Goal: Information Seeking & Learning: Learn about a topic

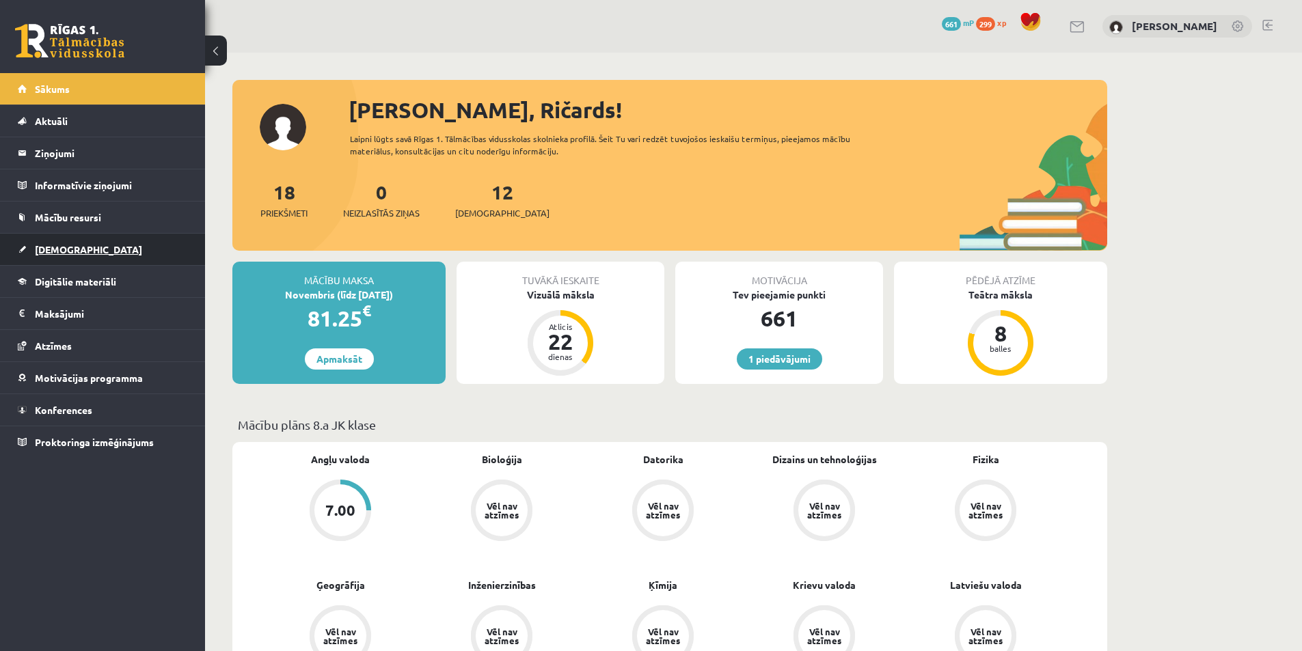
click at [111, 249] on link "[DEMOGRAPHIC_DATA]" at bounding box center [103, 249] width 170 height 31
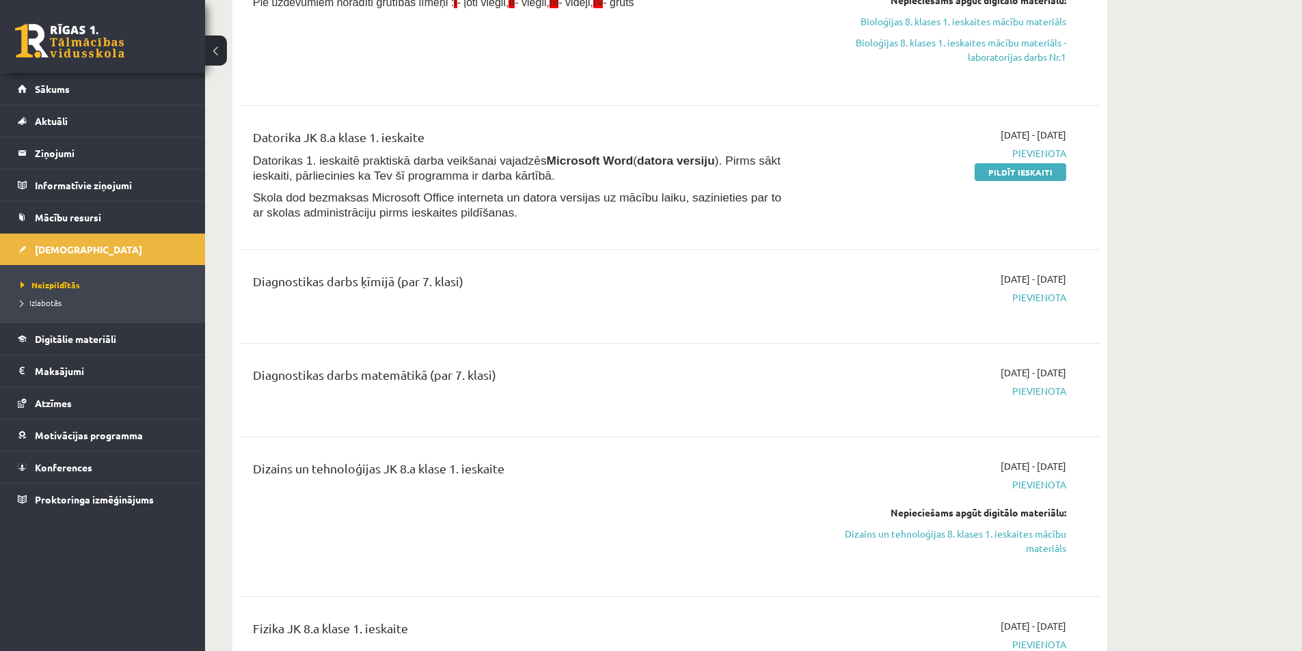
scroll to position [273, 0]
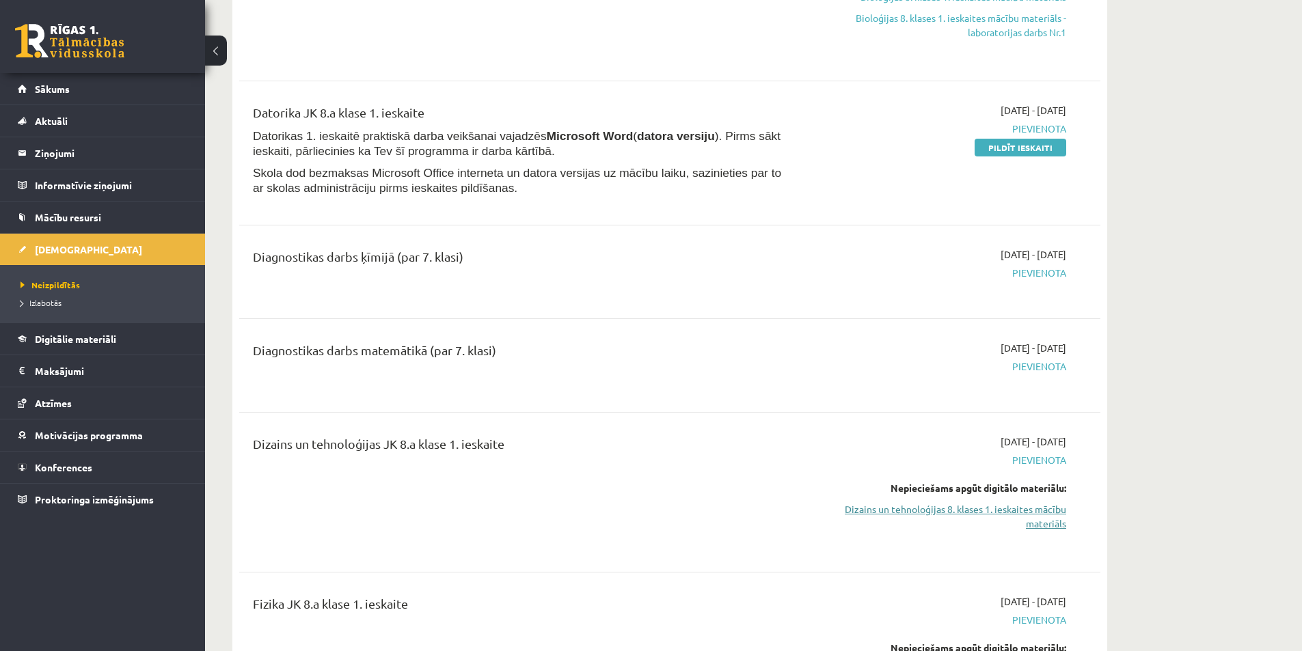
click at [892, 510] on link "Dizains un tehnoloģijas 8. klases 1. ieskaites mācību materiāls" at bounding box center [937, 516] width 258 height 29
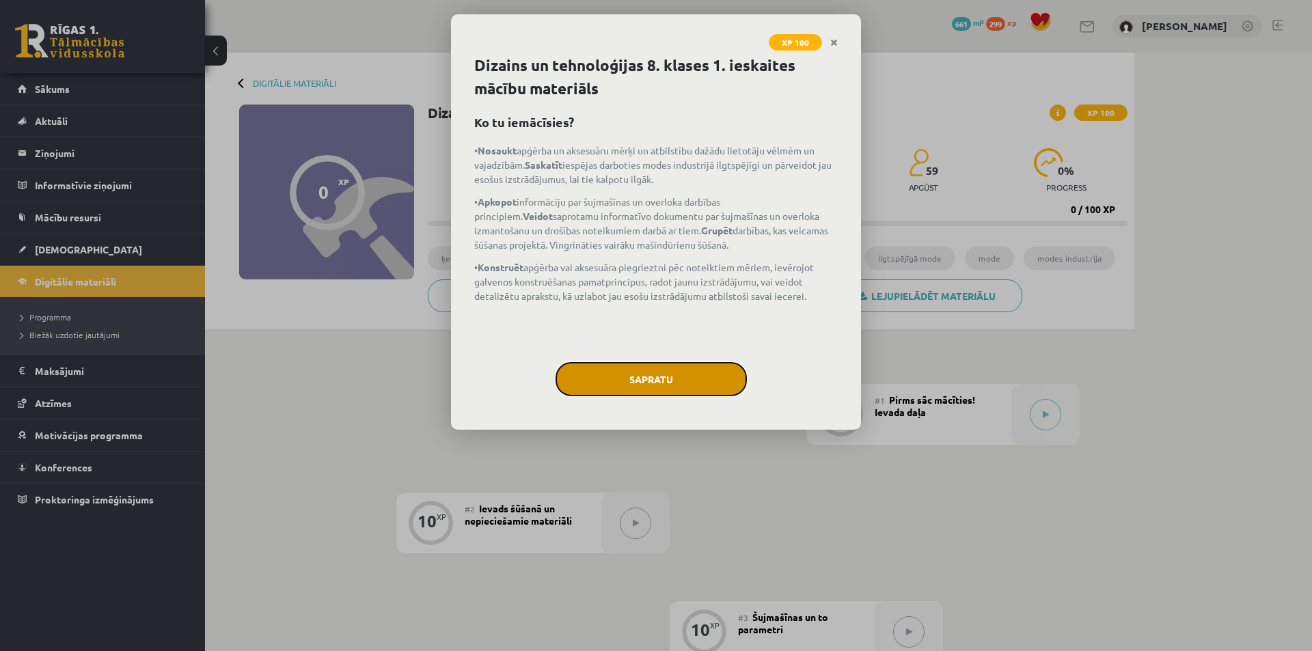
click at [678, 372] on button "Sapratu" at bounding box center [650, 379] width 191 height 34
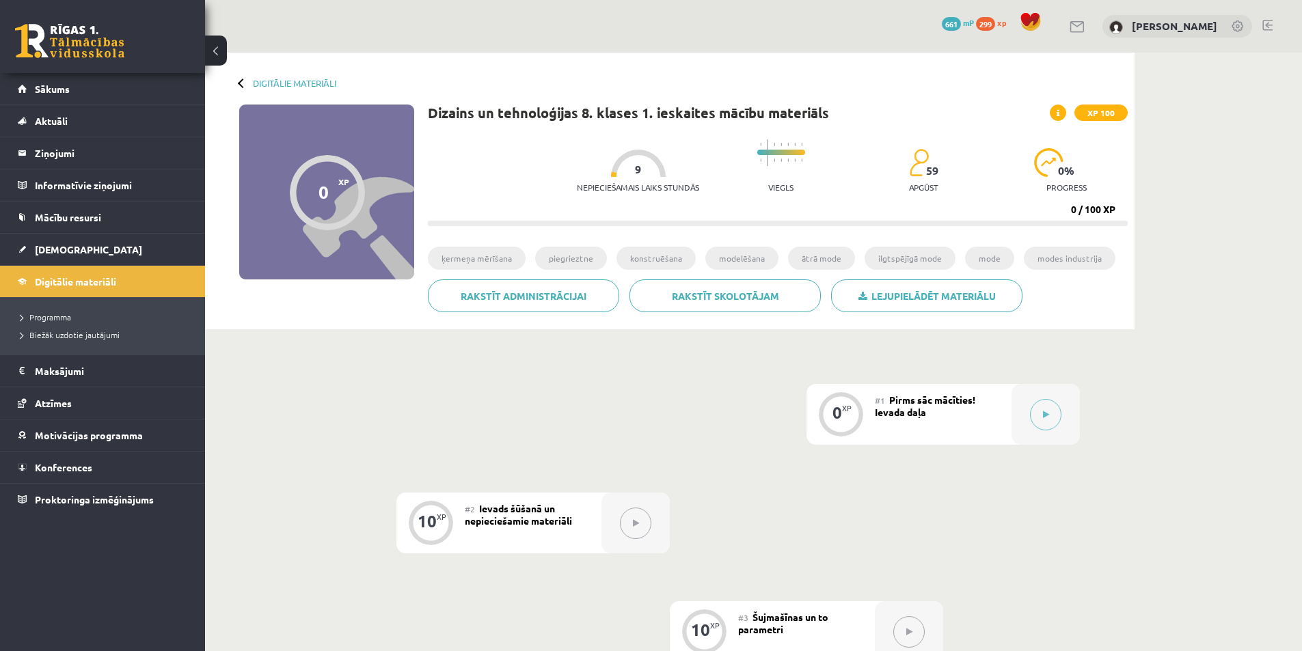
click at [842, 412] on div "0 XP" at bounding box center [840, 412] width 41 height 41
click at [1030, 414] on button at bounding box center [1045, 414] width 31 height 31
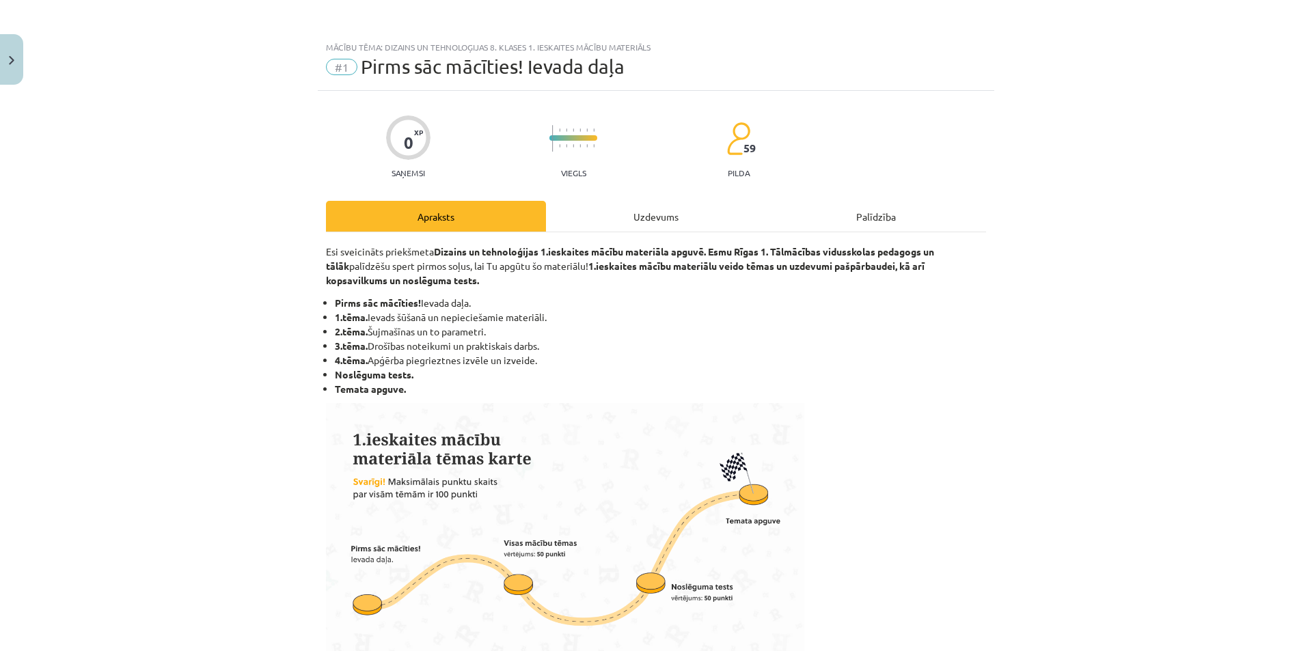
click at [649, 205] on div "Uzdevums" at bounding box center [656, 216] width 220 height 31
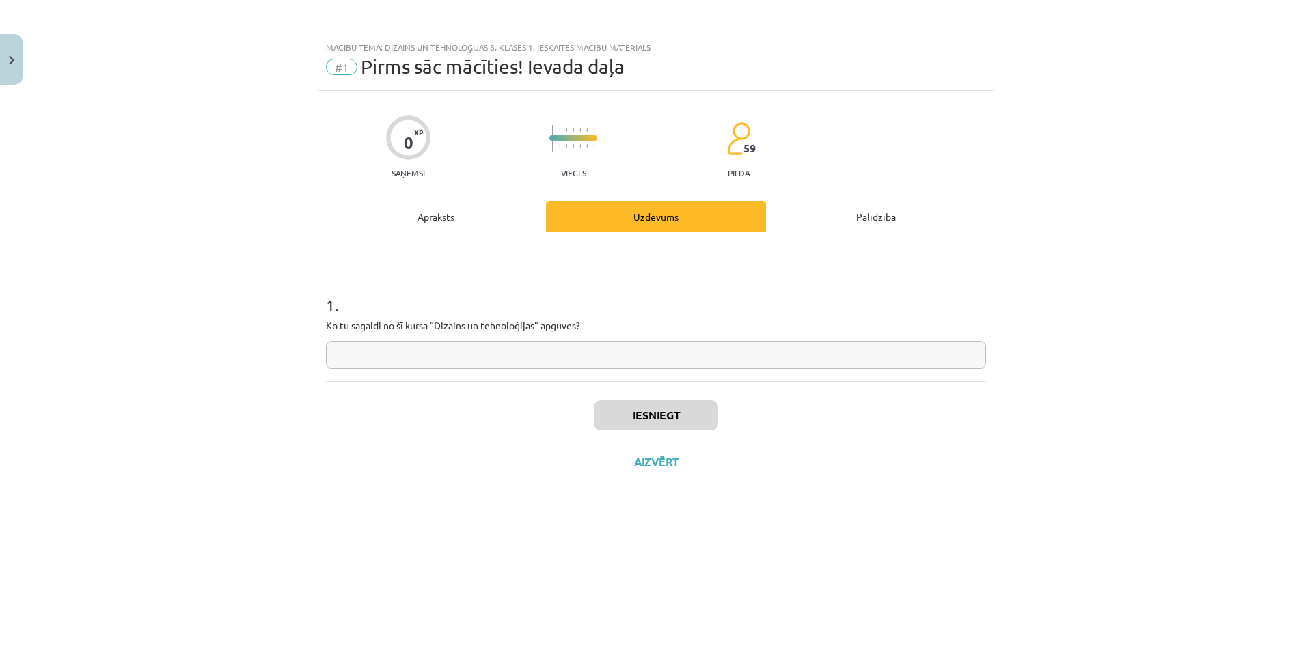
click at [539, 351] on input "text" at bounding box center [656, 355] width 660 height 28
type input "***"
click at [365, 355] on input "***" at bounding box center [656, 355] width 660 height 28
type input "*"
click at [672, 389] on div "Iesniegt Aizvērt" at bounding box center [656, 429] width 660 height 96
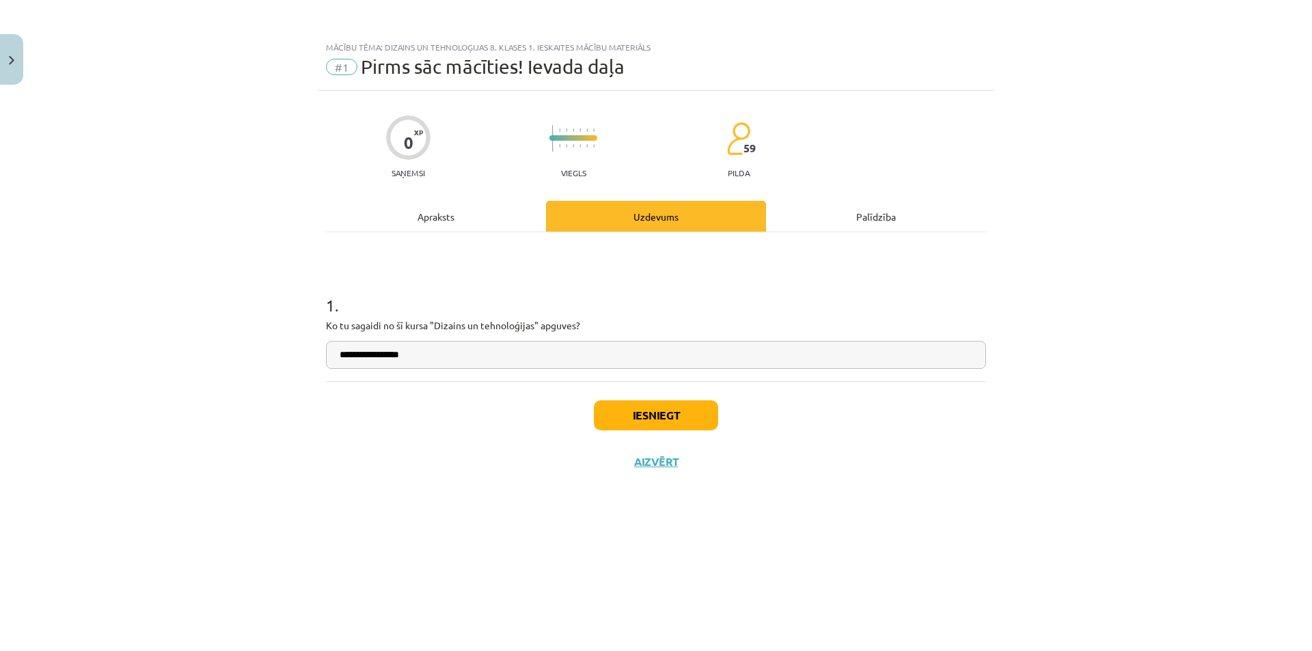
drag, startPoint x: 672, startPoint y: 435, endPoint x: 661, endPoint y: 439, distance: 12.6
click at [666, 438] on div "Iesniegt Aizvērt" at bounding box center [656, 429] width 660 height 96
click at [666, 414] on button "Iesniegt" at bounding box center [656, 415] width 124 height 30
click at [441, 356] on input "**********" at bounding box center [656, 355] width 660 height 28
type input "**********"
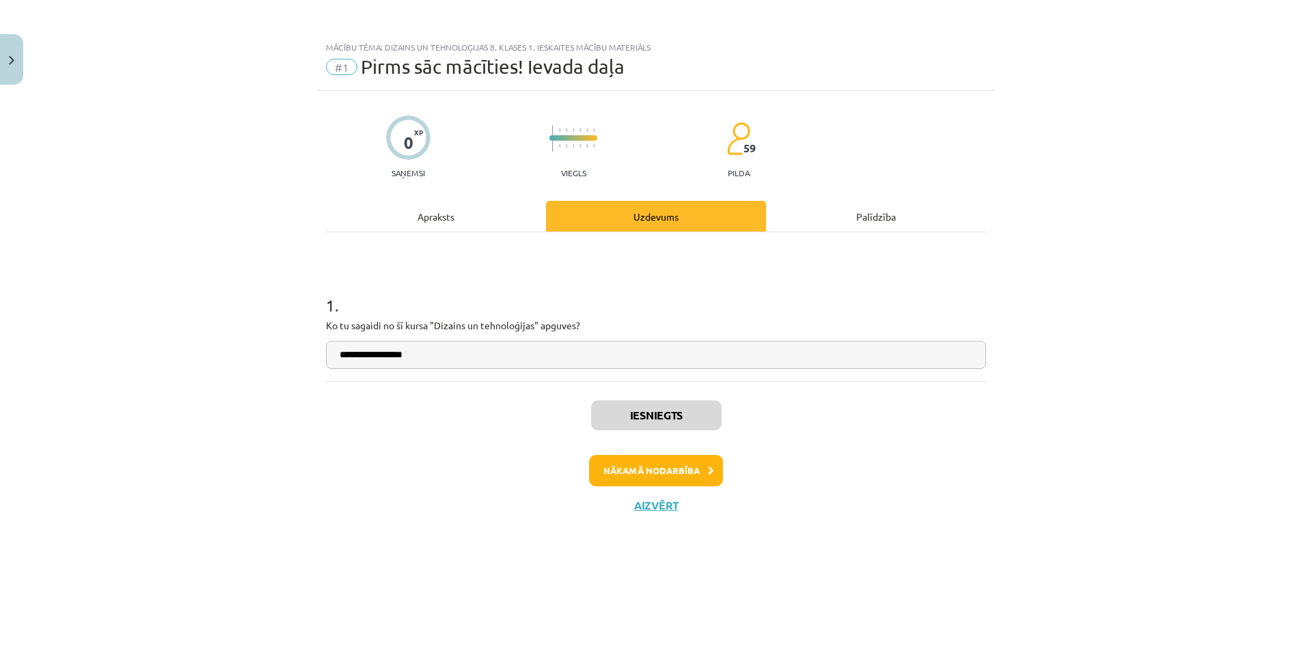
click at [655, 454] on div "Iesniegts Nākamā nodarbība Aizvērt" at bounding box center [656, 450] width 660 height 139
click at [668, 461] on button "Nākamā nodarbība" at bounding box center [656, 470] width 134 height 31
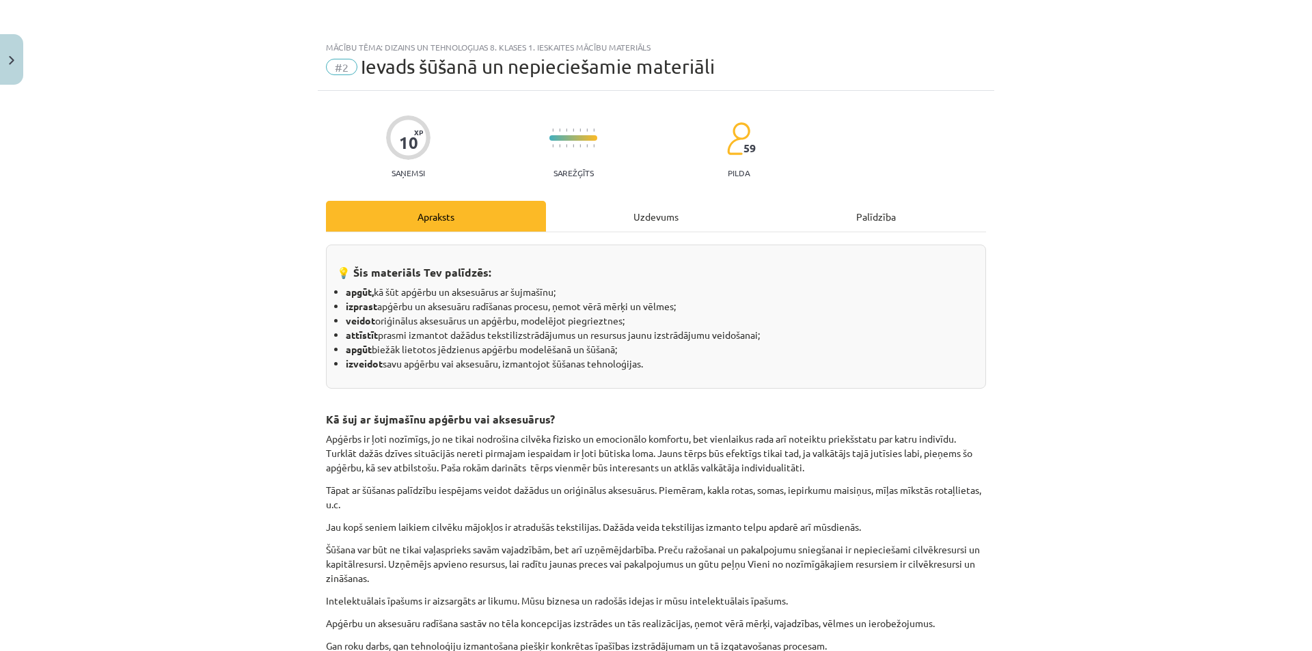
click at [672, 221] on div "Uzdevums" at bounding box center [656, 216] width 220 height 31
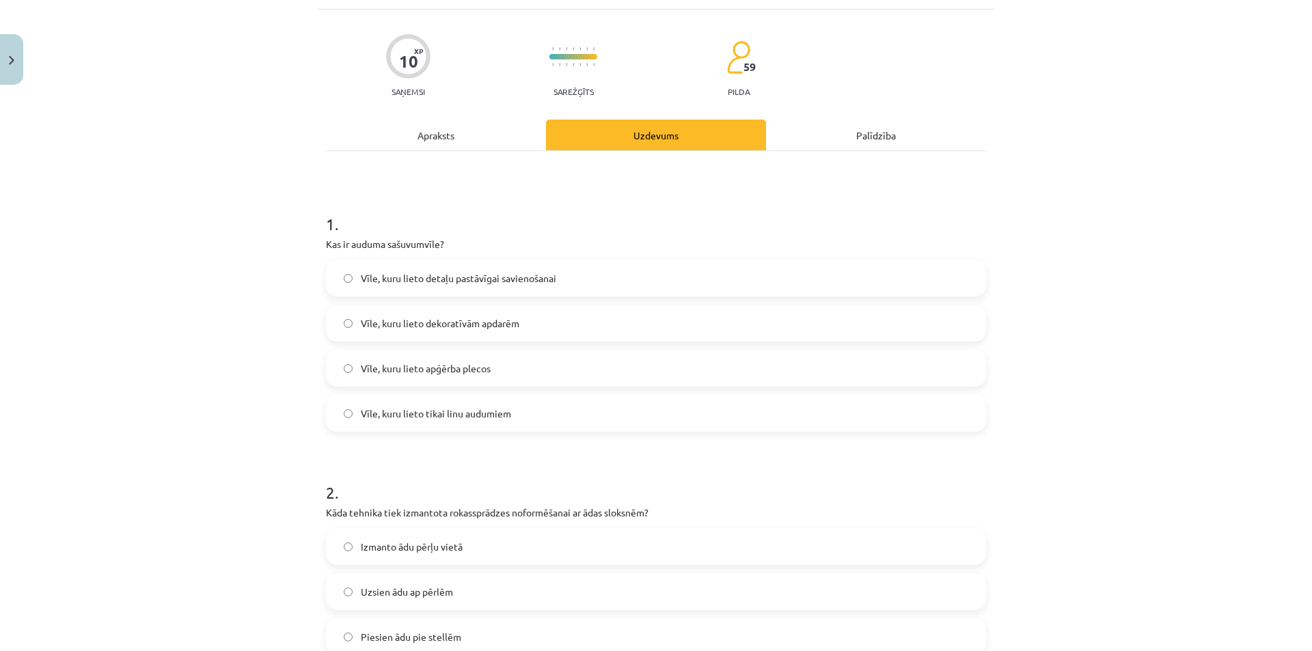
scroll to position [102, 0]
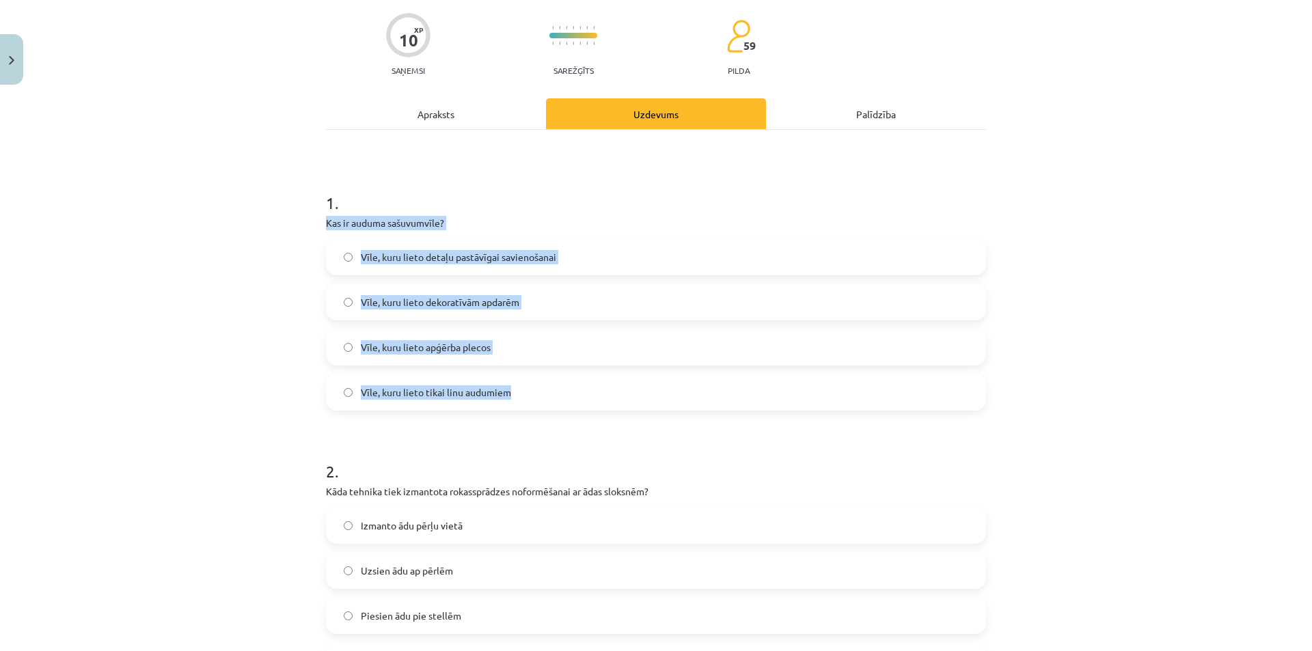
drag, startPoint x: 318, startPoint y: 218, endPoint x: 566, endPoint y: 406, distance: 311.7
click at [566, 406] on div "10 XP Saņemsi Sarežģīts 59 pilda Apraksts Uzdevums Palīdzība 1 . Kas ir auduma …" at bounding box center [656, 395] width 676 height 815
copy div "Kas ir auduma sašuvumvīle? Vīle, kuru lieto detaļu pastāvīgai savienošanai Vīle…"
click at [500, 254] on span "Vīle, kuru lieto detaļu pastāvīgai savienošanai" at bounding box center [458, 257] width 195 height 14
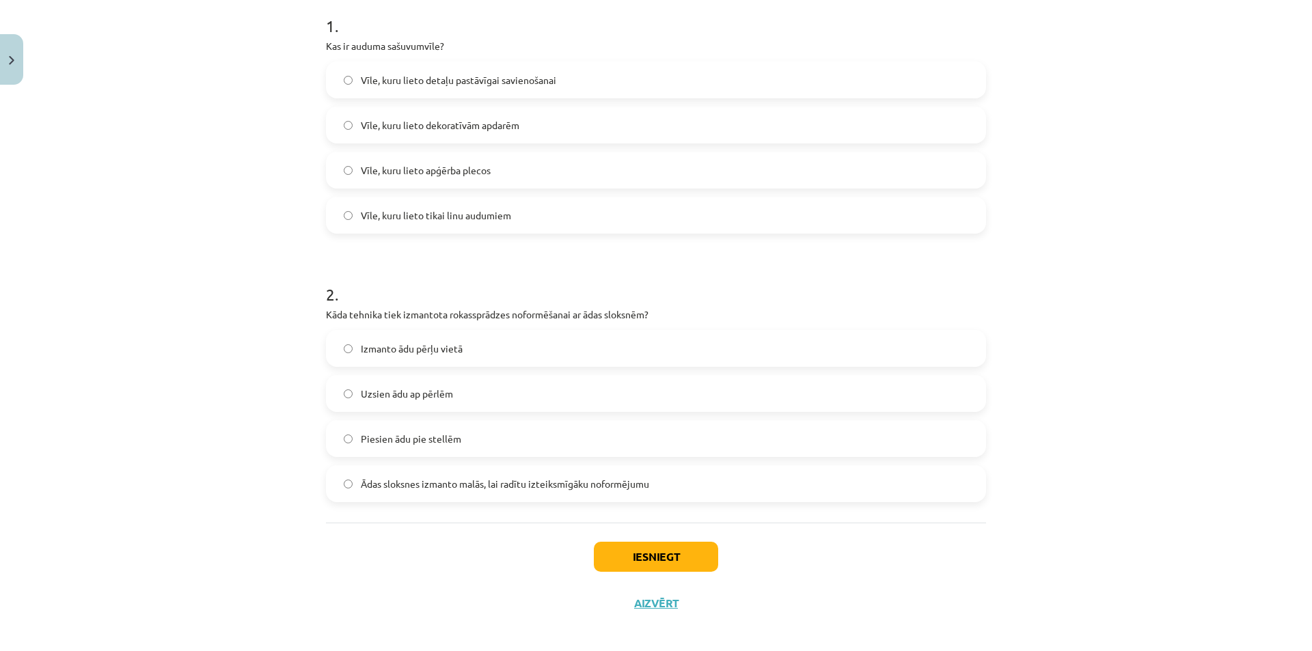
scroll to position [289, 0]
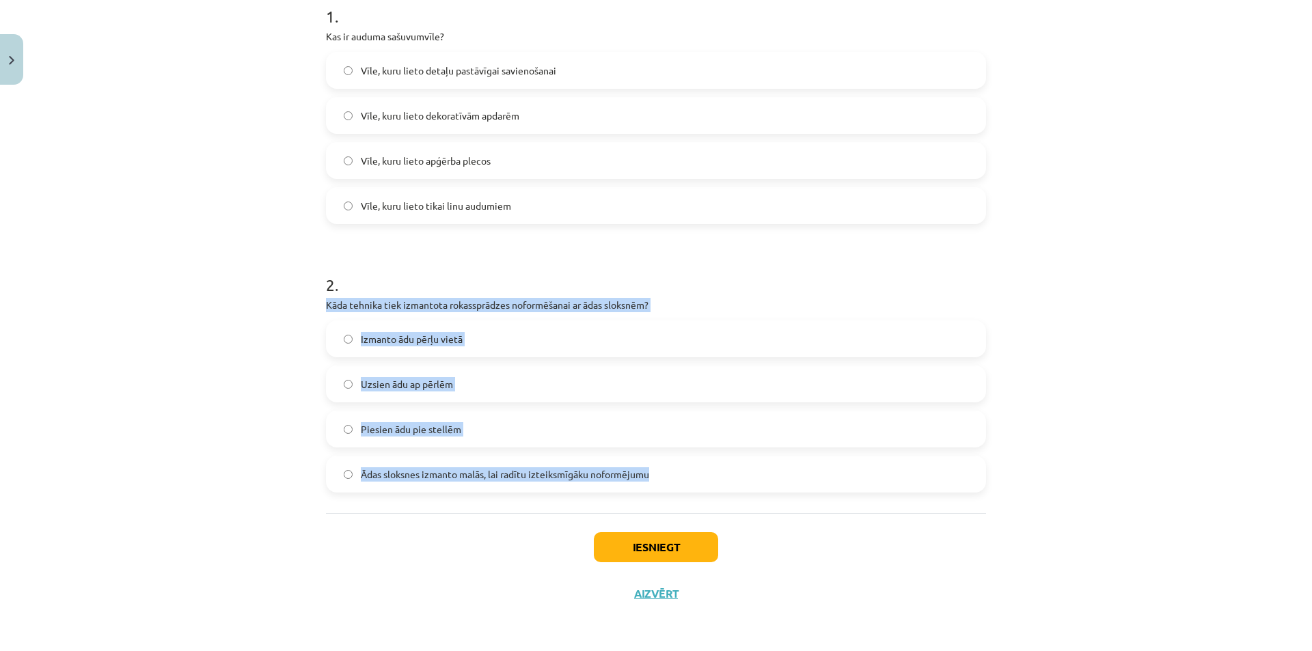
drag, startPoint x: 322, startPoint y: 299, endPoint x: 676, endPoint y: 480, distance: 396.6
click at [676, 480] on div "2 . Kāda tehnika tiek izmantota rokassprādzes noformēšanai ar ādas sloksnēm? Iz…" at bounding box center [656, 371] width 660 height 241
copy div "Kāda tehnika tiek izmantota rokassprādzes noformēšanai ar ādas sloksnēm? Izmant…"
click at [398, 484] on label "Ādas sloksnes izmanto malās, lai radītu izteiksmīgāku noformējumu" at bounding box center [655, 474] width 657 height 34
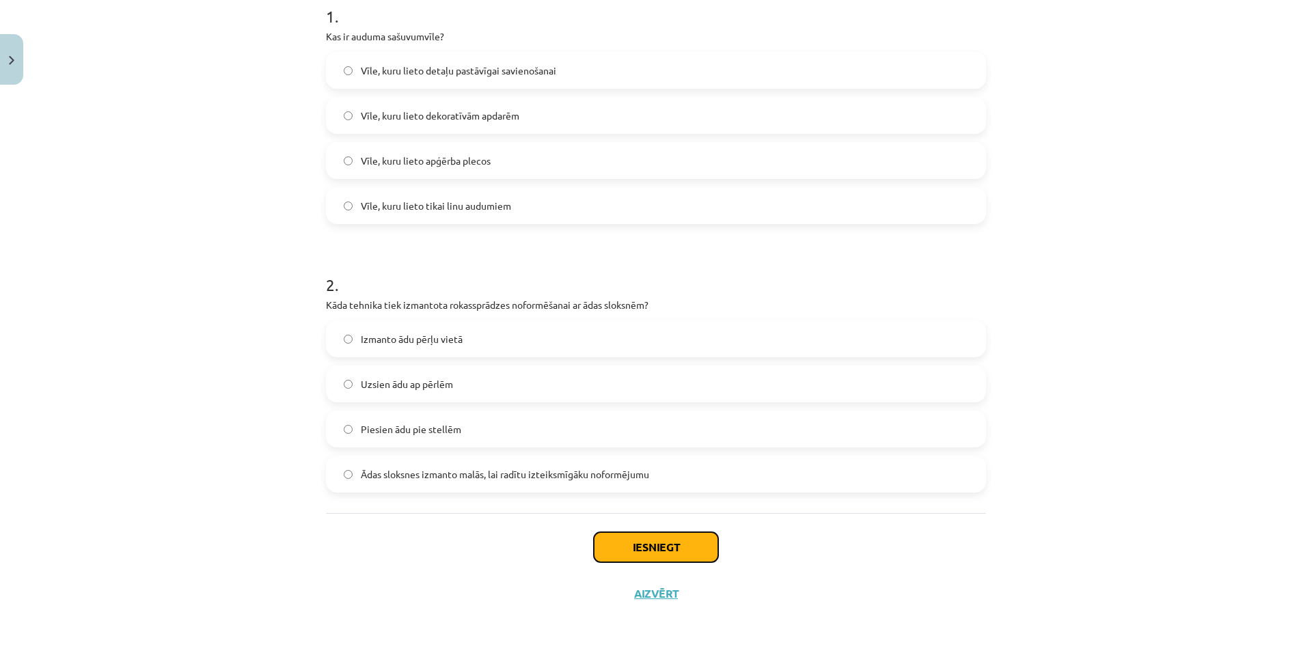
click at [662, 534] on button "Iesniegt" at bounding box center [656, 547] width 124 height 30
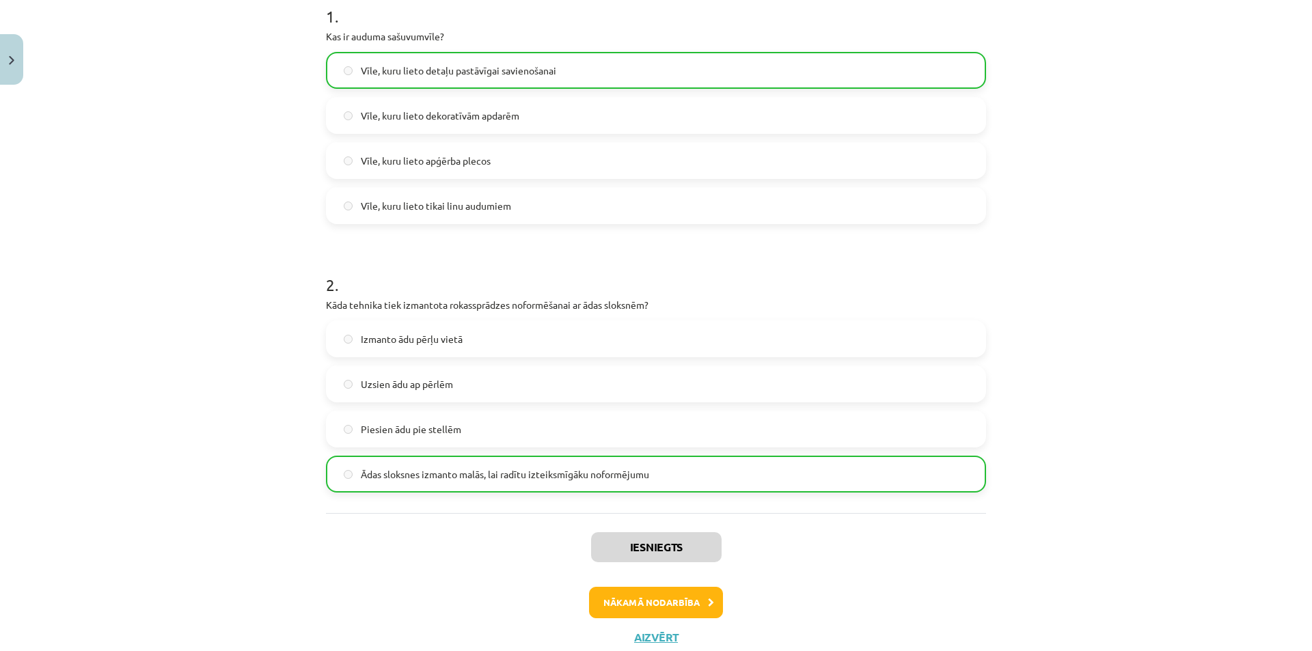
drag, startPoint x: 685, startPoint y: 631, endPoint x: 679, endPoint y: 626, distance: 7.3
click at [684, 631] on div "Iesniegts Nākamā nodarbība Aizvērt" at bounding box center [656, 582] width 660 height 139
click at [658, 614] on button "Nākamā nodarbība" at bounding box center [656, 602] width 134 height 31
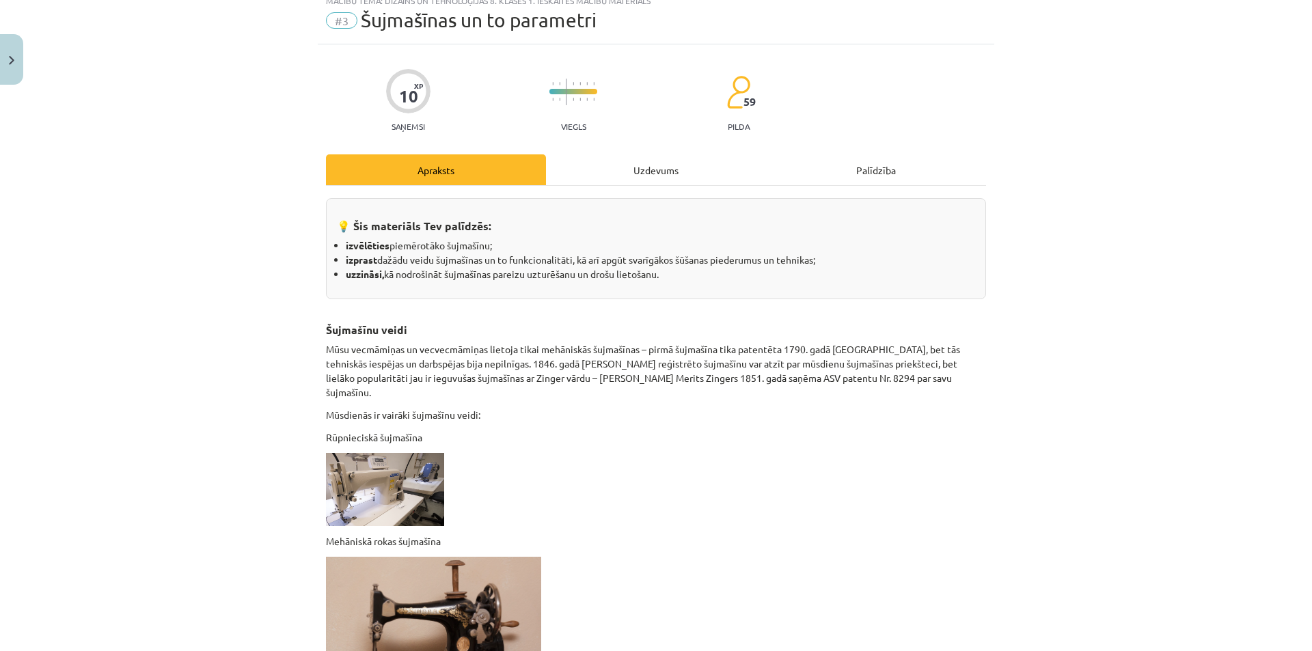
scroll to position [34, 0]
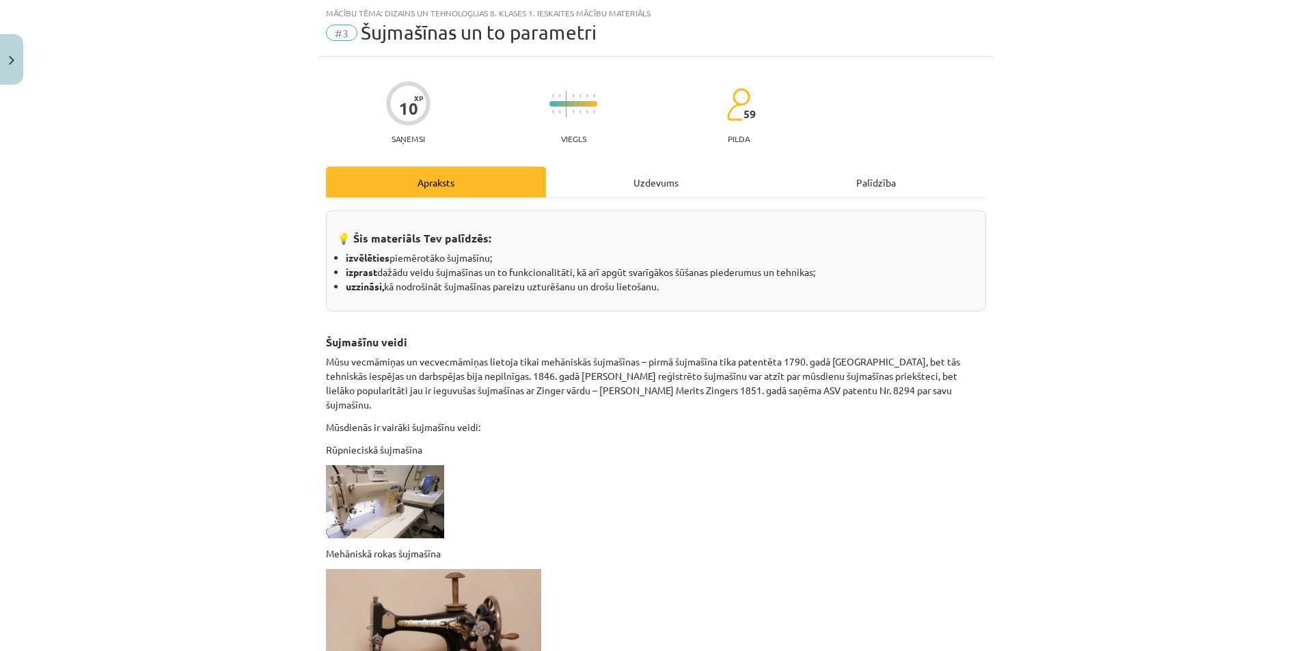
click at [678, 169] on div "Uzdevums" at bounding box center [656, 182] width 220 height 31
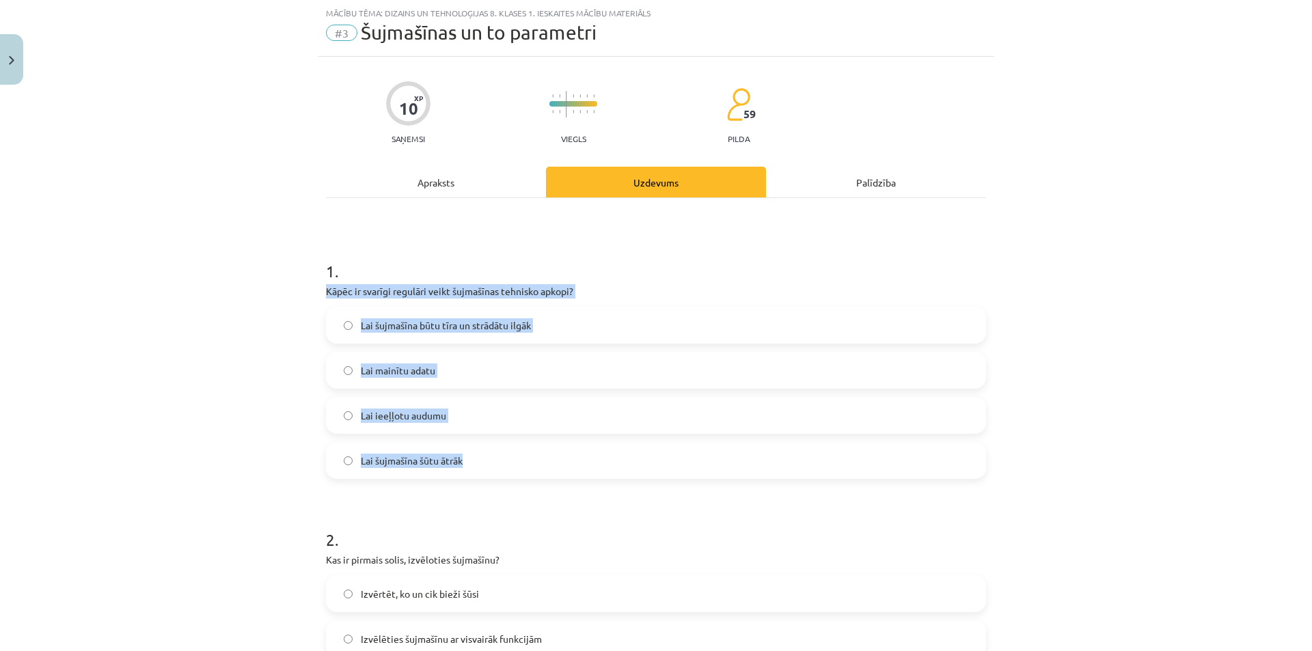
drag, startPoint x: 314, startPoint y: 291, endPoint x: 590, endPoint y: 467, distance: 327.2
click at [590, 467] on div "10 XP Saņemsi Viegls 59 pilda Apraksts Uzdevums Palīdzība 1 . Kāpēc ir svarīgi …" at bounding box center [656, 464] width 676 height 815
copy div "Kāpēc ir svarīgi regulāri veikt šujmašīnas tehnisko apkopi? Lai šujmašīna būtu …"
click at [428, 317] on label "Lai šujmašīna būtu tīra un strādātu ilgāk" at bounding box center [655, 325] width 657 height 34
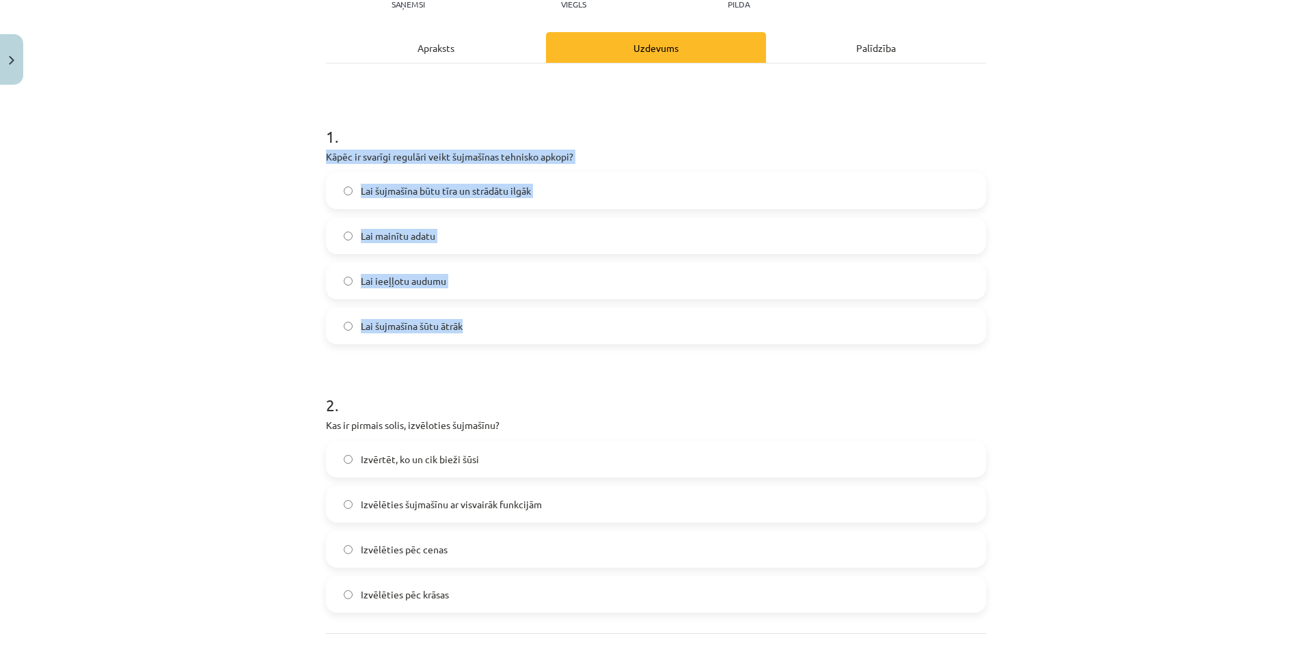
scroll to position [289, 0]
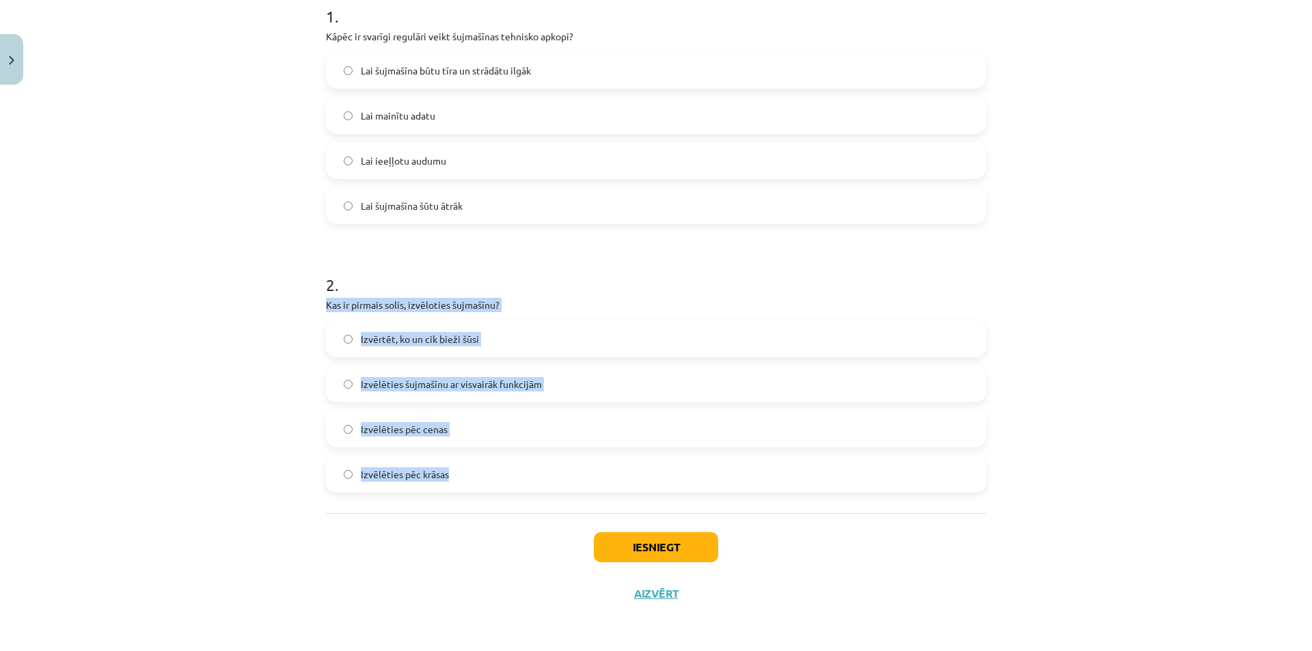
drag, startPoint x: 318, startPoint y: 306, endPoint x: 490, endPoint y: 472, distance: 238.7
click at [490, 472] on div "10 XP Saņemsi Viegls 59 pilda Apraksts Uzdevums Palīdzība 1 . Kāpēc ir svarīgi …" at bounding box center [656, 209] width 676 height 815
copy div "Kas ir pirmais solis, izvēloties šujmašīnu? Izvērtēt, ko un cik bieži šūsi Izvē…"
click at [178, 370] on div "Mācību tēma: Dizains un tehnoloģijas 8. klases 1. ieskaites mācību materiāls #3…" at bounding box center [656, 325] width 1312 height 651
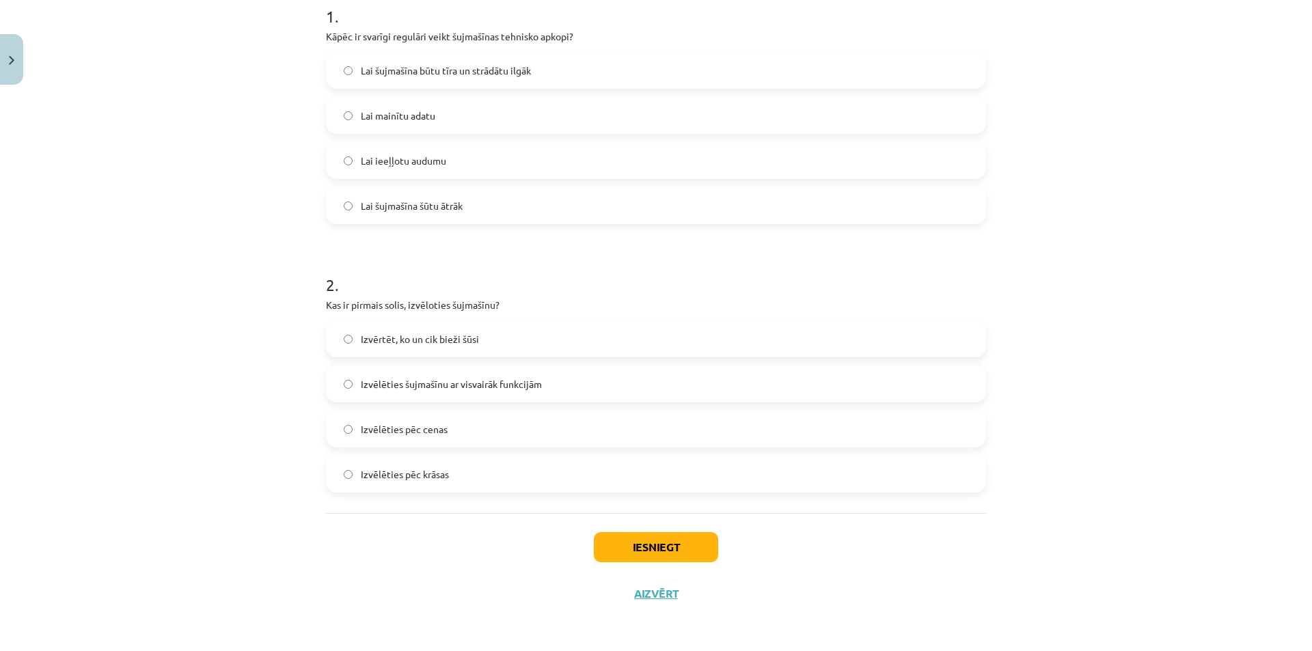
click at [385, 346] on span "Izvērtēt, ko un cik bieži šūsi" at bounding box center [420, 339] width 118 height 14
click at [685, 559] on button "Iesniegt" at bounding box center [656, 547] width 124 height 30
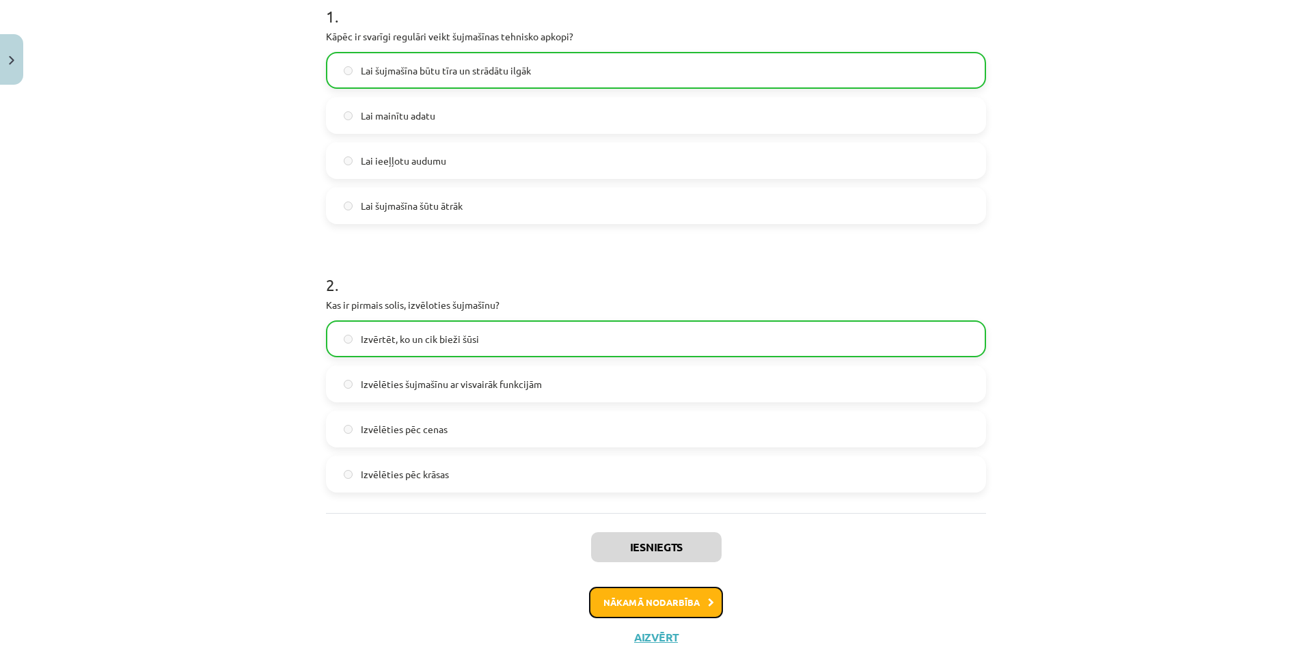
click at [678, 609] on button "Nākamā nodarbība" at bounding box center [656, 602] width 134 height 31
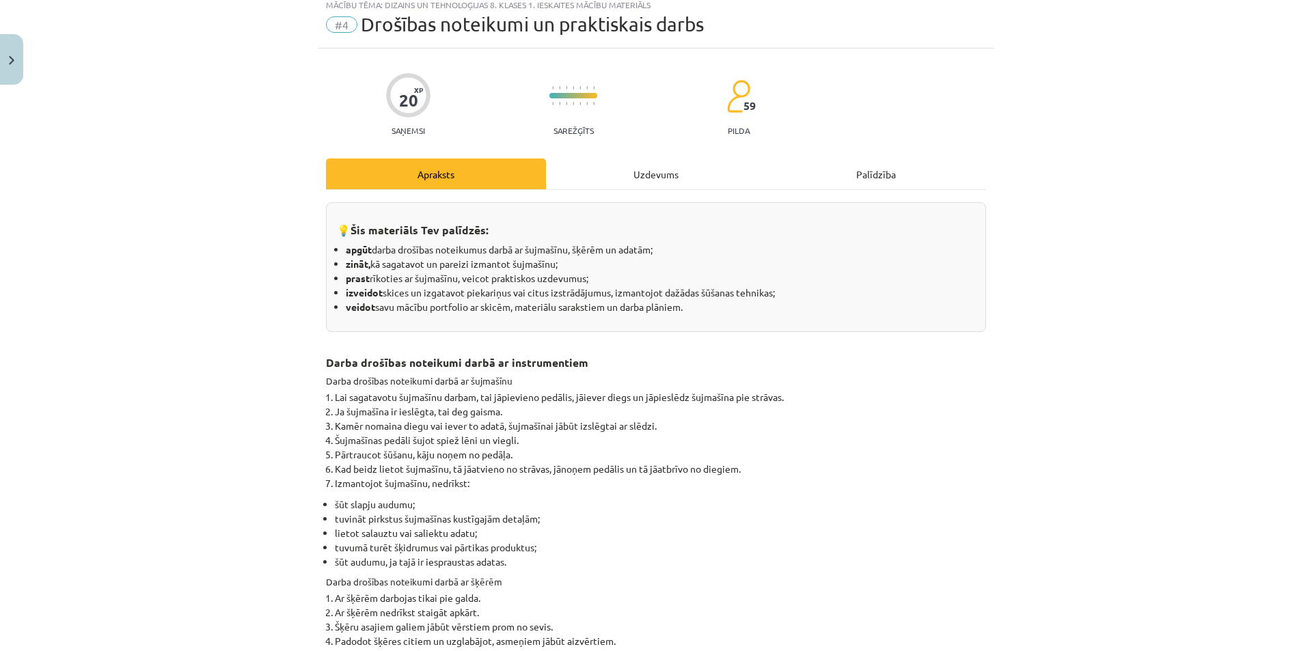
scroll to position [34, 0]
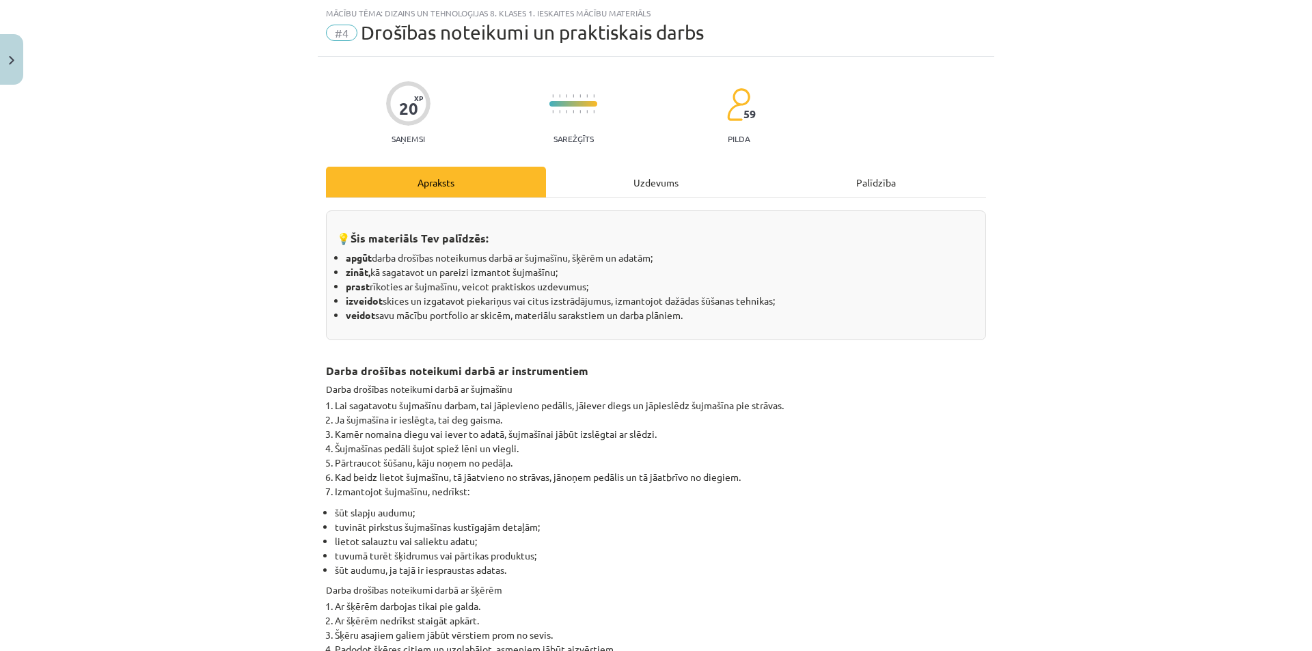
click at [635, 183] on div "Uzdevums" at bounding box center [656, 182] width 220 height 31
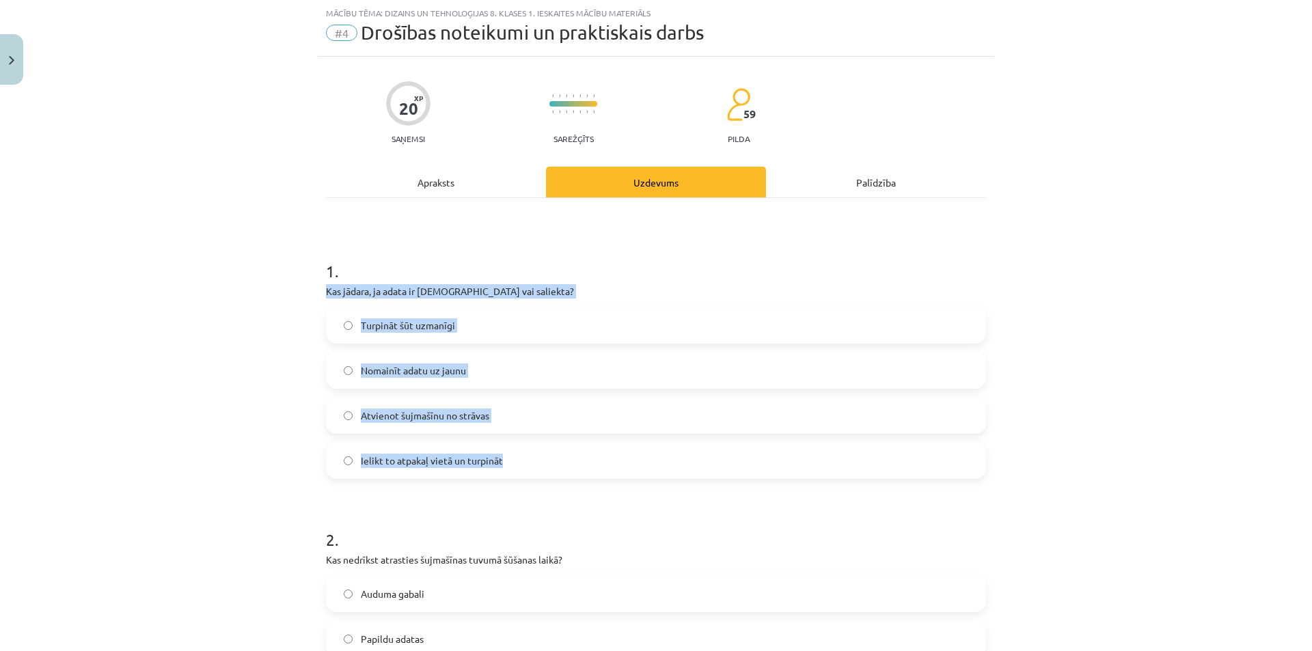
drag, startPoint x: 317, startPoint y: 281, endPoint x: 539, endPoint y: 472, distance: 293.1
copy div "Kas jādara, ja adata ir salauzta vai saliekta? Turpināt šūt uzmanīgi Nomainīt a…"
click at [398, 357] on label "Nomainīt adatu uz jaunu" at bounding box center [655, 370] width 657 height 34
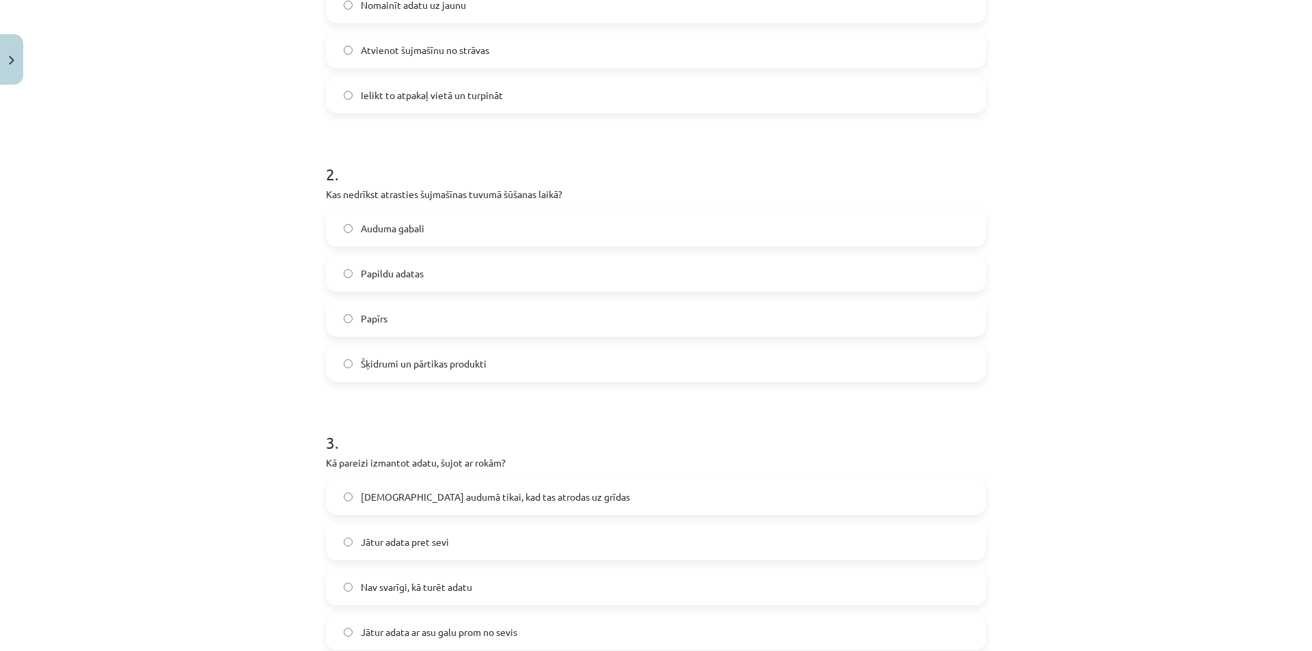
scroll to position [376, 0]
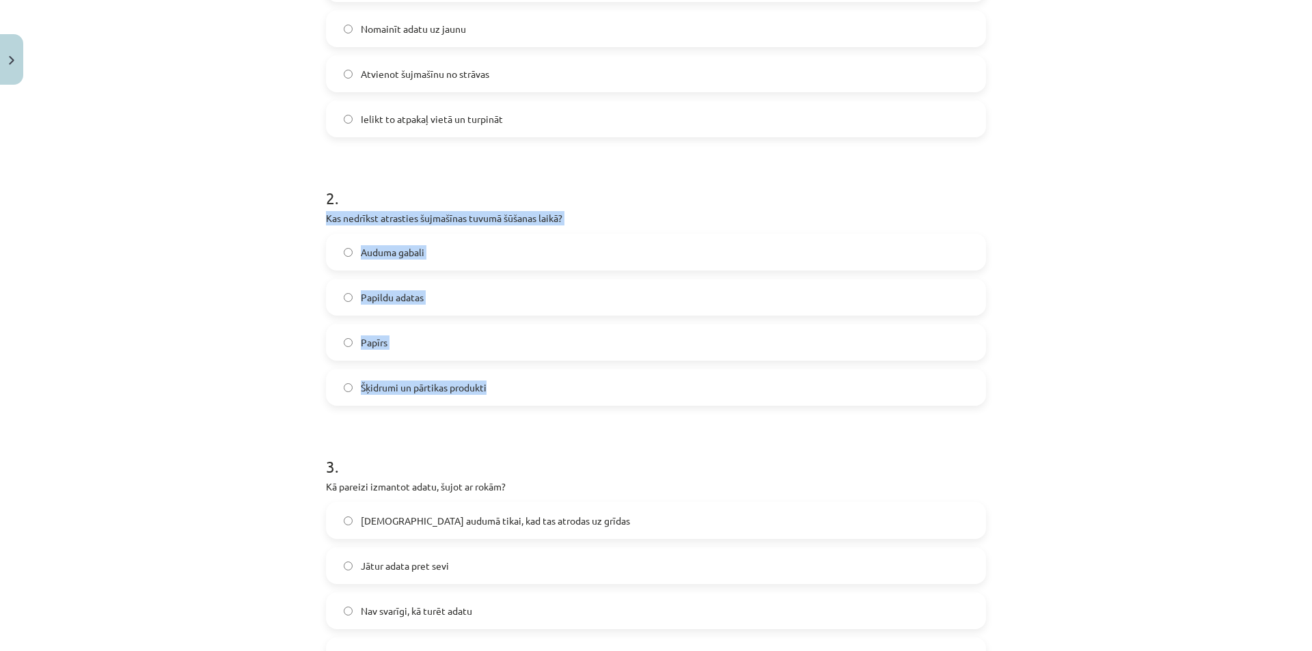
drag, startPoint x: 310, startPoint y: 213, endPoint x: 538, endPoint y: 396, distance: 292.7
click at [538, 396] on div "Mācību tēma: Dizains un tehnoloģijas 8. klases 1. ieskaites mācību materiāls #4…" at bounding box center [656, 325] width 1312 height 651
copy div "Kas nedrīkst atrasties šujmašīnas tuvumā šūšanas laikā? Auduma gabali Papildu a…"
drag, startPoint x: 410, startPoint y: 368, endPoint x: 426, endPoint y: 387, distance: 24.2
click at [412, 370] on div "Auduma gabali Papildu adatas Papīrs Šķidrumi un pārtikas produkti" at bounding box center [656, 320] width 660 height 172
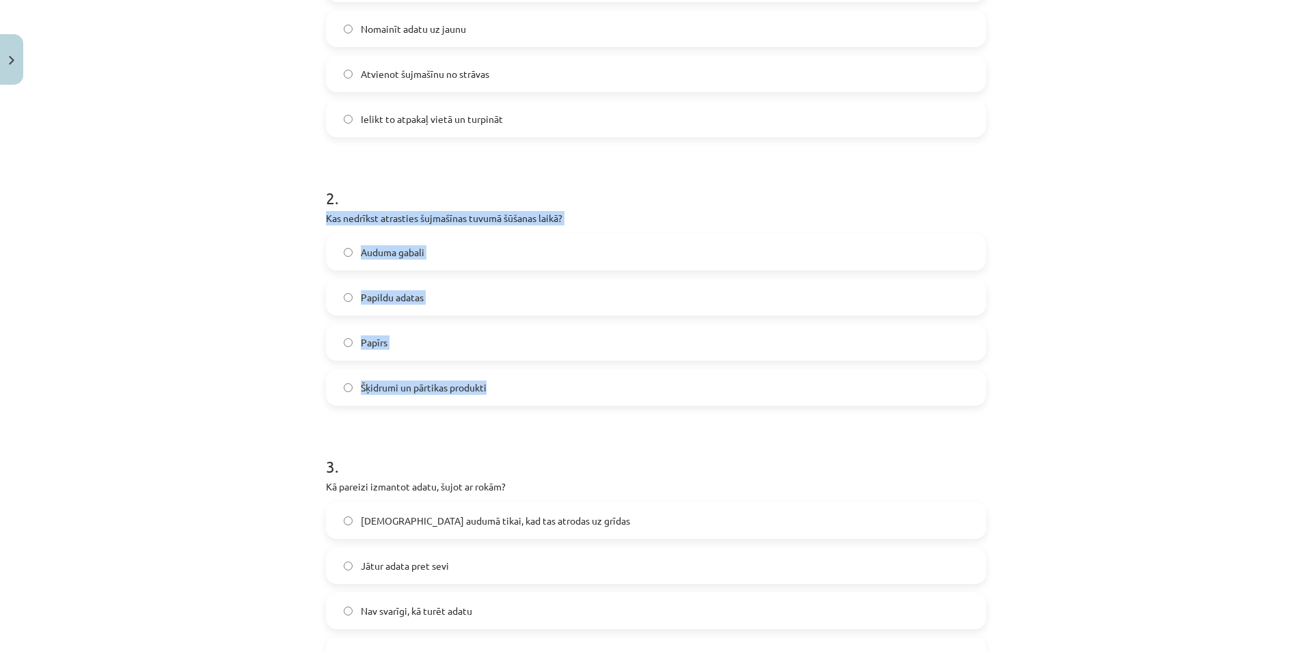
click at [428, 388] on span "Šķidrumi un pārtikas produkti" at bounding box center [424, 388] width 126 height 14
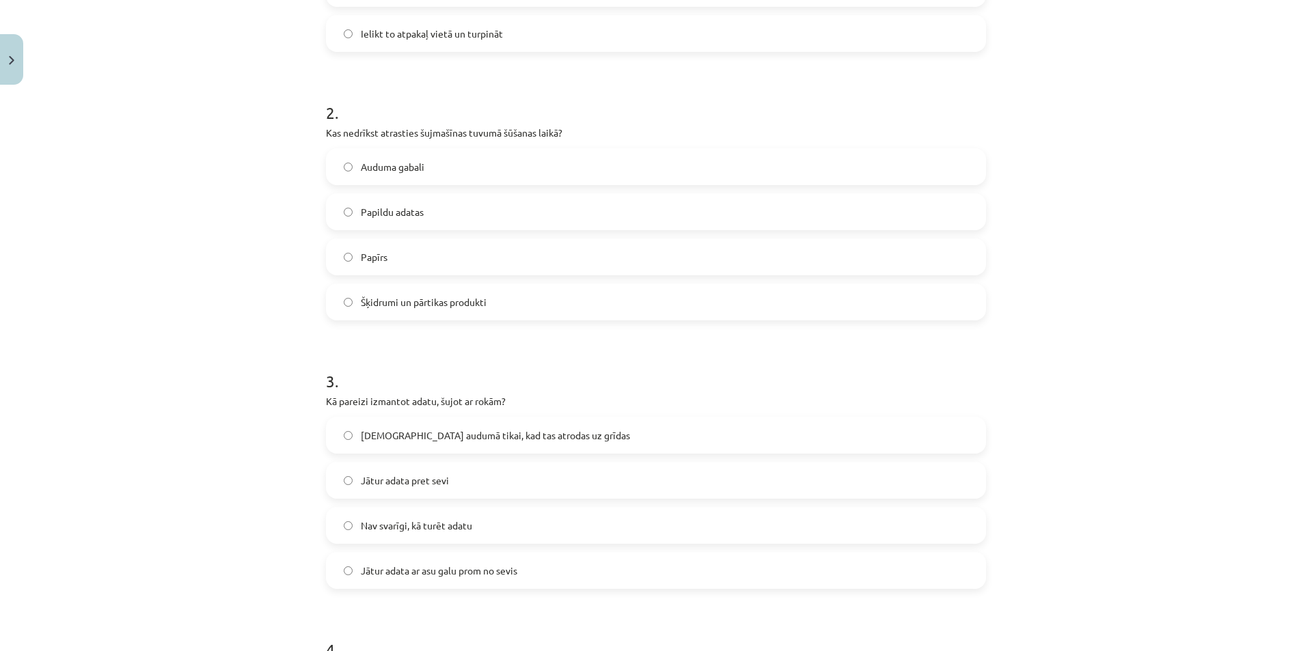
scroll to position [649, 0]
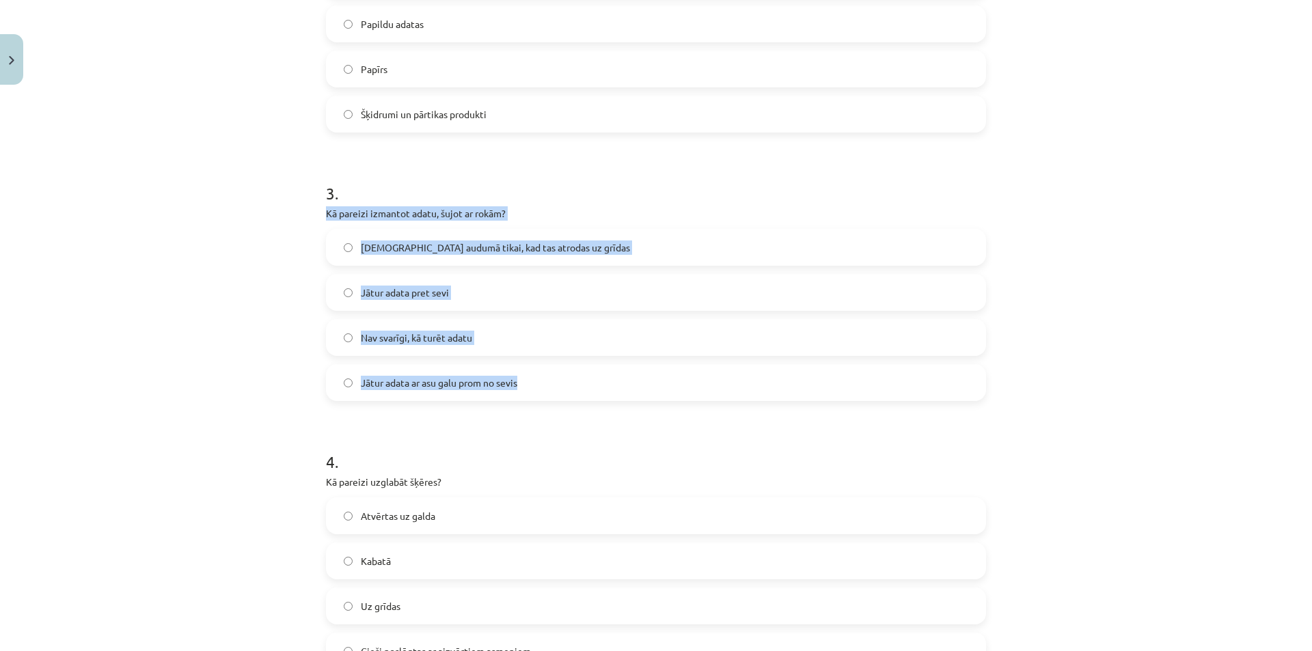
drag, startPoint x: 317, startPoint y: 210, endPoint x: 537, endPoint y: 392, distance: 285.4
click at [537, 392] on div "20 XP Saņemsi Sarežģīts 59 pilda Apraksts Uzdevums Palīdzība 1 . Kas jādara, ja…" at bounding box center [656, 118] width 676 height 1352
copy div "Kā pareizi izmantot adatu, šujot ar rokām? Jāiešuj audumā tikai, kad tas atroda…"
drag, startPoint x: 442, startPoint y: 381, endPoint x: 443, endPoint y: 394, distance: 12.4
click at [443, 383] on span "Jātur adata ar asu galu prom no sevis" at bounding box center [439, 383] width 156 height 14
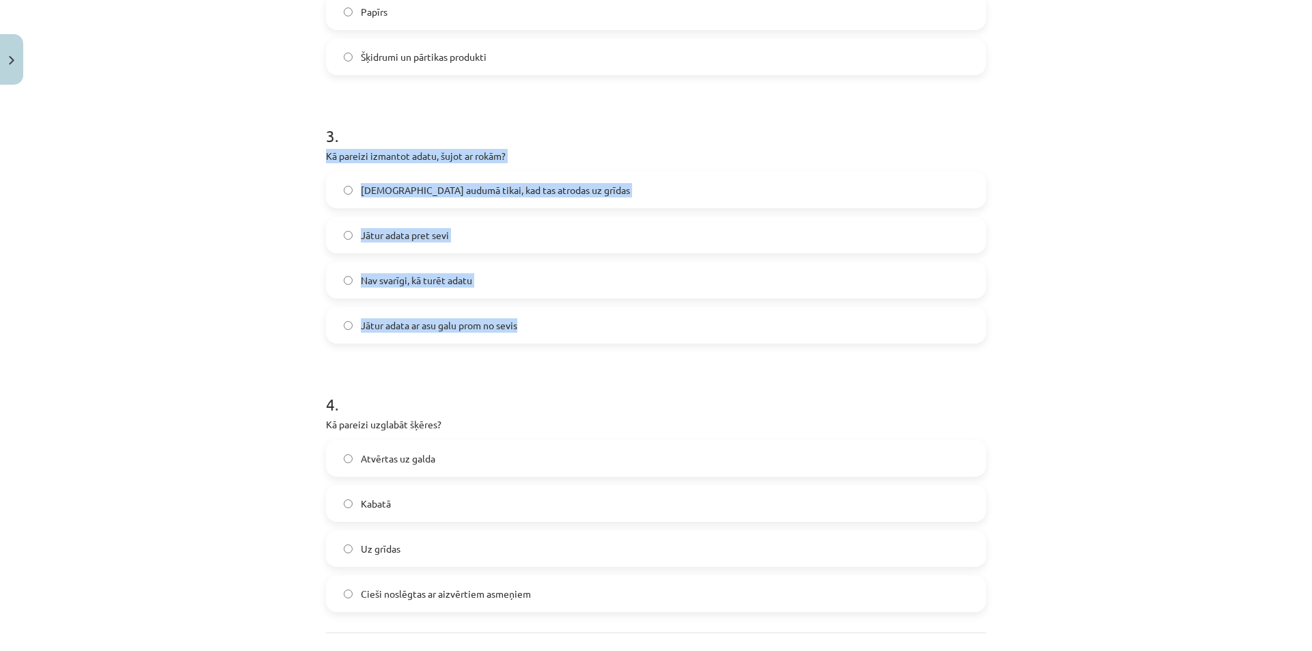
scroll to position [826, 0]
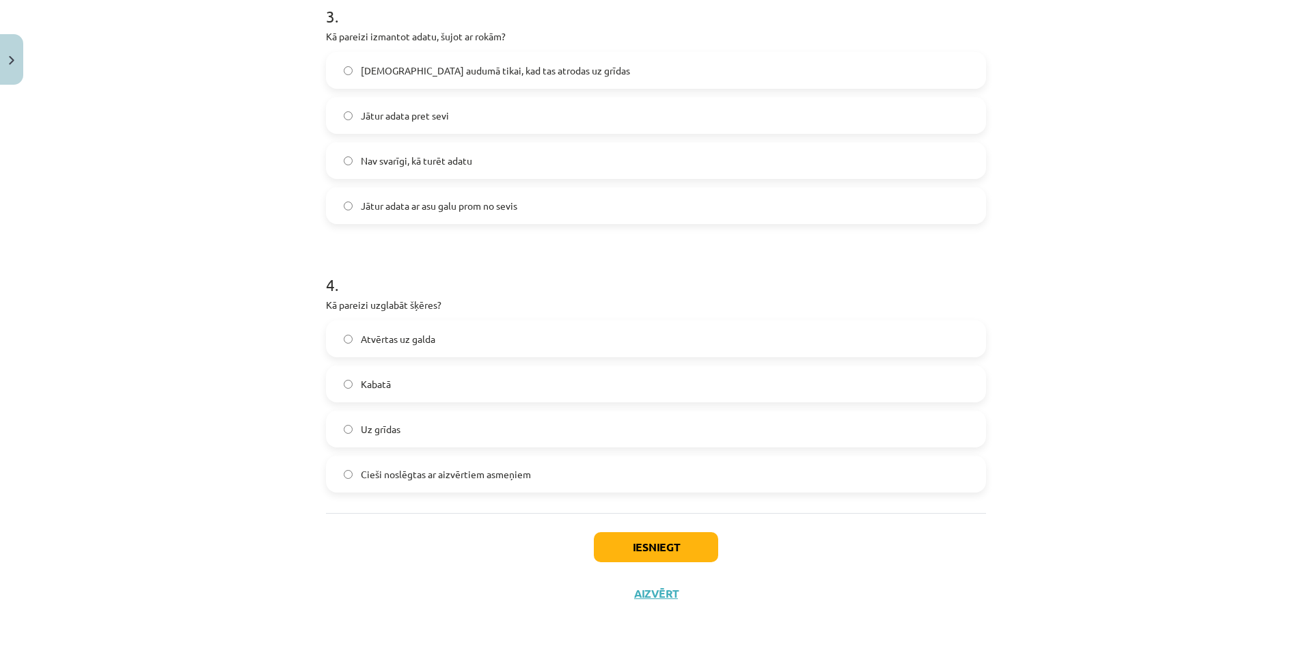
click at [329, 351] on label "Atvērtas uz galda" at bounding box center [655, 339] width 657 height 34
drag, startPoint x: 320, startPoint y: 302, endPoint x: 549, endPoint y: 453, distance: 273.6
click at [549, 453] on div "4 . Kā pareizi uzglabāt šķēres? Atvērtas uz galda Kabatā Uz grīdas Cieši noslēg…" at bounding box center [656, 371] width 660 height 241
copy div "Kā pareizi uzglabāt šķēres? Atvērtas uz galda Kabatā Uz grīdas Cieši noslēgtas …"
click at [429, 476] on span "Cieši noslēgtas ar aizvērtiem asmeņiem" at bounding box center [446, 474] width 170 height 14
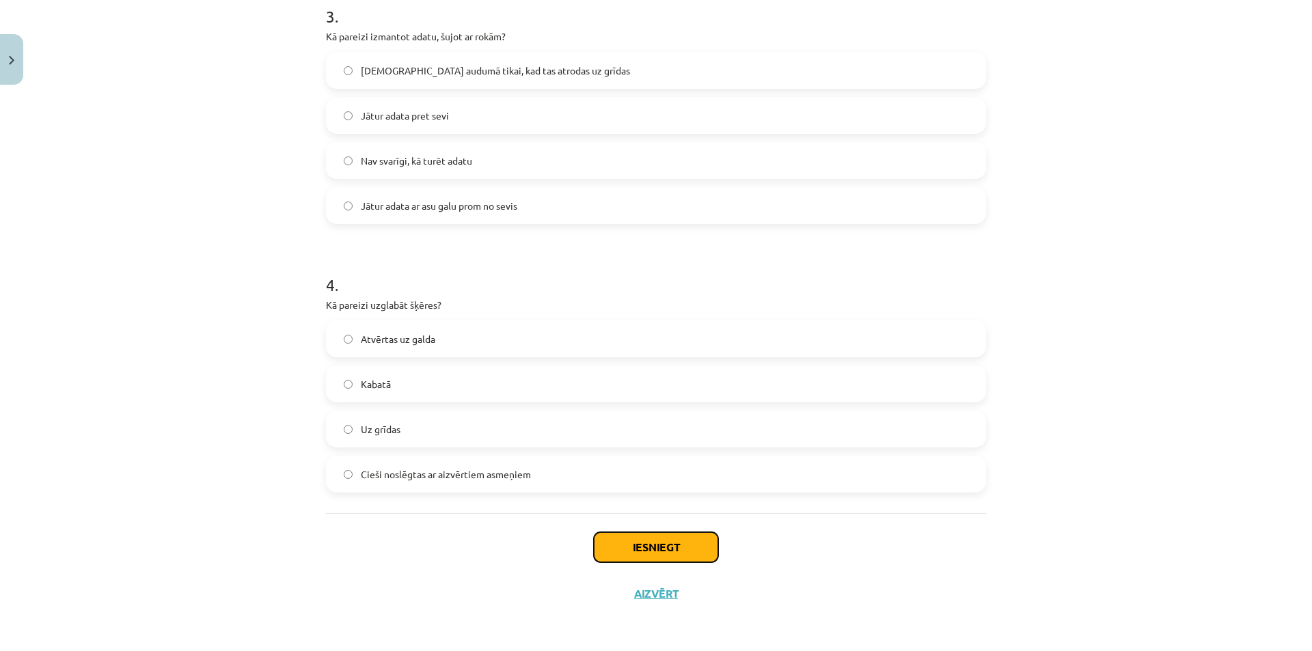
click at [657, 543] on button "Iesniegt" at bounding box center [656, 547] width 124 height 30
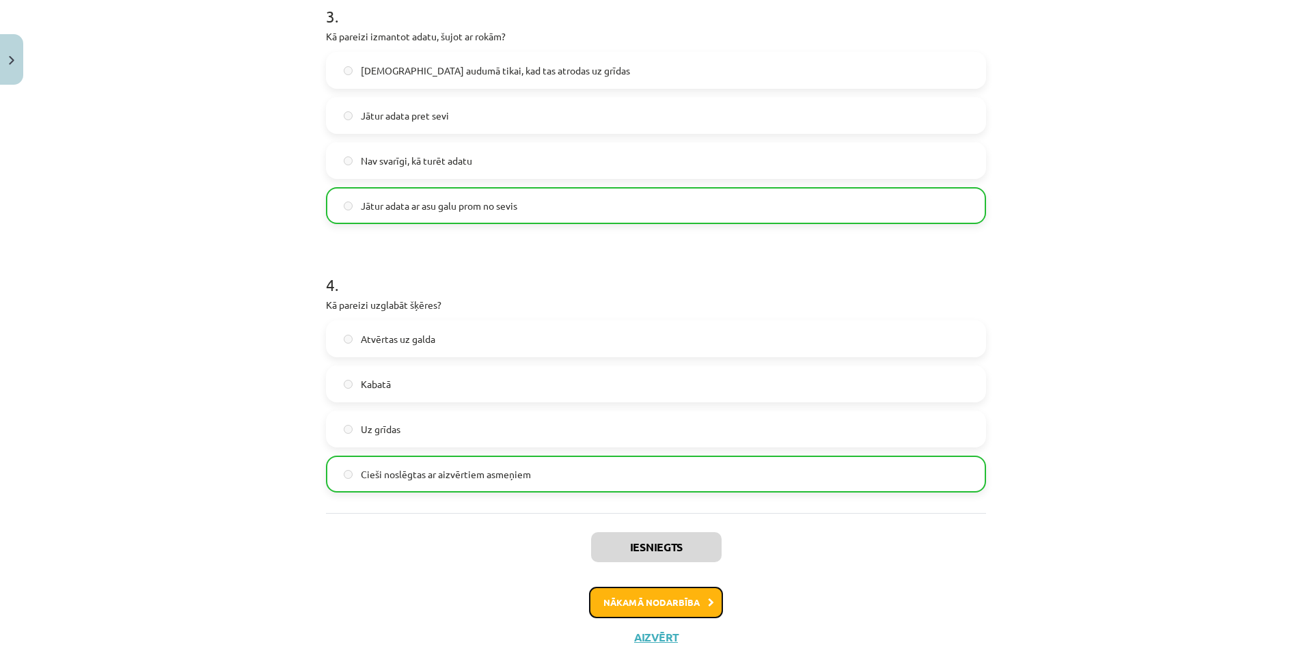
click at [653, 597] on button "Nākamā nodarbība" at bounding box center [656, 602] width 134 height 31
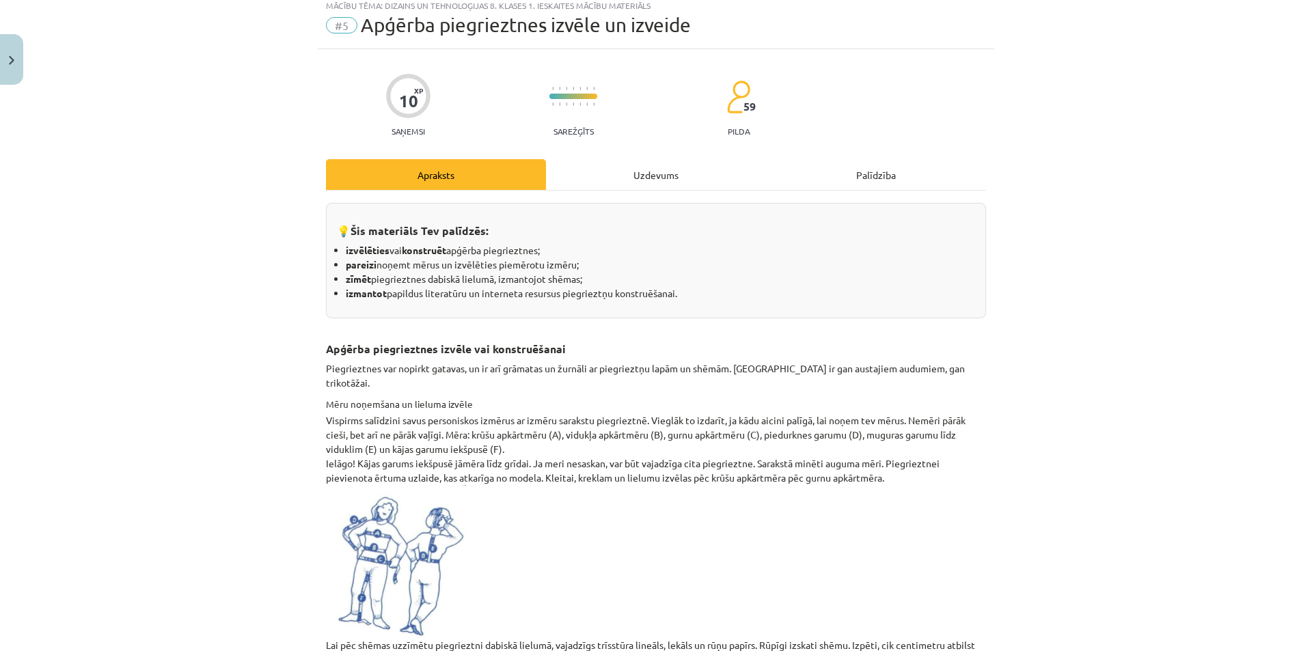
scroll to position [34, 0]
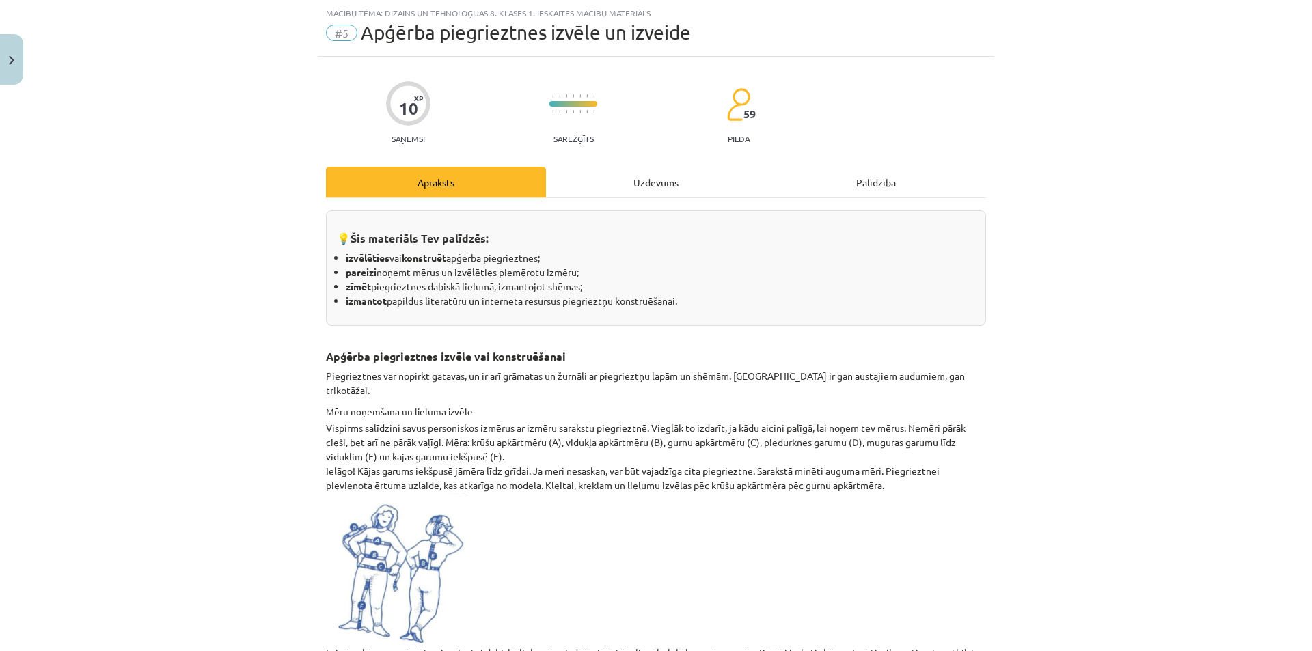
click at [614, 181] on div "Uzdevums" at bounding box center [656, 182] width 220 height 31
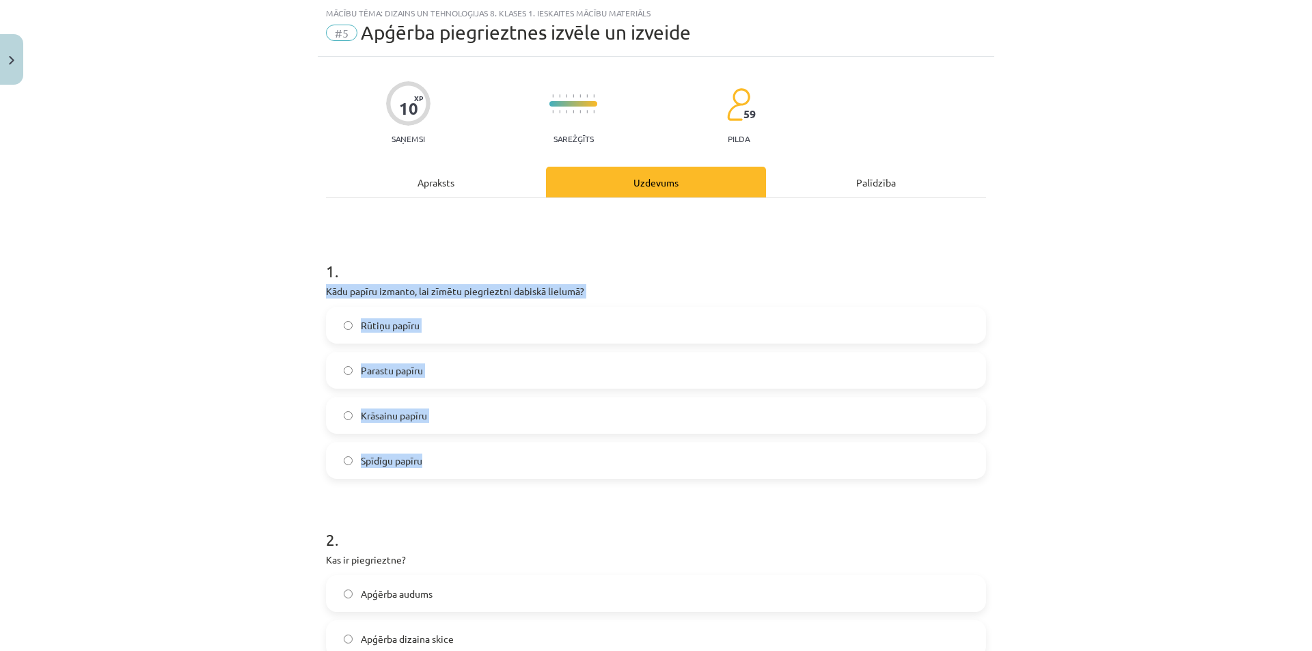
drag, startPoint x: 314, startPoint y: 290, endPoint x: 532, endPoint y: 478, distance: 287.3
click at [532, 478] on div "10 XP Saņemsi Sarežģīts 59 pilda Apraksts Uzdevums Palīdzība 1 . Kādu papīru iz…" at bounding box center [656, 464] width 676 height 815
copy div "Kādu papīru izmanto, lai zīmētu piegrieztni dabiskā lielumā? Rūtiņu papīru Para…"
click at [387, 322] on span "Rūtiņu papīru" at bounding box center [390, 325] width 59 height 14
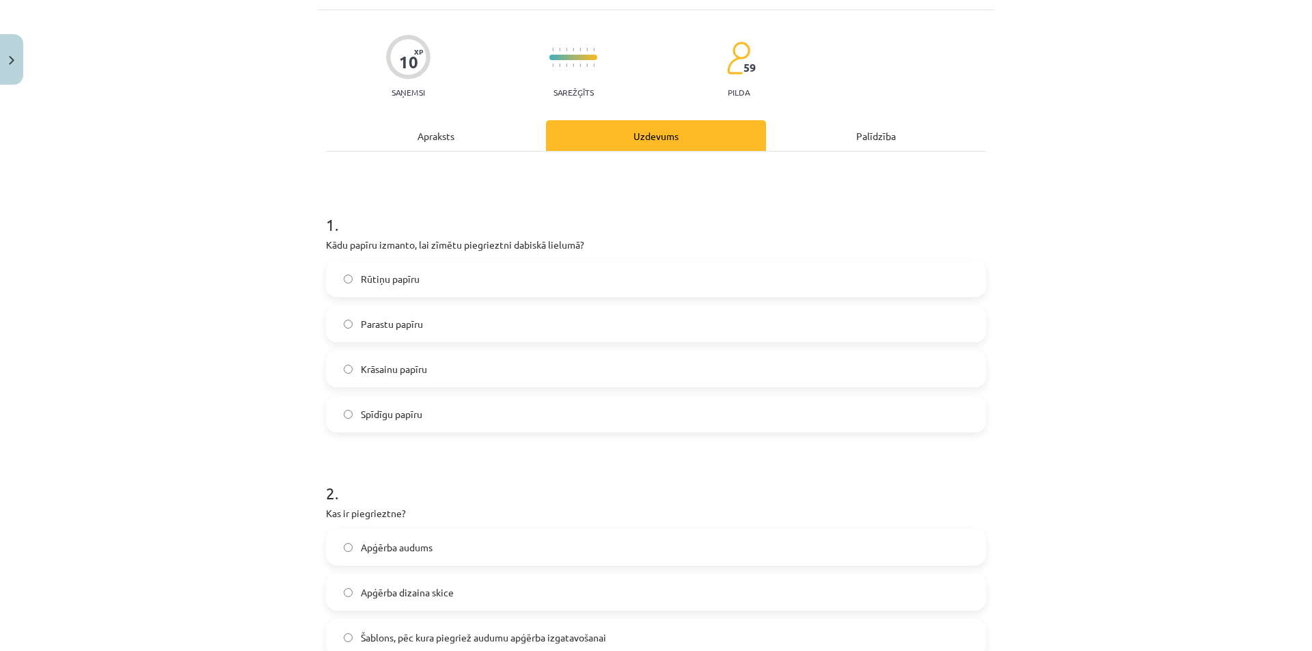
scroll to position [239, 0]
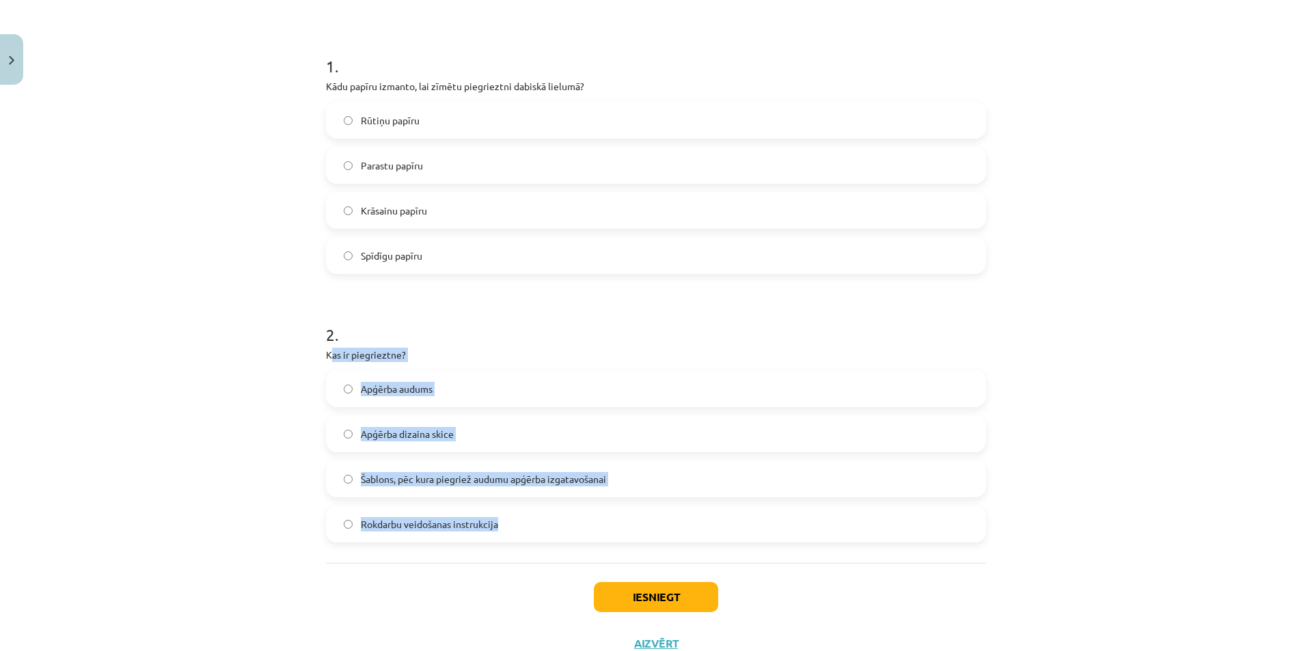
drag, startPoint x: 325, startPoint y: 352, endPoint x: 550, endPoint y: 530, distance: 286.9
click at [556, 540] on div "2 . Kas ir piegrieztne? Apģērba audums Apģērba dizaina skice Šablons, pēc kura …" at bounding box center [656, 421] width 660 height 241
click at [290, 448] on div "Mācību tēma: Dizains un tehnoloģijas 8. klases 1. ieskaites mācību materiāls #5…" at bounding box center [656, 325] width 1312 height 651
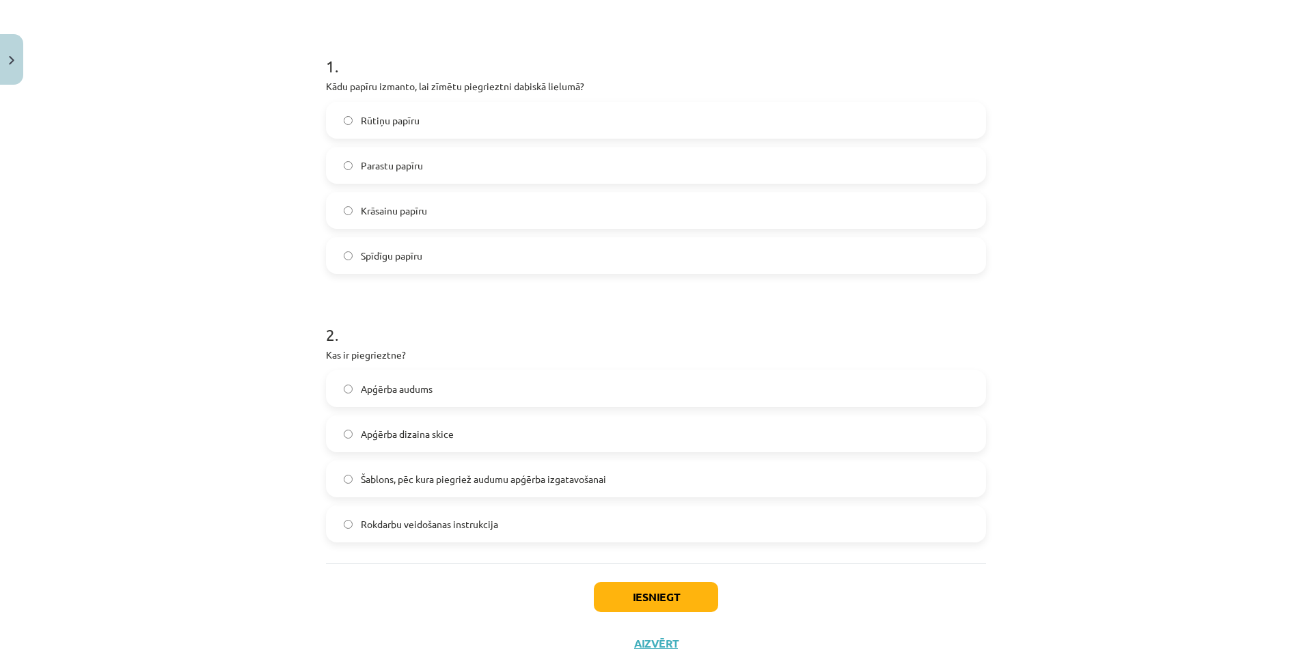
scroll to position [289, 0]
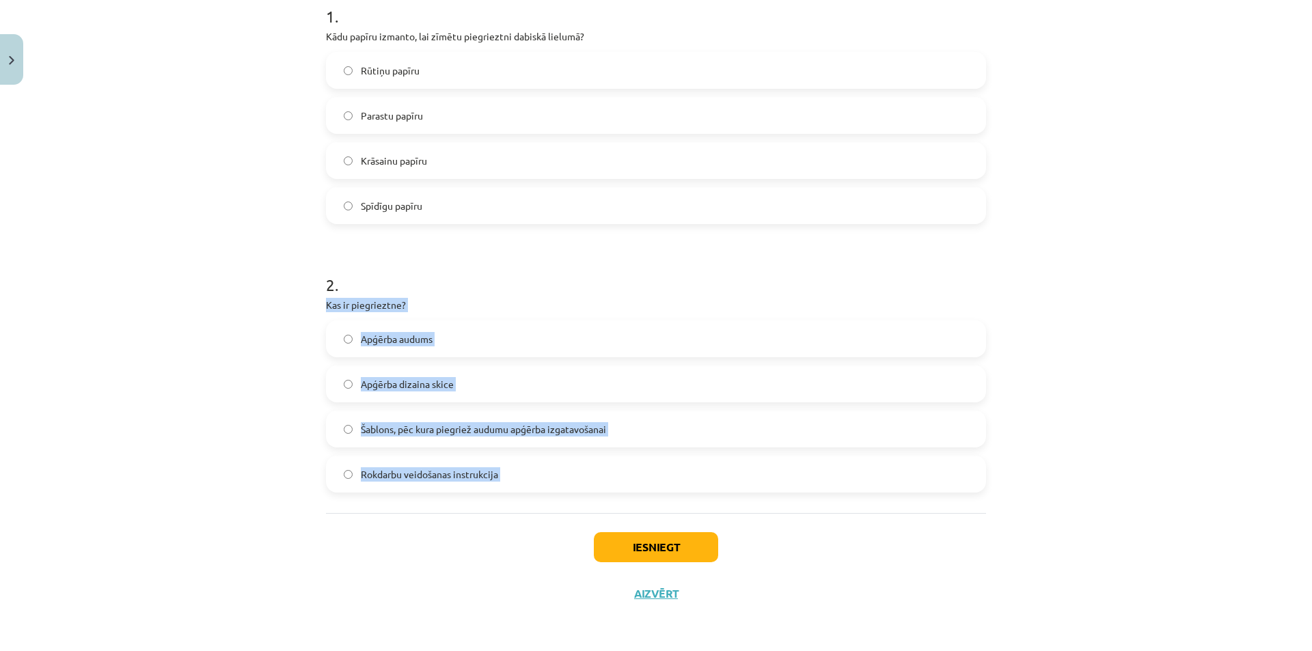
drag, startPoint x: 376, startPoint y: 337, endPoint x: 591, endPoint y: 514, distance: 278.5
click at [591, 514] on div "10 XP Saņemsi Sarežģīts 59 pilda Apraksts Uzdevums Palīdzība 1 . Kādu papīru iz…" at bounding box center [656, 209] width 676 height 815
copy div "Kas ir piegrieztne? Apģērba audums Apģērba dizaina skice Šablons, pēc kura pieg…"
click at [574, 430] on span "Šablons, pēc kura piegriež audumu apģērba izgatavošanai" at bounding box center [483, 429] width 245 height 14
click at [680, 548] on button "Iesniegt" at bounding box center [656, 547] width 124 height 30
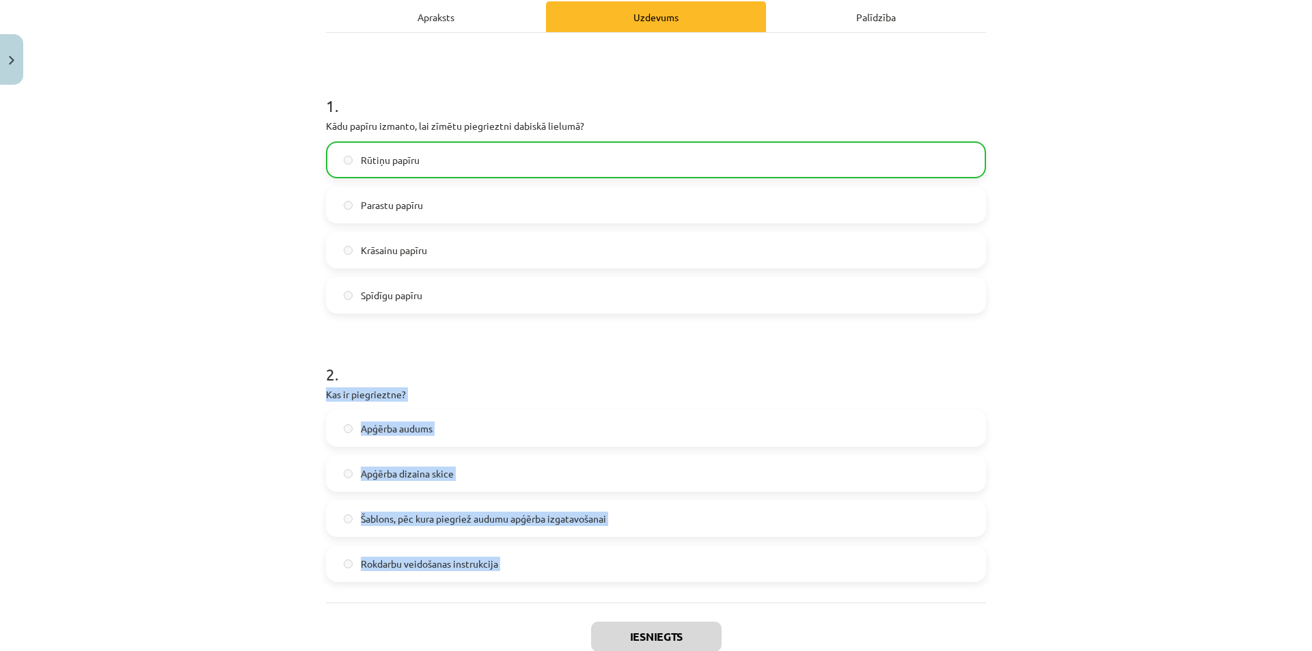
scroll to position [333, 0]
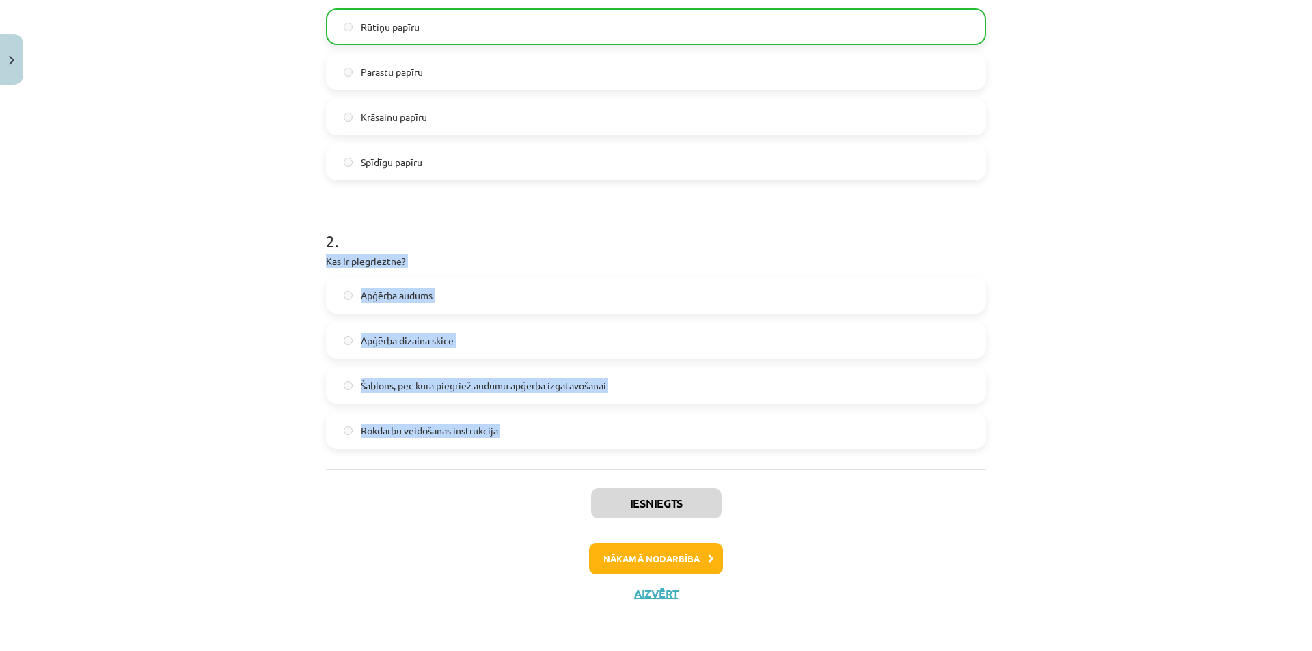
click at [0, 453] on div "Mācību tēma: Dizains un tehnoloģijas 8. klases 1. ieskaites mācību materiāls #5…" at bounding box center [656, 325] width 1312 height 651
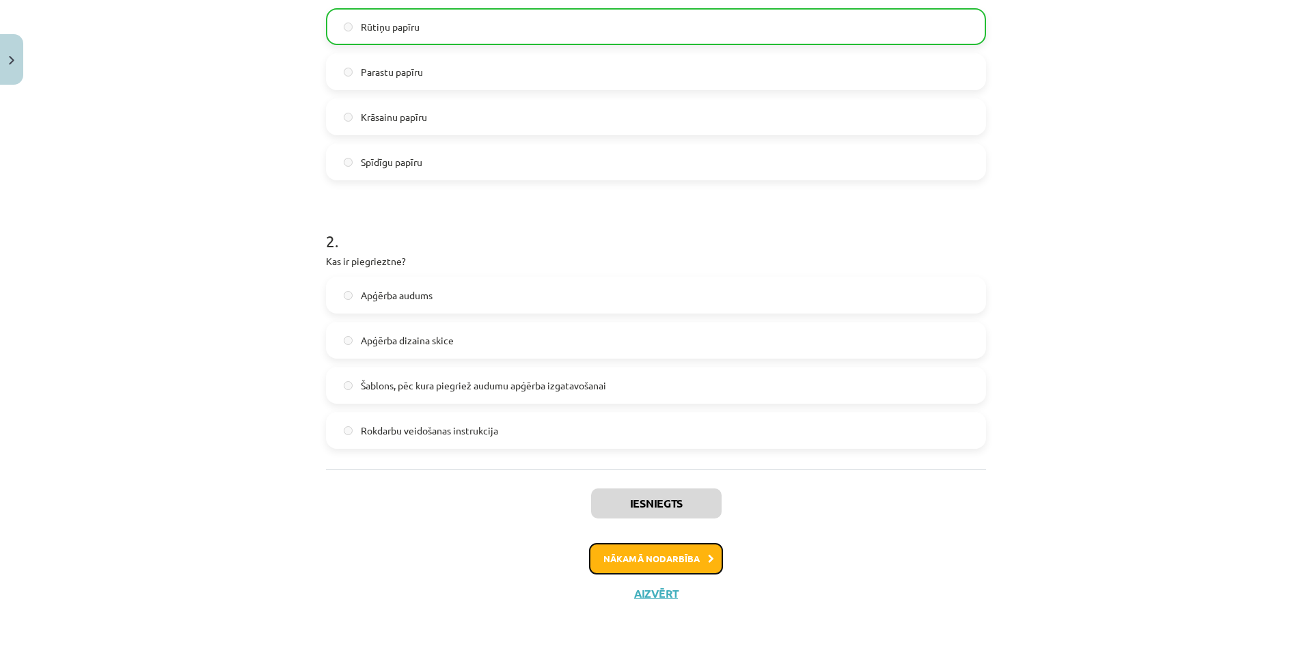
click at [624, 569] on button "Nākamā nodarbība" at bounding box center [656, 558] width 134 height 31
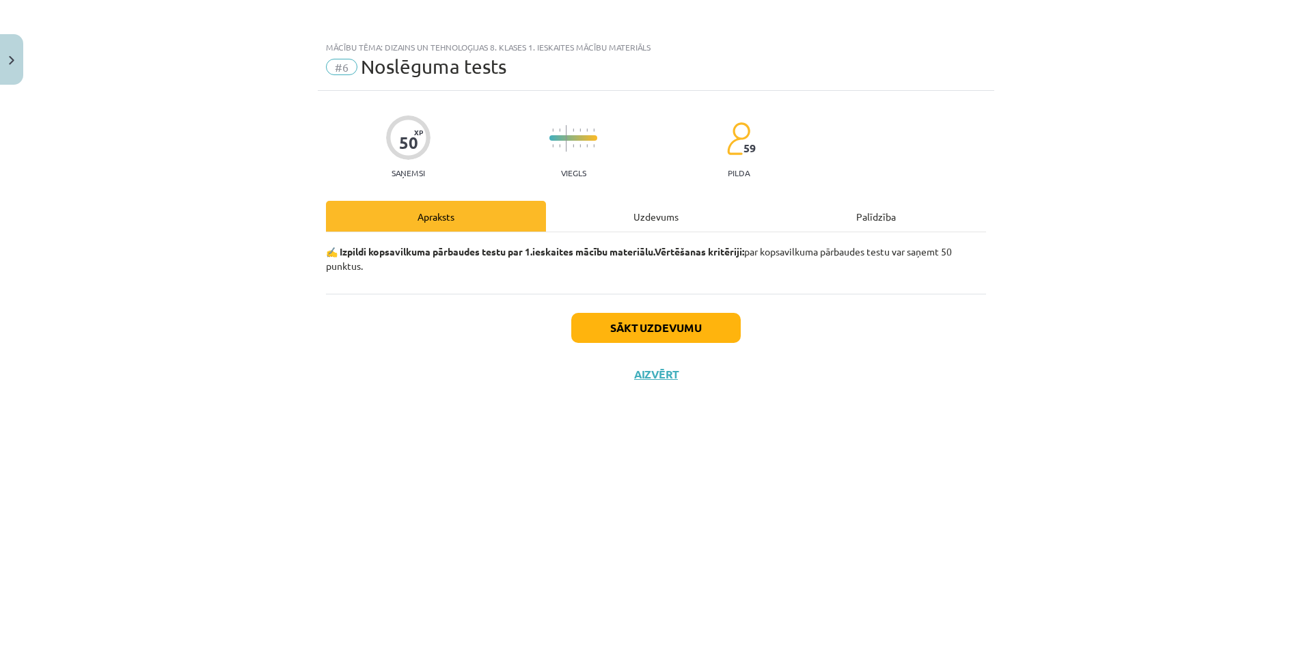
click at [627, 223] on div "Uzdevums" at bounding box center [656, 216] width 220 height 31
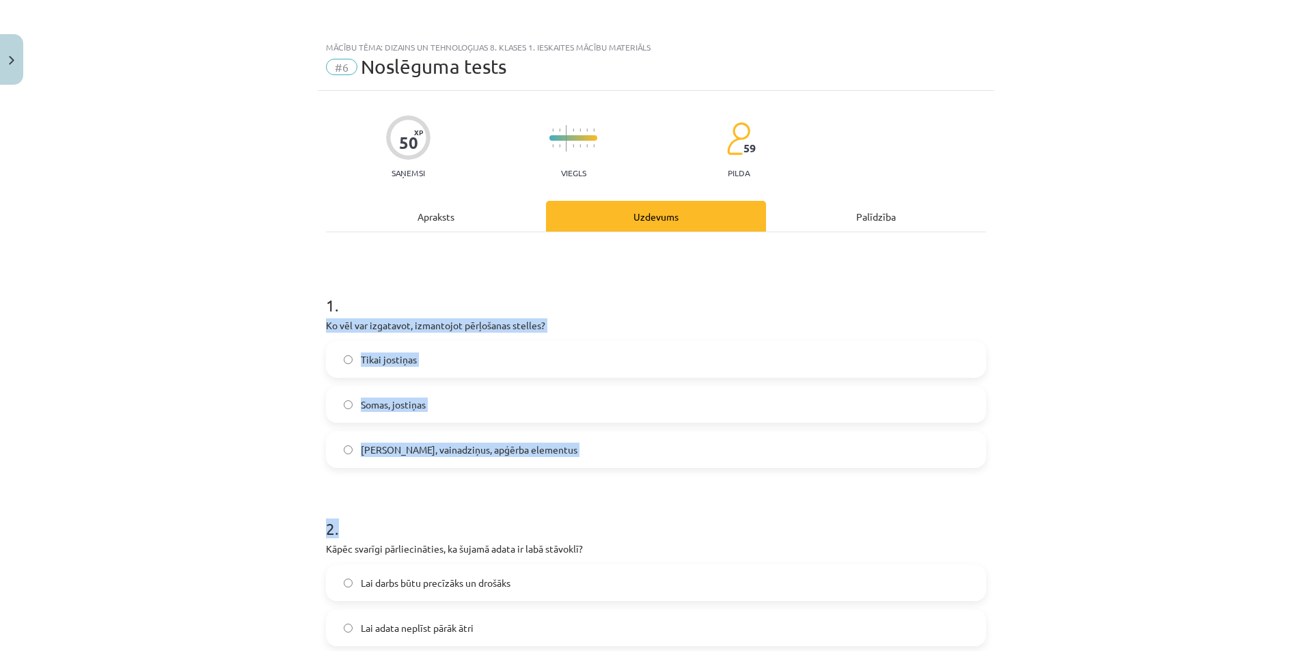
drag, startPoint x: 313, startPoint y: 322, endPoint x: 517, endPoint y: 490, distance: 263.6
click at [494, 464] on label "Jostas, vainadziņus, apģērba elementus" at bounding box center [655, 450] width 657 height 34
drag, startPoint x: 320, startPoint y: 322, endPoint x: 599, endPoint y: 464, distance: 312.0
click at [599, 464] on div "1 . Ko vēl var izgatavot, izmantojot pērļošanas stelles? Tikai jostiņas Somas, …" at bounding box center [656, 370] width 660 height 196
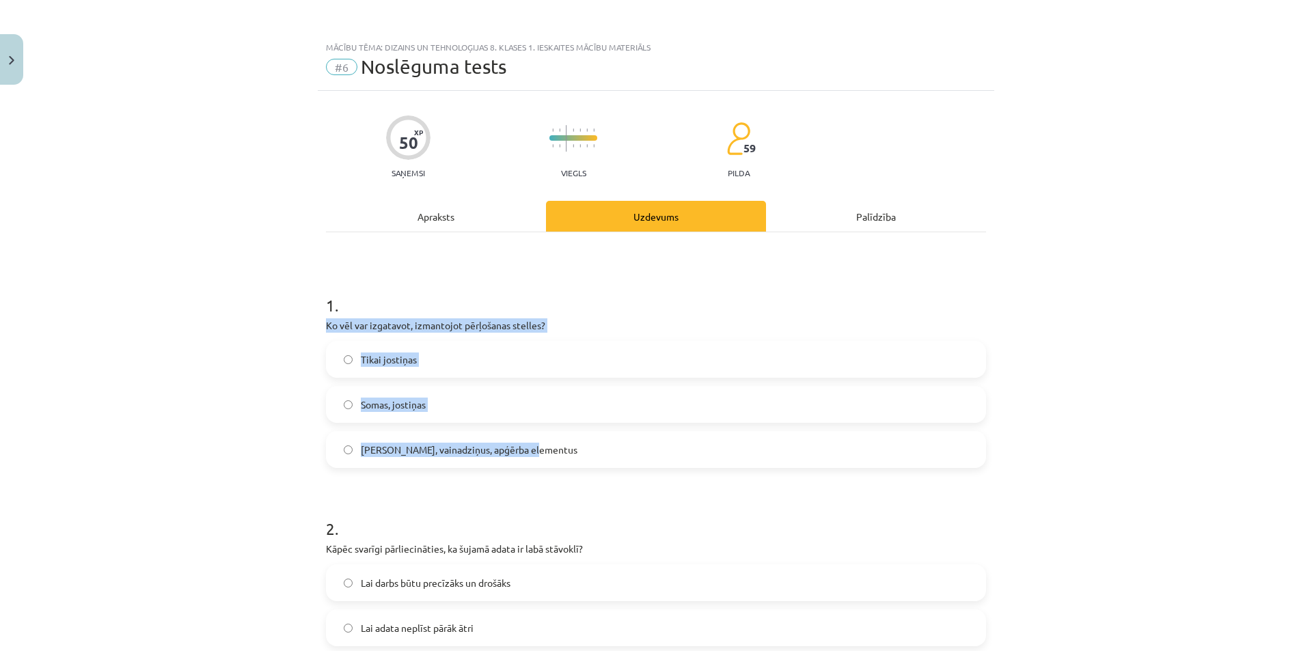
click at [382, 449] on span "Jostas, vainadziņus, apģērba elementus" at bounding box center [469, 450] width 217 height 14
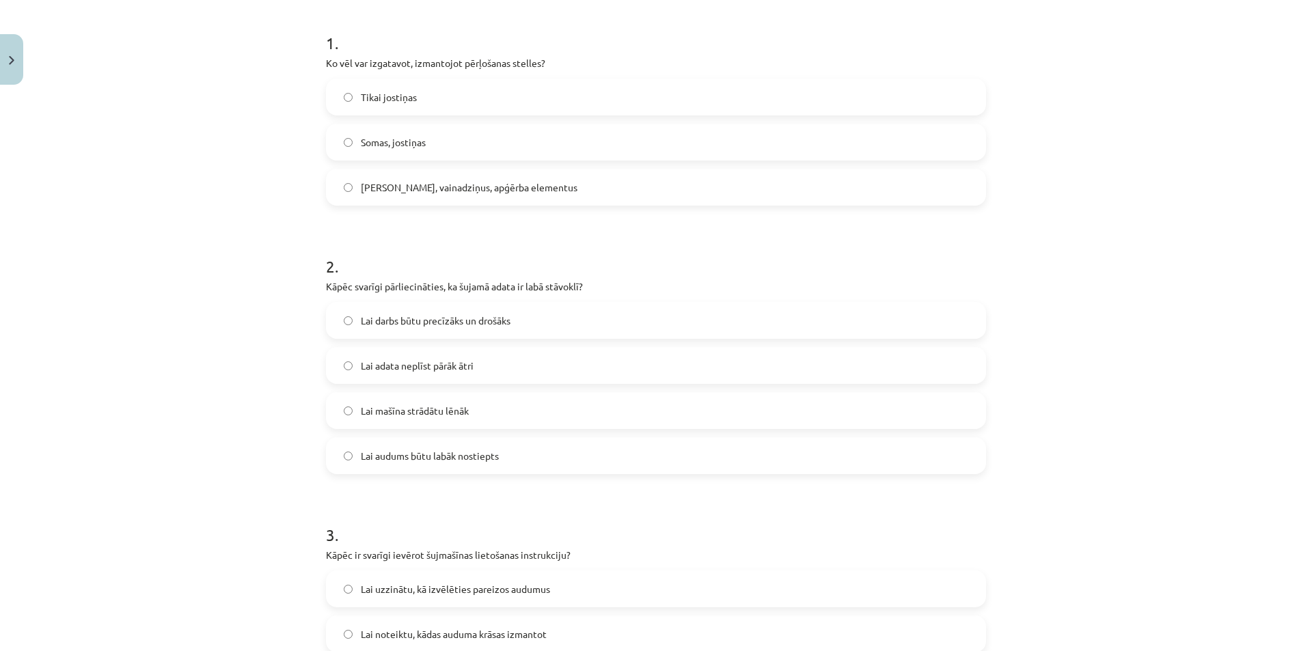
scroll to position [273, 0]
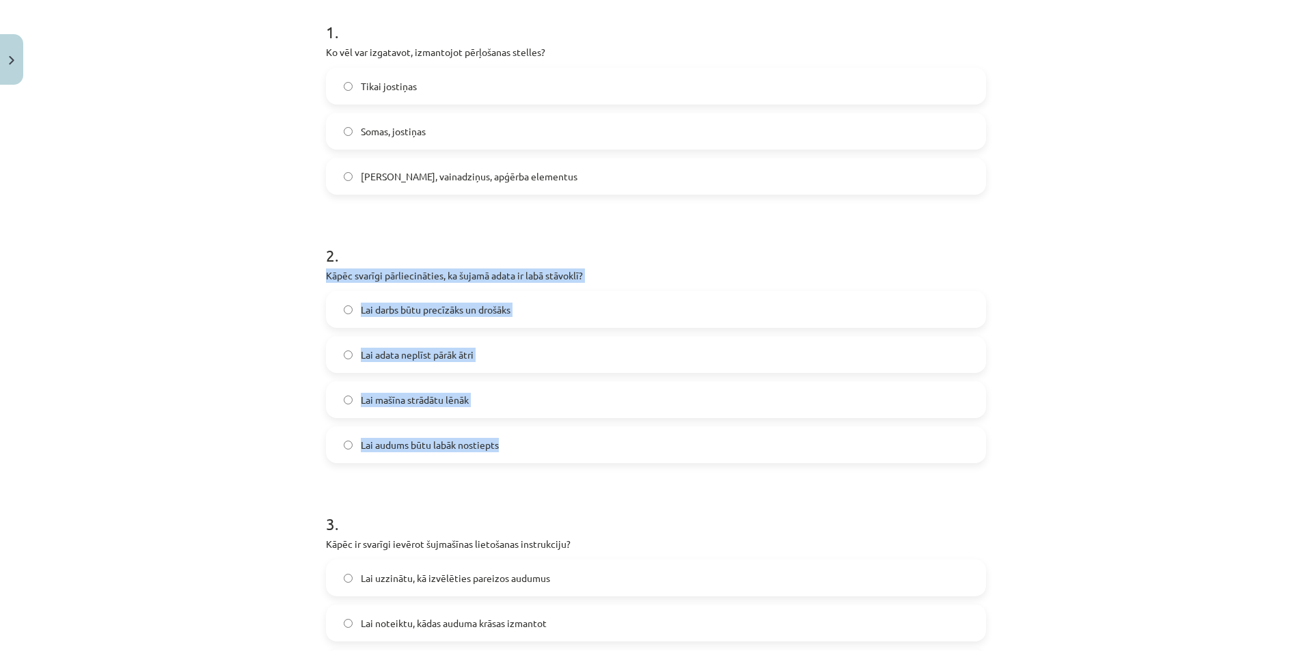
drag, startPoint x: 318, startPoint y: 274, endPoint x: 534, endPoint y: 420, distance: 260.8
drag, startPoint x: 417, startPoint y: 304, endPoint x: 461, endPoint y: 444, distance: 146.7
click at [417, 304] on span "Lai darbs būtu precīzāks un drošāks" at bounding box center [436, 310] width 150 height 14
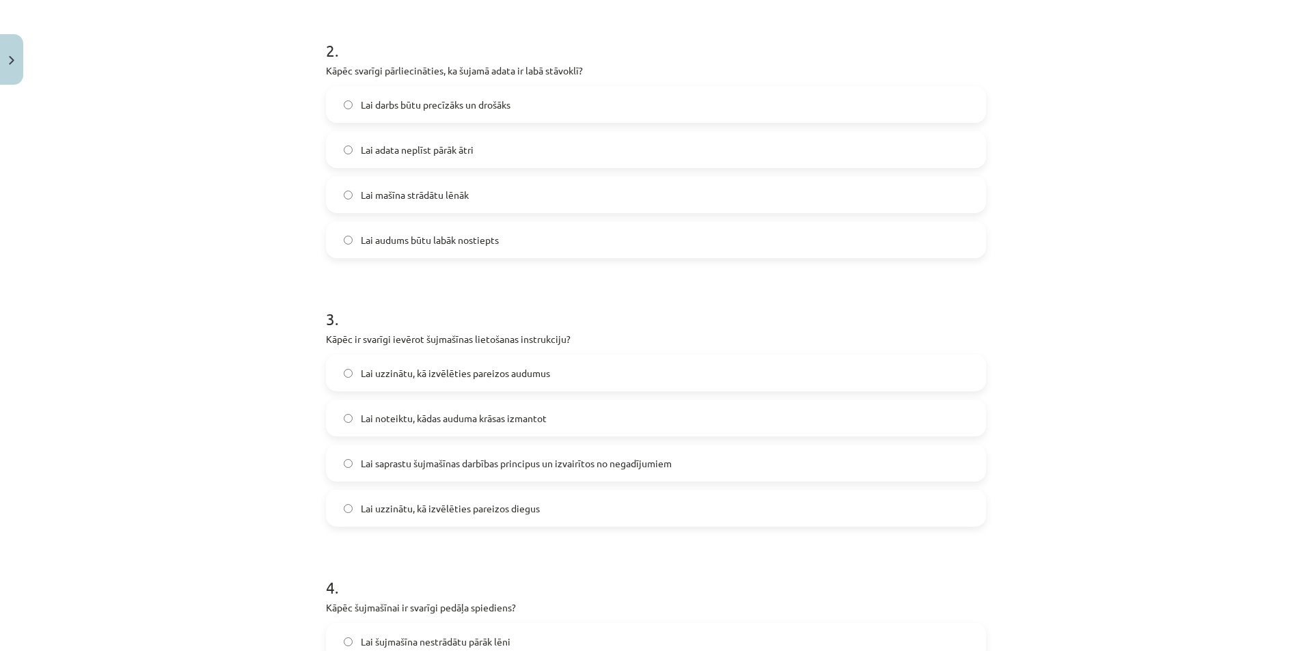
drag, startPoint x: 154, startPoint y: 368, endPoint x: 162, endPoint y: 372, distance: 8.3
click at [159, 370] on div "Mācību tēma: Dizains un tehnoloģijas 8. klases 1. ieskaites mācību materiāls #6…" at bounding box center [656, 325] width 1312 height 651
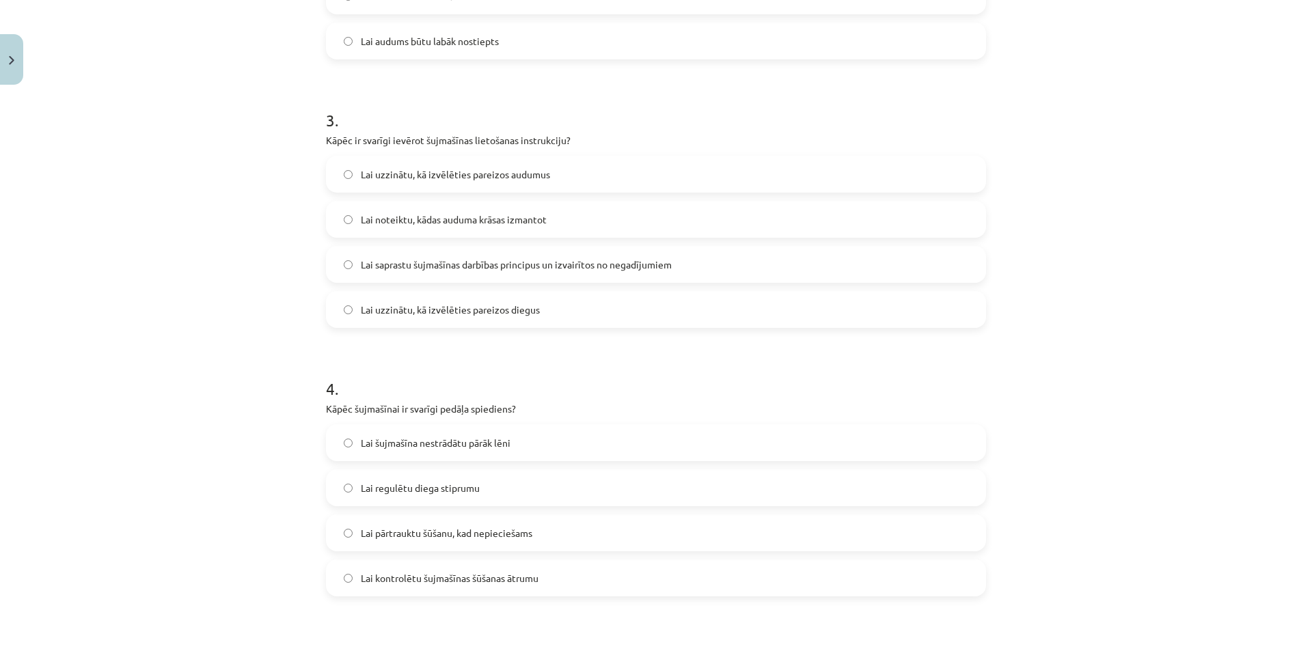
scroll to position [683, 0]
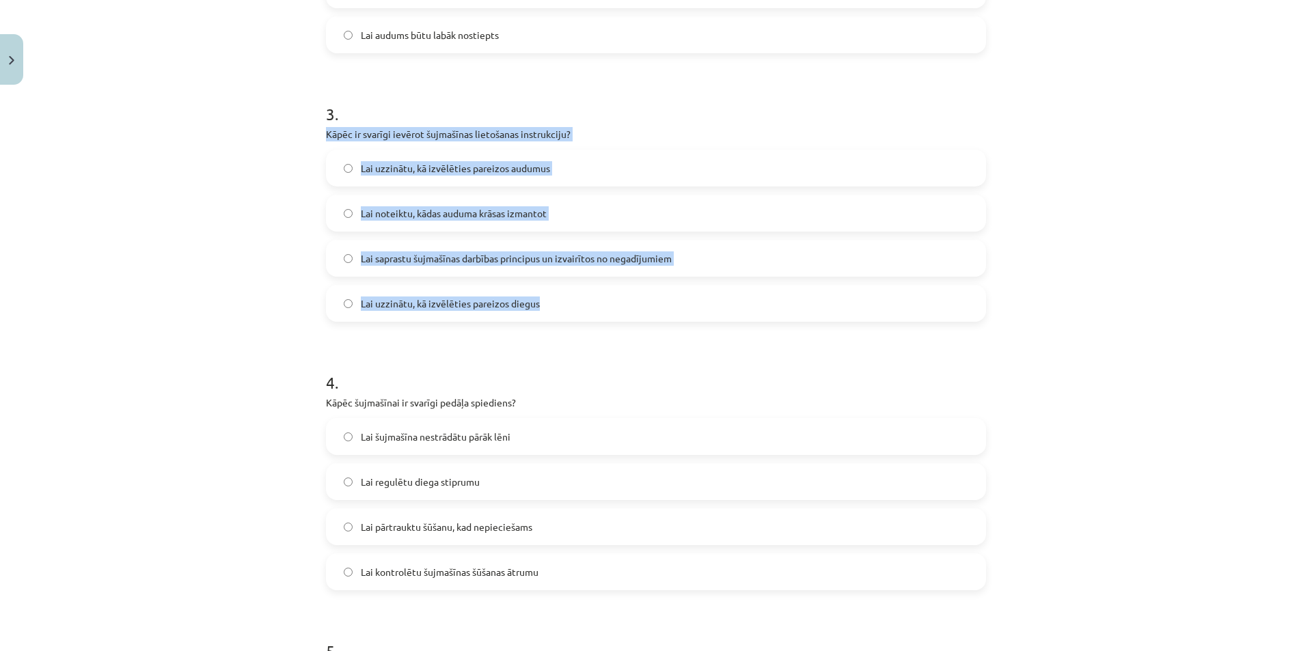
drag, startPoint x: 316, startPoint y: 131, endPoint x: 683, endPoint y: 316, distance: 410.4
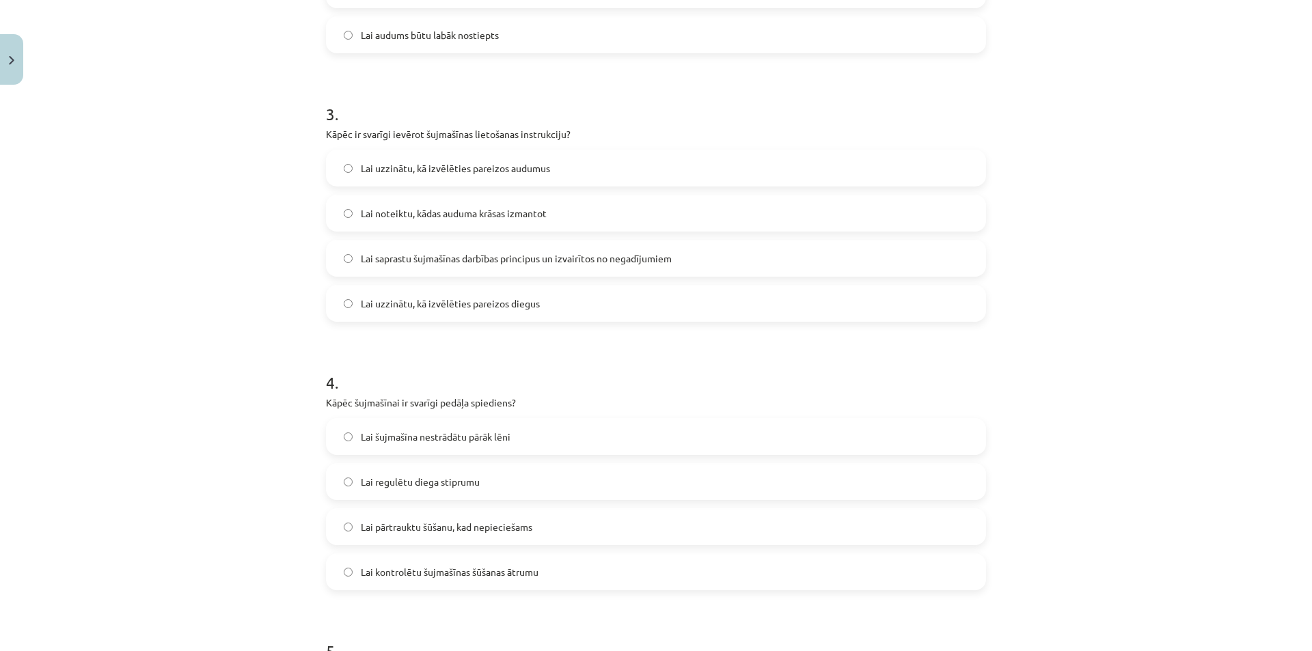
drag, startPoint x: 128, startPoint y: 329, endPoint x: 228, endPoint y: 331, distance: 99.1
click at [133, 331] on div "Mācību tēma: Dizains un tehnoloģijas 8. klases 1. ieskaites mācību materiāls #6…" at bounding box center [656, 325] width 1312 height 651
click at [440, 241] on label "Lai saprastu šujmašīnas darbības principus un izvairītos no negadījumiem" at bounding box center [655, 258] width 657 height 34
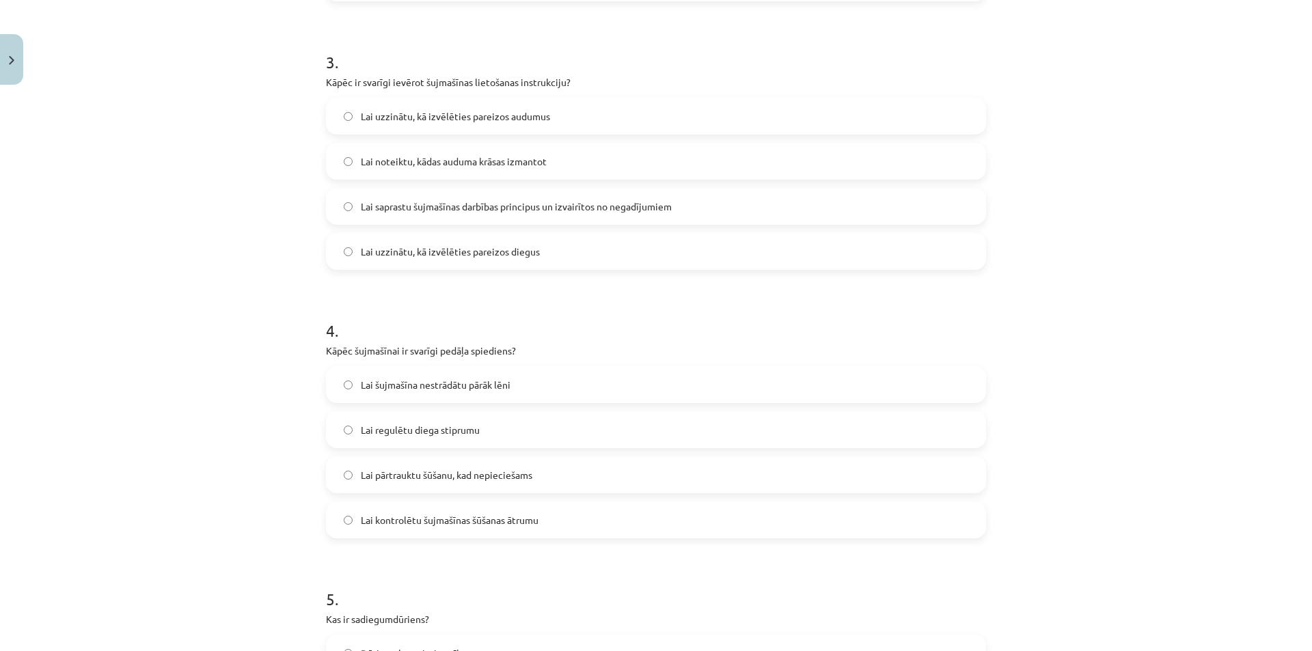
scroll to position [957, 0]
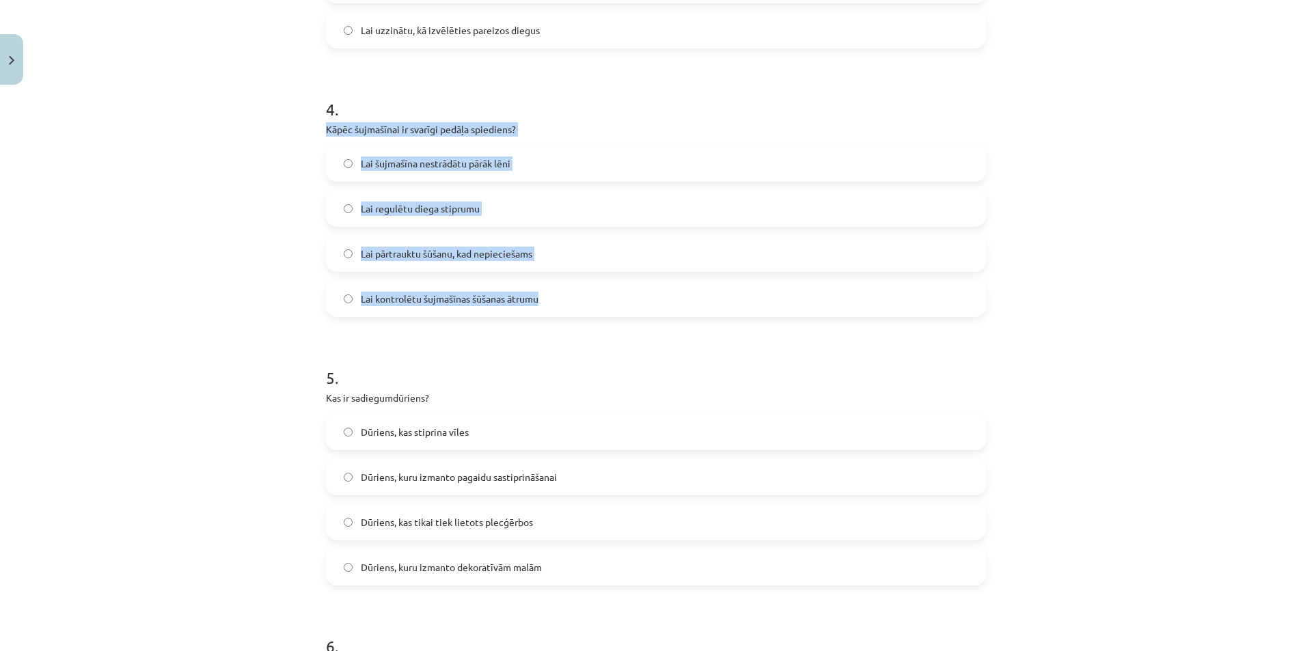
drag, startPoint x: 318, startPoint y: 122, endPoint x: 618, endPoint y: 292, distance: 345.4
click at [618, 292] on div "50 XP Saņemsi Viegls 59 pilda Apraksts Uzdevums Palīdzība 1 . Ko vēl var izgata…" at bounding box center [656, 633] width 676 height 2998
click at [420, 282] on label "Lai kontrolētu šujmašīnas šūšanas ātrumu" at bounding box center [655, 299] width 657 height 34
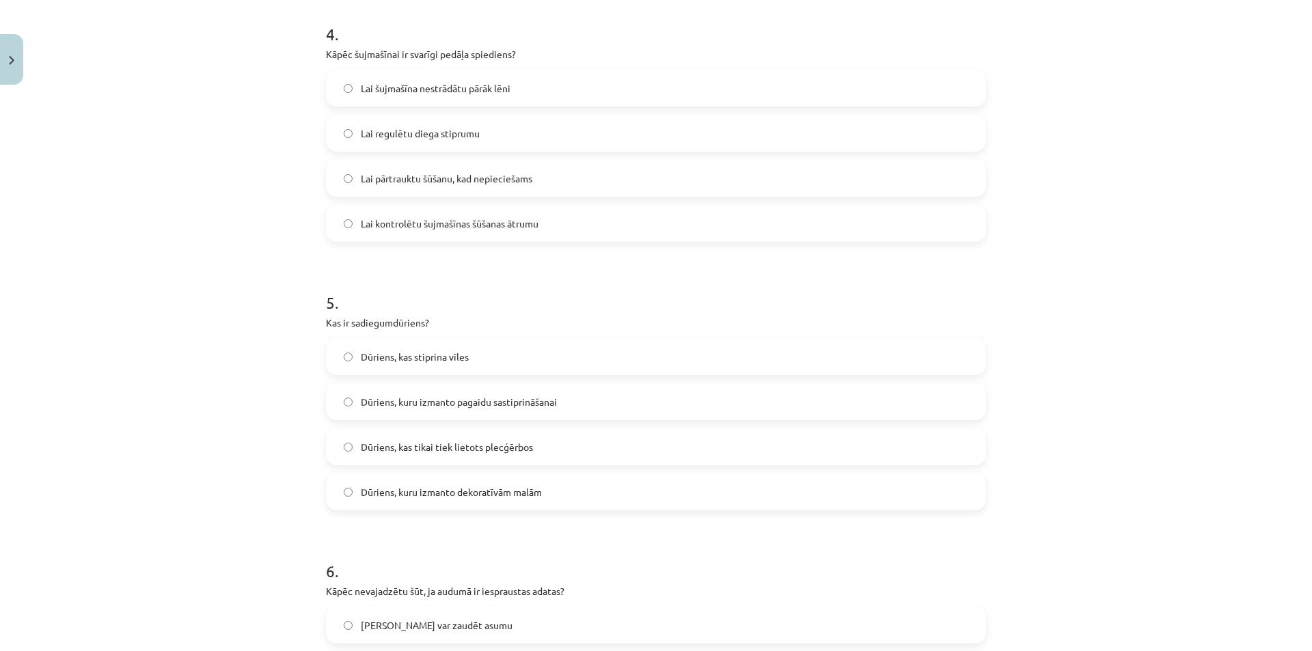
scroll to position [1162, 0]
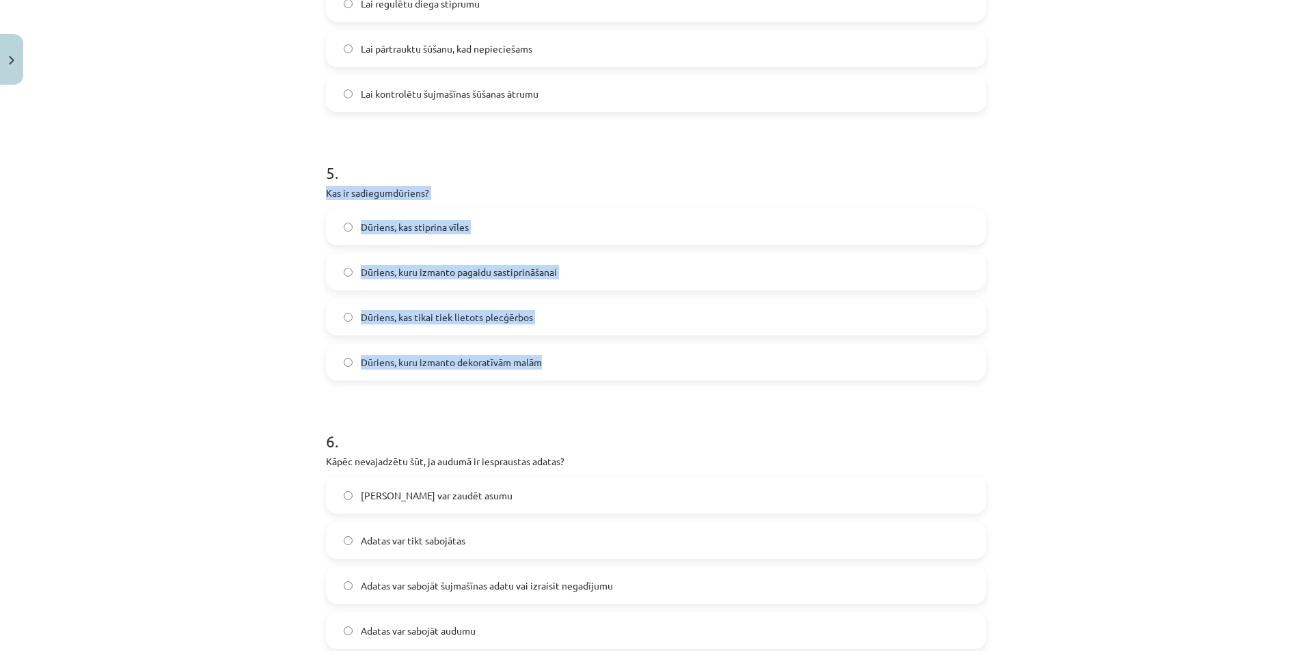
drag, startPoint x: 314, startPoint y: 189, endPoint x: 591, endPoint y: 357, distance: 324.7
click at [591, 357] on div "50 XP Saņemsi Viegls 59 pilda Apraksts Uzdevums Palīdzība 1 . Ko vēl var izgata…" at bounding box center [656, 428] width 676 height 2998
click at [219, 359] on div "Mācību tēma: Dizains un tehnoloģijas 8. klases 1. ieskaites mācību materiāls #6…" at bounding box center [656, 325] width 1312 height 651
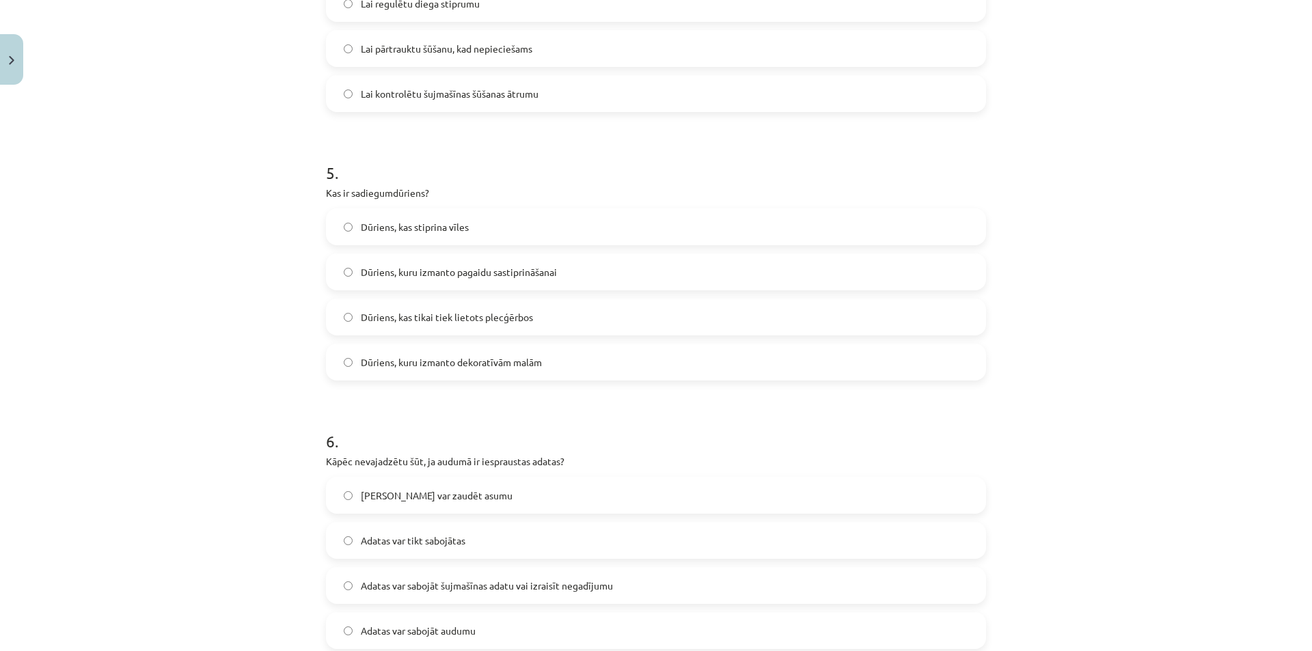
drag, startPoint x: 477, startPoint y: 277, endPoint x: 503, endPoint y: 357, distance: 83.4
click at [478, 279] on span "Dūriens, kuru izmanto pagaidu sastiprināšanai" at bounding box center [459, 272] width 196 height 14
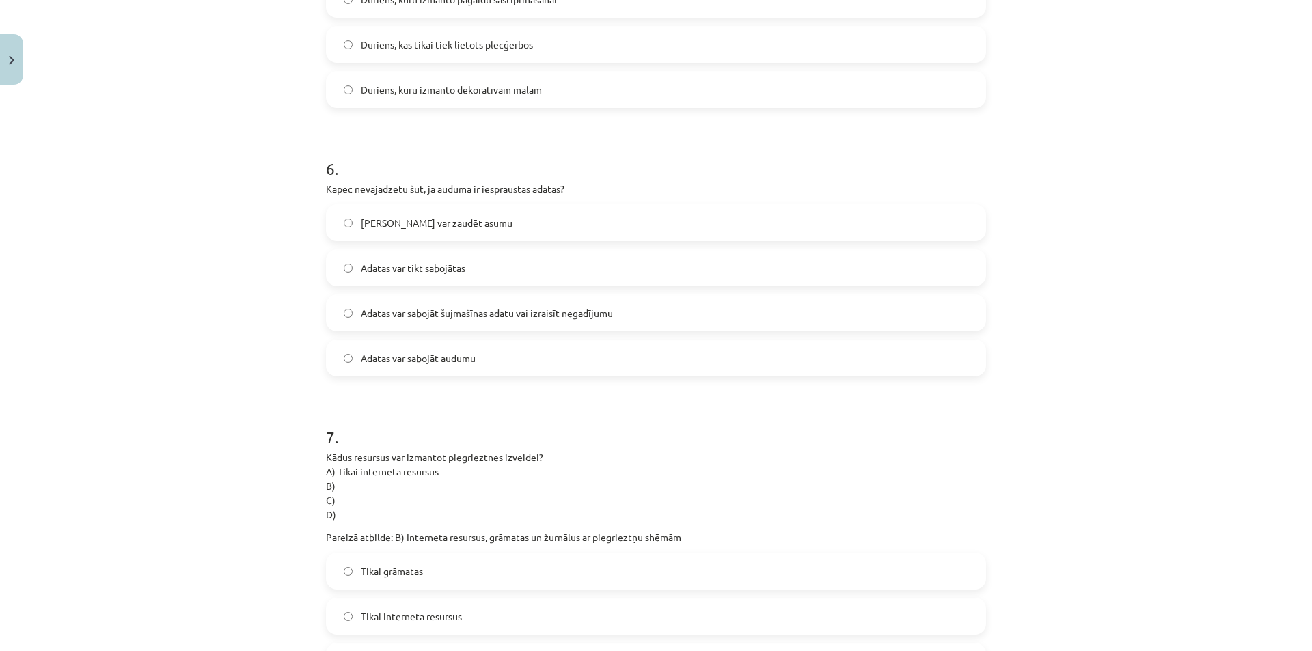
scroll to position [1435, 0]
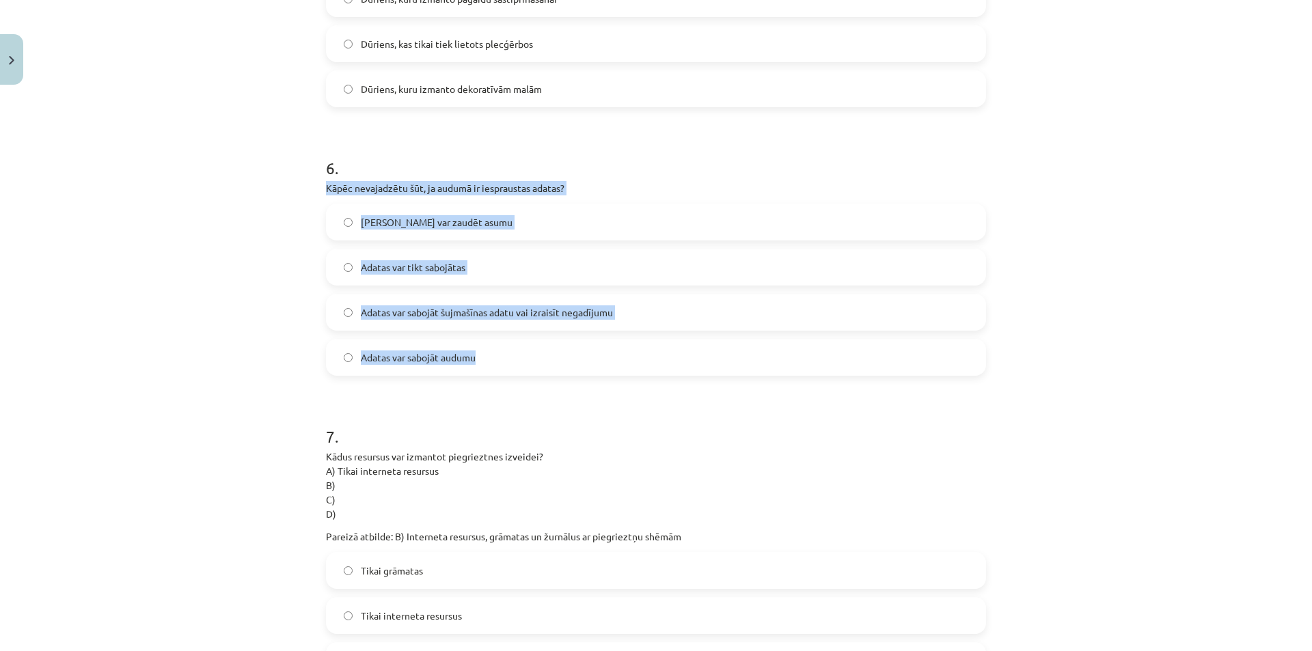
drag, startPoint x: 318, startPoint y: 181, endPoint x: 624, endPoint y: 353, distance: 350.6
click at [624, 353] on div "50 XP Saņemsi Viegls 59 pilda Apraksts Uzdevums Palīdzība 1 . Ko vēl var izgata…" at bounding box center [656, 155] width 676 height 2998
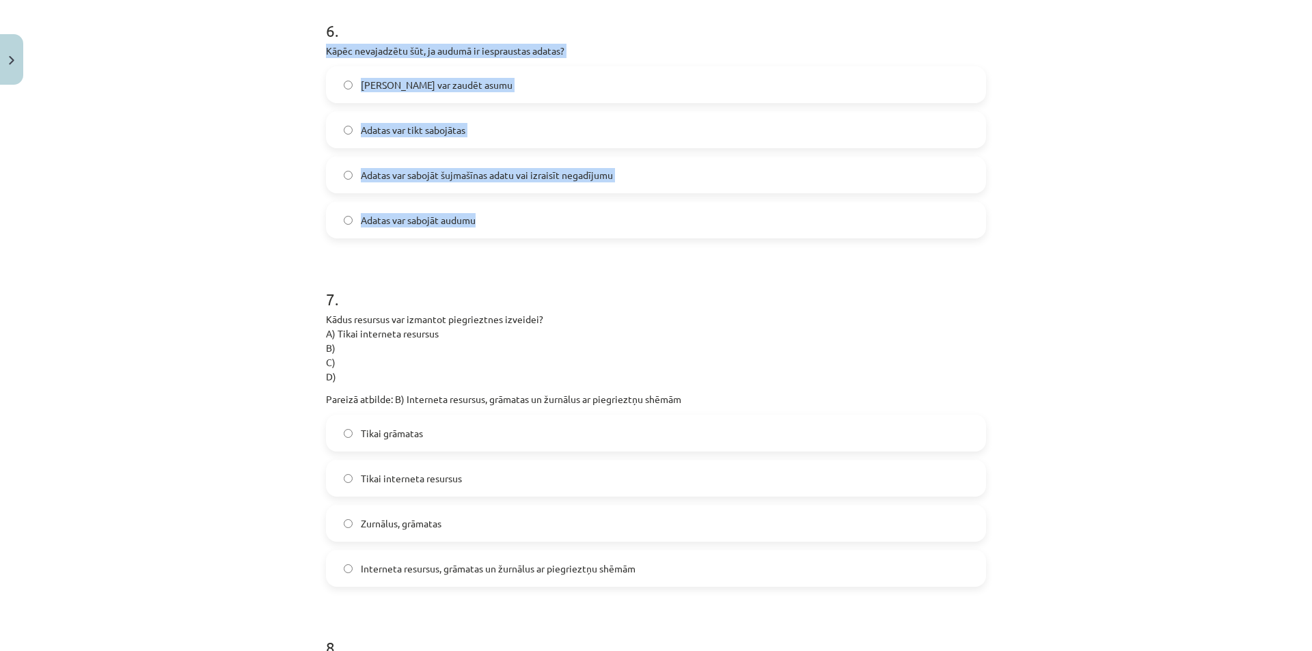
scroll to position [1708, 0]
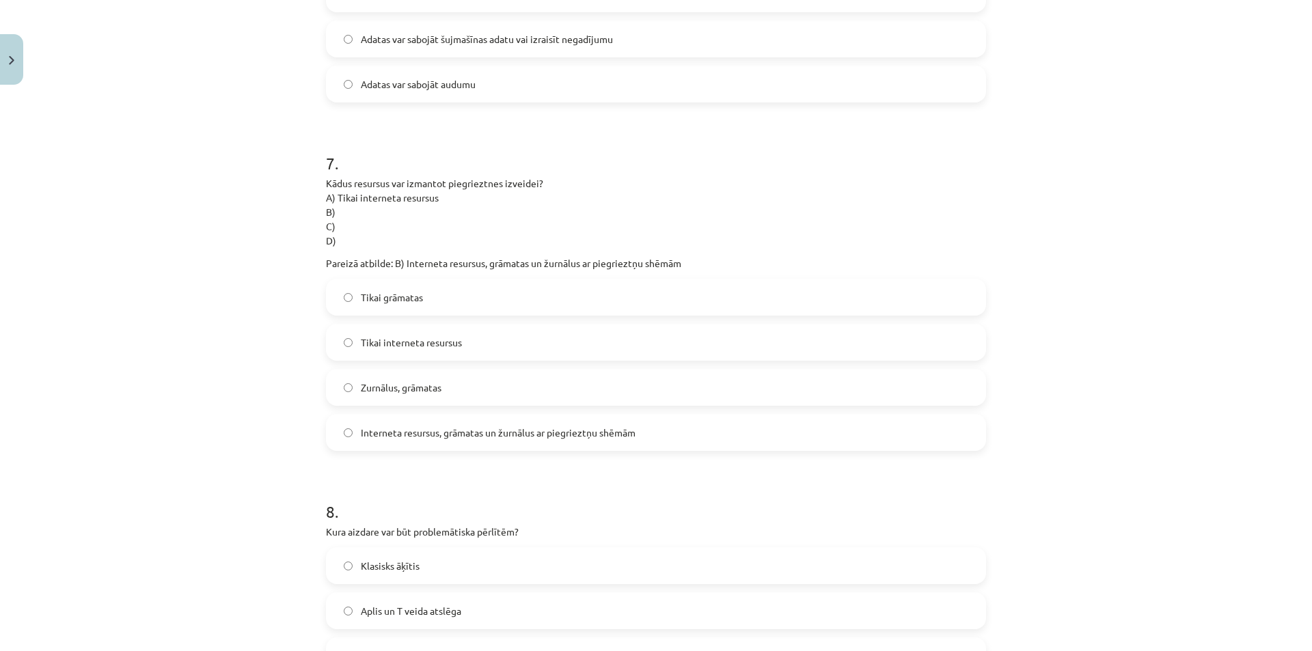
drag, startPoint x: 247, startPoint y: 169, endPoint x: 426, endPoint y: 58, distance: 211.4
click at [253, 163] on div "Mācību tēma: Dizains un tehnoloģijas 8. klases 1. ieskaites mācību materiāls #6…" at bounding box center [656, 325] width 1312 height 651
click at [473, 19] on div "Adatas var zaudēt asumu Adatas var tikt sabojātas Adatas var sabojāt šujmašīnas…" at bounding box center [656, 16] width 660 height 172
click at [482, 39] on span "Adatas var sabojāt šujmašīnas adatu vai izraisīt negadījumu" at bounding box center [487, 39] width 252 height 14
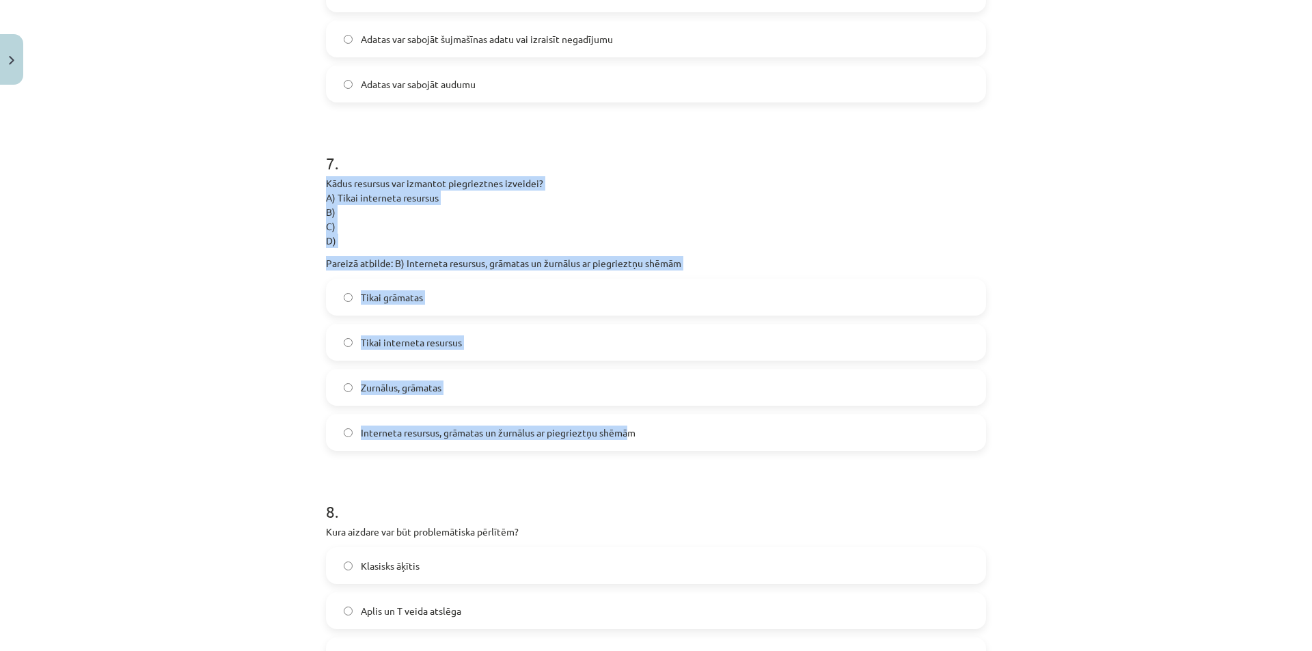
drag, startPoint x: 316, startPoint y: 180, endPoint x: 623, endPoint y: 422, distance: 391.2
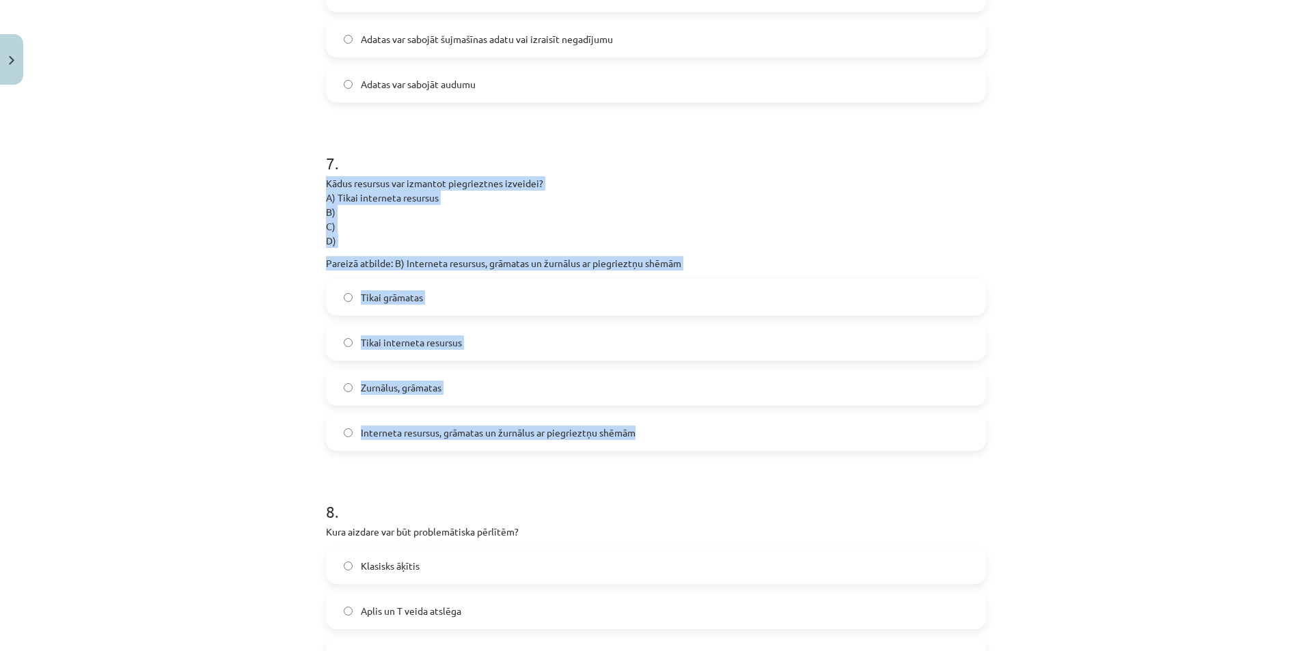
drag, startPoint x: 646, startPoint y: 439, endPoint x: 294, endPoint y: 185, distance: 434.6
click at [294, 185] on div "Mācību tēma: Dizains un tehnoloģijas 8. klases 1. ieskaites mācību materiāls #6…" at bounding box center [656, 325] width 1312 height 651
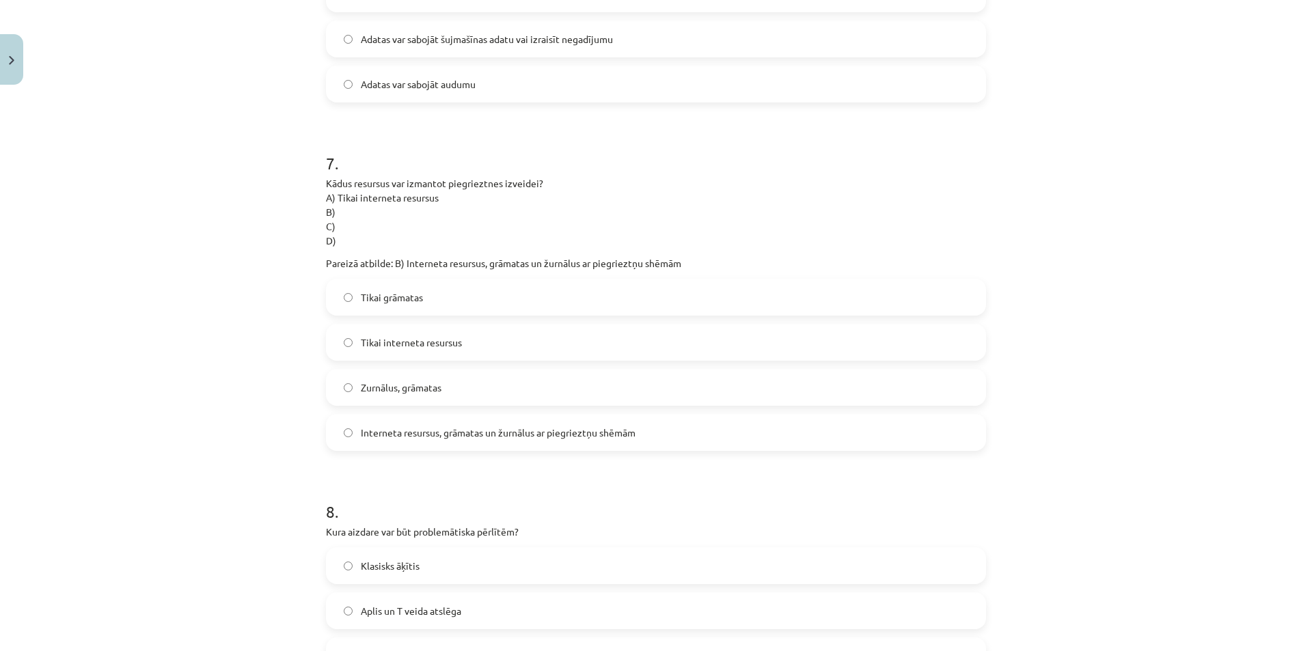
drag, startPoint x: 517, startPoint y: 432, endPoint x: 520, endPoint y: 505, distance: 73.2
click at [517, 442] on label "Interneta resursus, grāmatas un žurnālus ar piegrieztņu shēmām" at bounding box center [655, 432] width 657 height 34
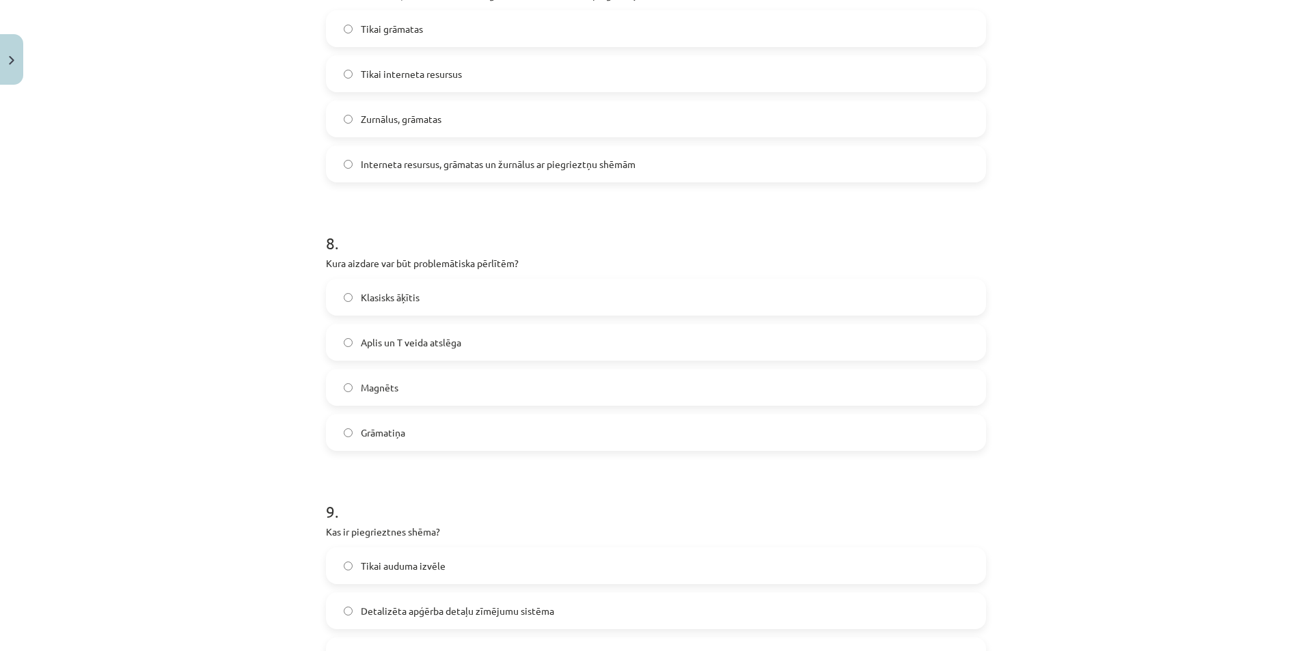
scroll to position [1981, 0]
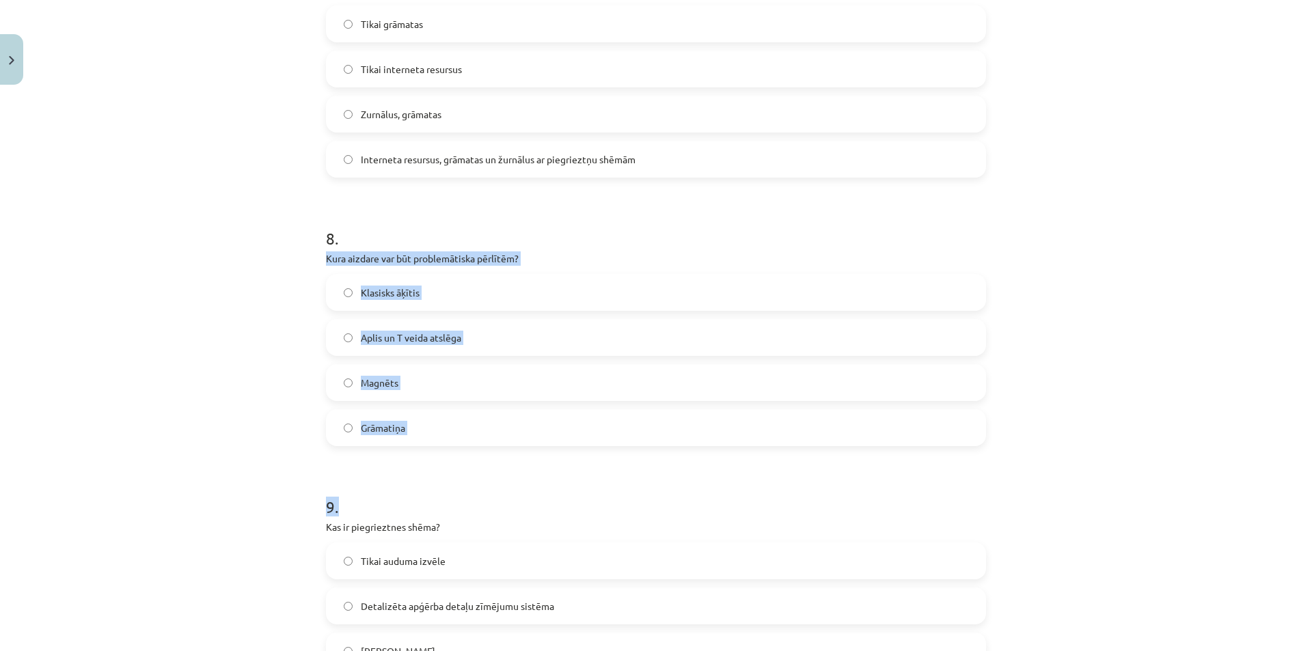
drag, startPoint x: 316, startPoint y: 252, endPoint x: 549, endPoint y: 446, distance: 302.7
click at [273, 353] on div "Mācību tēma: Dizains un tehnoloģijas 8. klases 1. ieskaites mācību materiāls #6…" at bounding box center [656, 325] width 1312 height 651
click at [331, 316] on div "Klasisks āķītis Aplis un T veida atslēga Magnēts Grāmatiņa" at bounding box center [656, 360] width 660 height 172
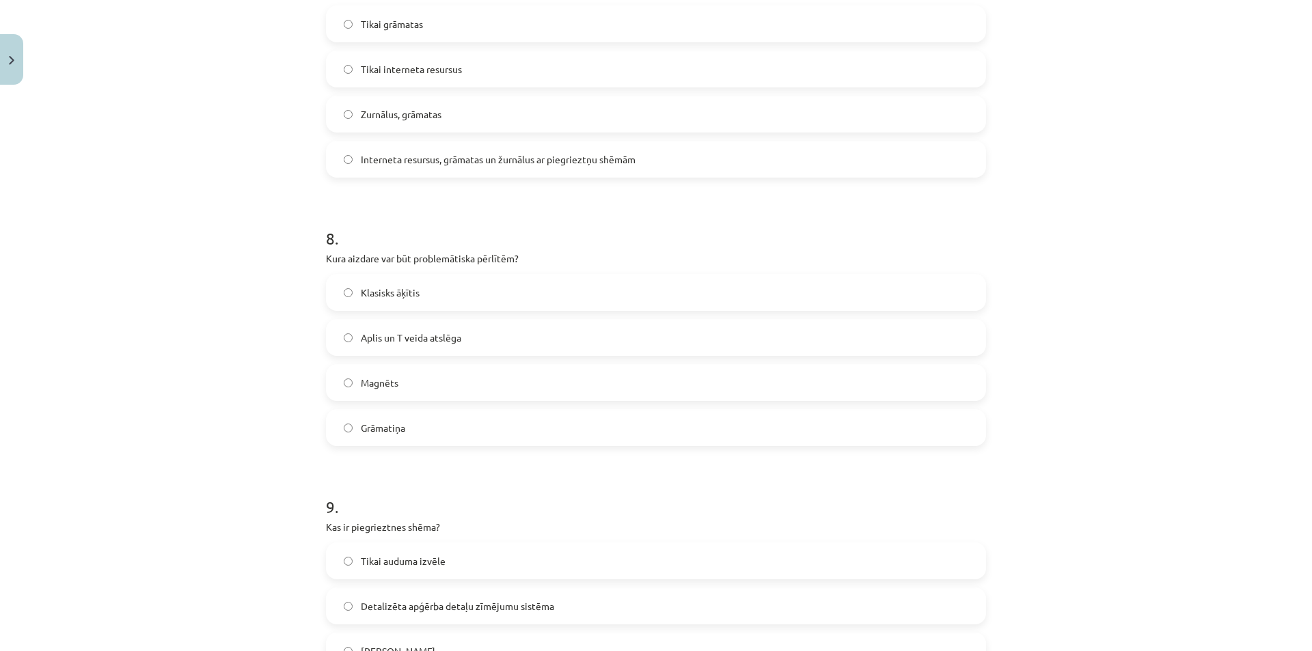
click at [326, 253] on p "Kura aizdare var būt problemātiska pērlītēm?" at bounding box center [656, 258] width 660 height 14
drag, startPoint x: 319, startPoint y: 253, endPoint x: 461, endPoint y: 308, distance: 151.9
click at [405, 379] on label "Magnēts" at bounding box center [655, 383] width 657 height 34
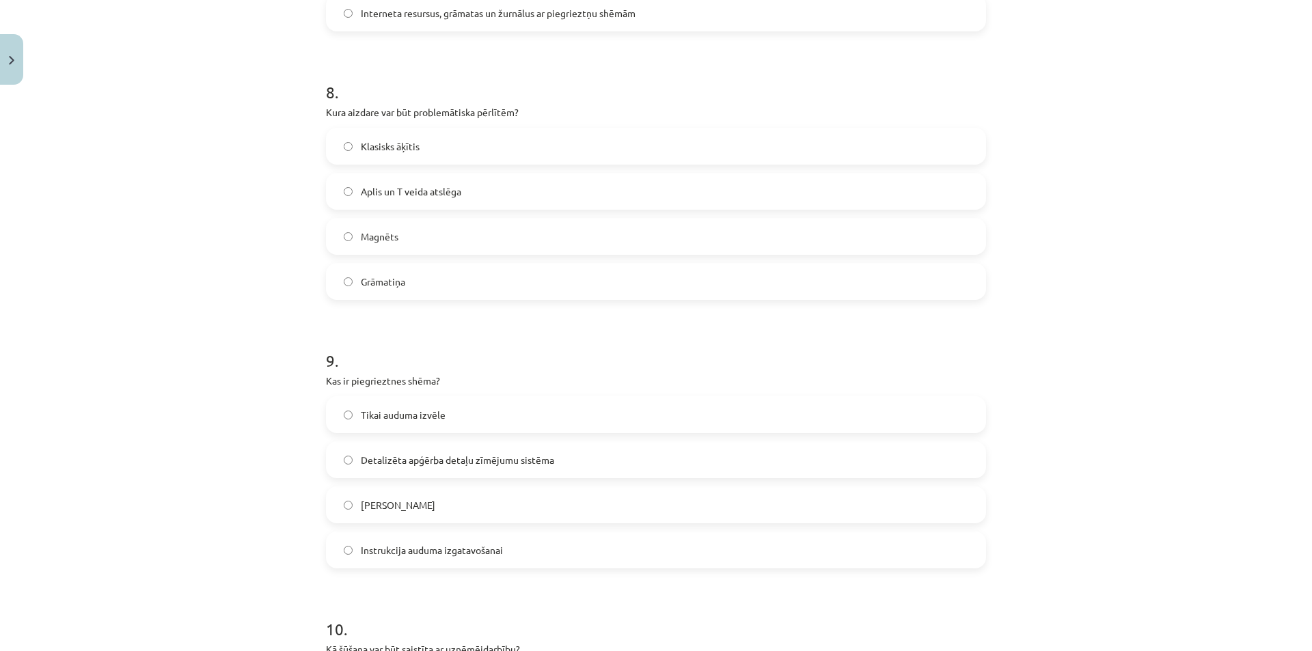
scroll to position [2255, 0]
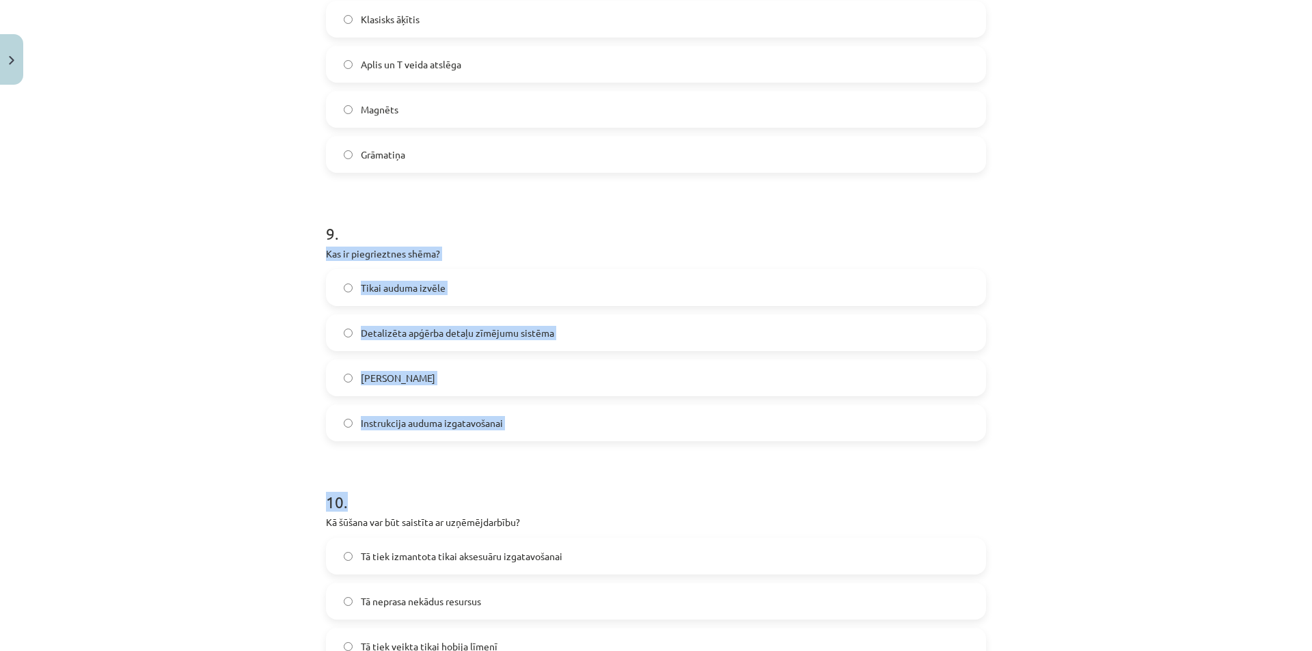
drag, startPoint x: 314, startPoint y: 253, endPoint x: 534, endPoint y: 443, distance: 289.7
click at [300, 275] on div "Mācību tēma: Dizains un tehnoloģijas 8. klases 1. ieskaites mācību materiāls #6…" at bounding box center [656, 325] width 1312 height 651
drag, startPoint x: 329, startPoint y: 248, endPoint x: 550, endPoint y: 356, distance: 245.7
click at [553, 359] on div "9 . Kas ir piegrieztnes shēma? Tikai auduma izvēle Detalizēta apģērba detaļu zī…" at bounding box center [656, 320] width 660 height 241
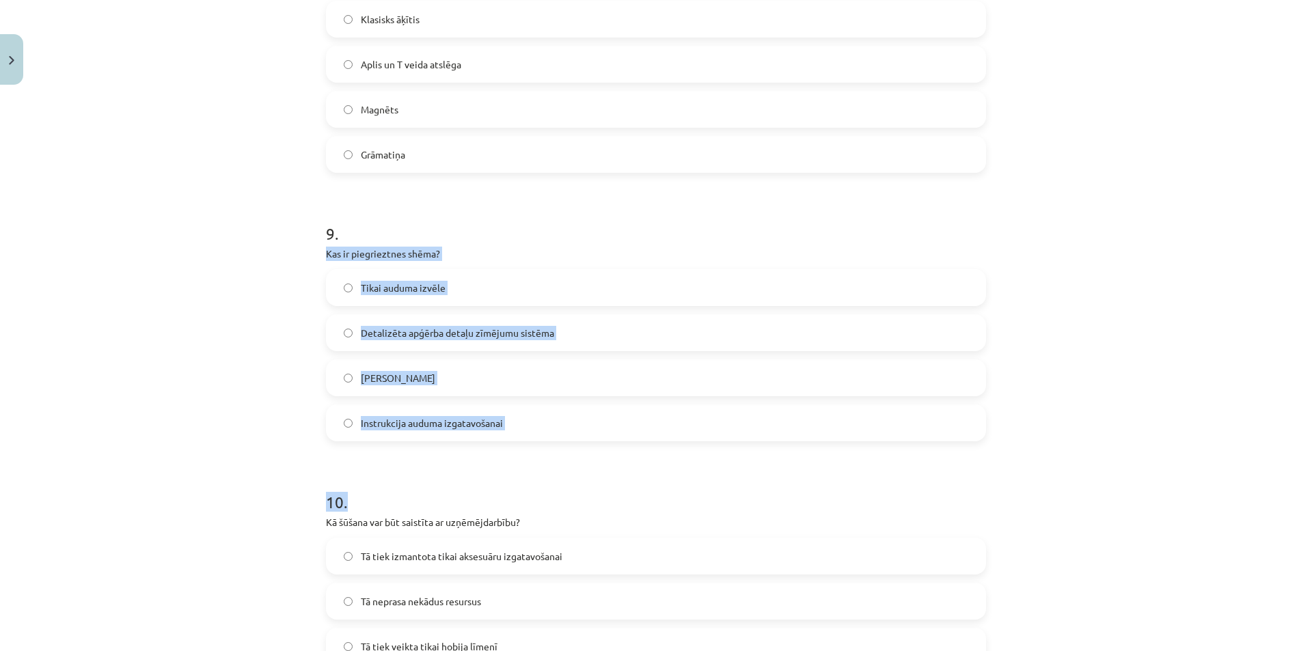
drag, startPoint x: 303, startPoint y: 271, endPoint x: 312, endPoint y: 260, distance: 14.6
click at [304, 269] on div "Mācību tēma: Dizains un tehnoloģijas 8. klases 1. ieskaites mācību materiāls #6…" at bounding box center [656, 325] width 1312 height 651
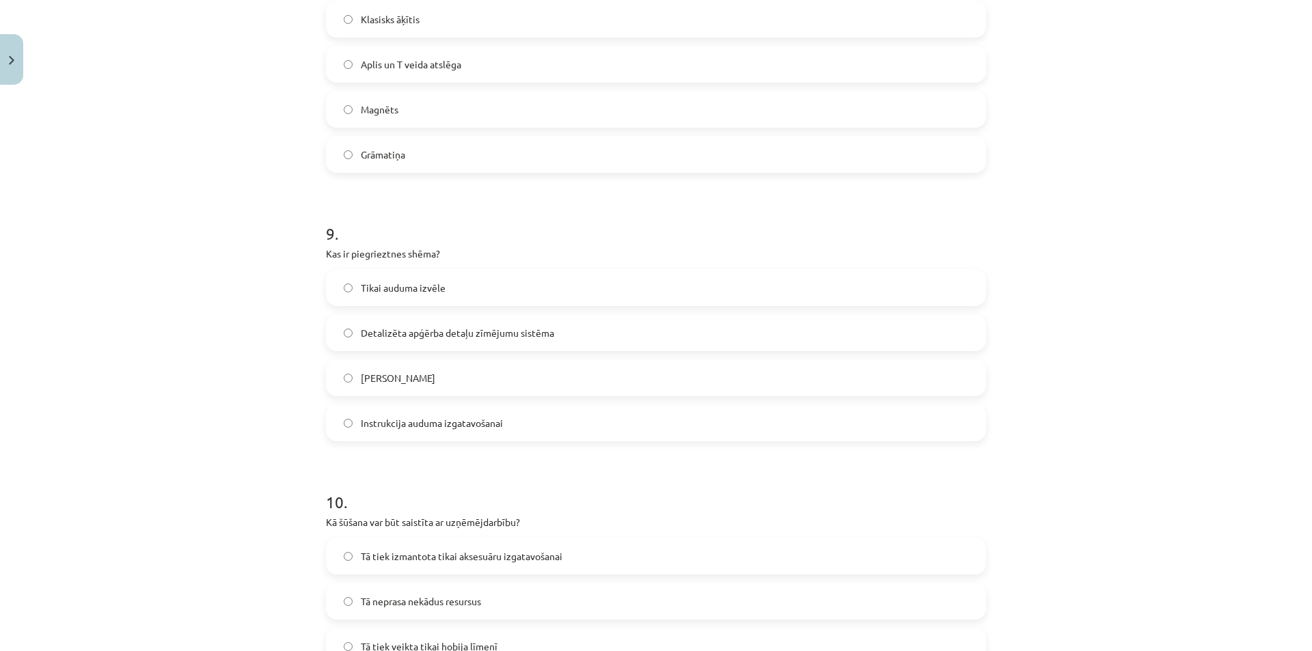
drag, startPoint x: 325, startPoint y: 249, endPoint x: 520, endPoint y: 394, distance: 243.2
click at [520, 394] on div "9 . Kas ir piegrieztnes shēma? Tikai auduma izvēle Detalizēta apģērba detaļu zī…" at bounding box center [656, 320] width 660 height 241
click at [299, 260] on div "Mācību tēma: Dizains un tehnoloģijas 8. klases 1. ieskaites mācību materiāls #6…" at bounding box center [656, 325] width 1312 height 651
drag, startPoint x: 338, startPoint y: 252, endPoint x: 354, endPoint y: 277, distance: 30.1
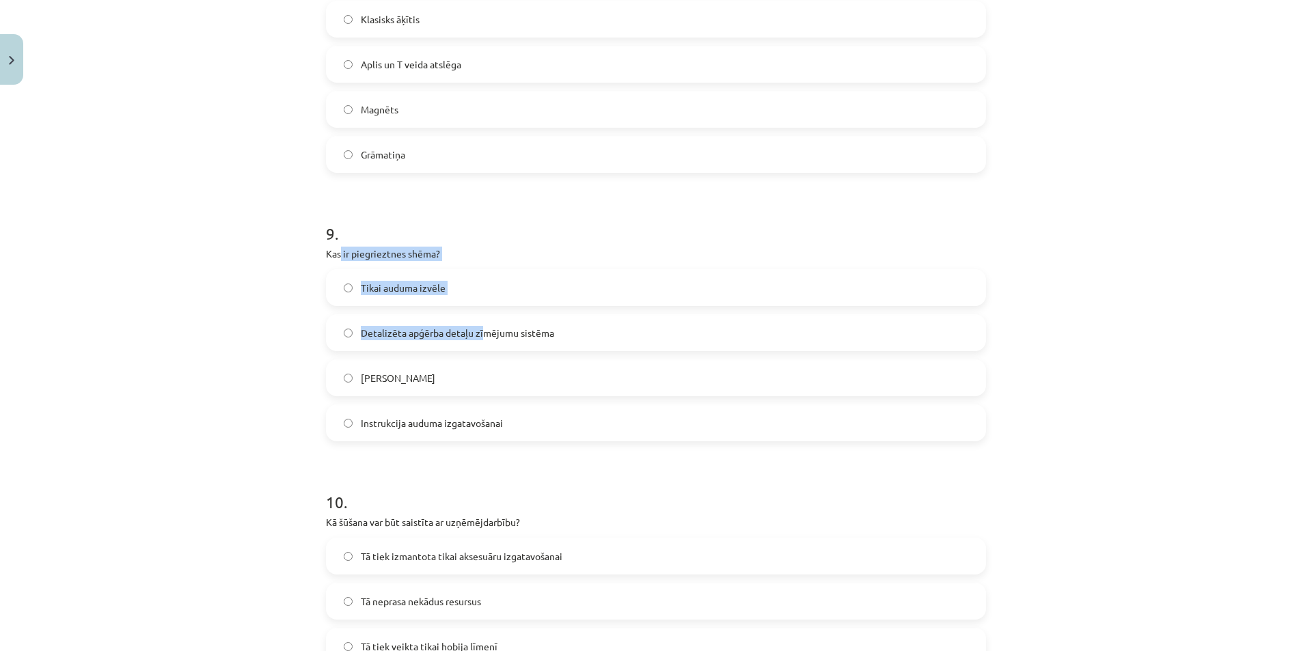
click at [480, 338] on div "9 . Kas ir piegrieztnes shēma? Tikai auduma izvēle Detalizēta apģērba detaļu zī…" at bounding box center [656, 320] width 660 height 241
click at [294, 263] on div "Mācību tēma: Dizains un tehnoloģijas 8. klases 1. ieskaites mācību materiāls #6…" at bounding box center [656, 325] width 1312 height 651
drag, startPoint x: 294, startPoint y: 263, endPoint x: 302, endPoint y: 262, distance: 8.3
click at [298, 263] on div "Mācību tēma: Dizains un tehnoloģijas 8. klases 1. ieskaites mācību materiāls #6…" at bounding box center [656, 325] width 1312 height 651
drag, startPoint x: 327, startPoint y: 247, endPoint x: 376, endPoint y: 336, distance: 102.1
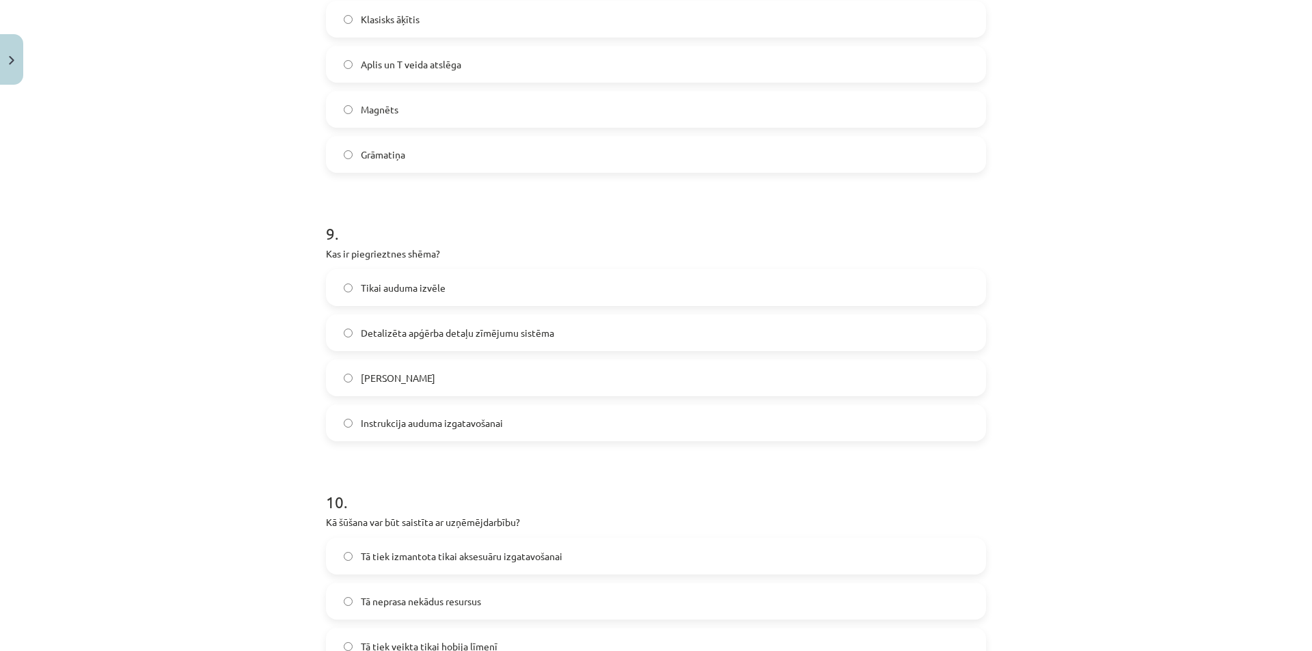
click at [555, 384] on div "9 . Kas ir piegrieztnes shēma? Tikai auduma izvēle Detalizēta apģērba detaļu zī…" at bounding box center [656, 320] width 660 height 241
click at [297, 314] on div "Mācību tēma: Dizains un tehnoloģijas 8. klases 1. ieskaites mācību materiāls #6…" at bounding box center [656, 325] width 1312 height 651
drag, startPoint x: 296, startPoint y: 309, endPoint x: 300, endPoint y: 299, distance: 10.4
click at [300, 299] on div "Mācību tēma: Dizains un tehnoloģijas 8. klases 1. ieskaites mācību materiāls #6…" at bounding box center [656, 325] width 1312 height 651
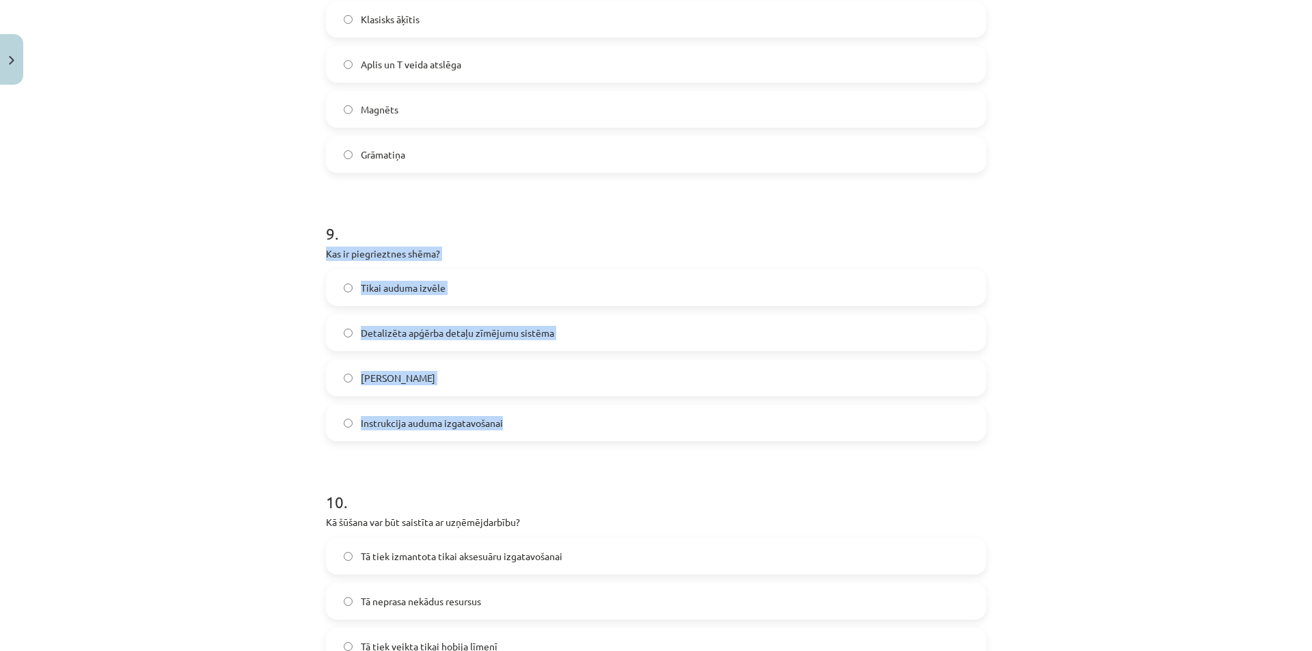
drag, startPoint x: 319, startPoint y: 246, endPoint x: 296, endPoint y: 118, distance: 130.5
click at [443, 340] on label "Detalizēta apģērba detaļu zīmējumu sistēma" at bounding box center [655, 333] width 657 height 34
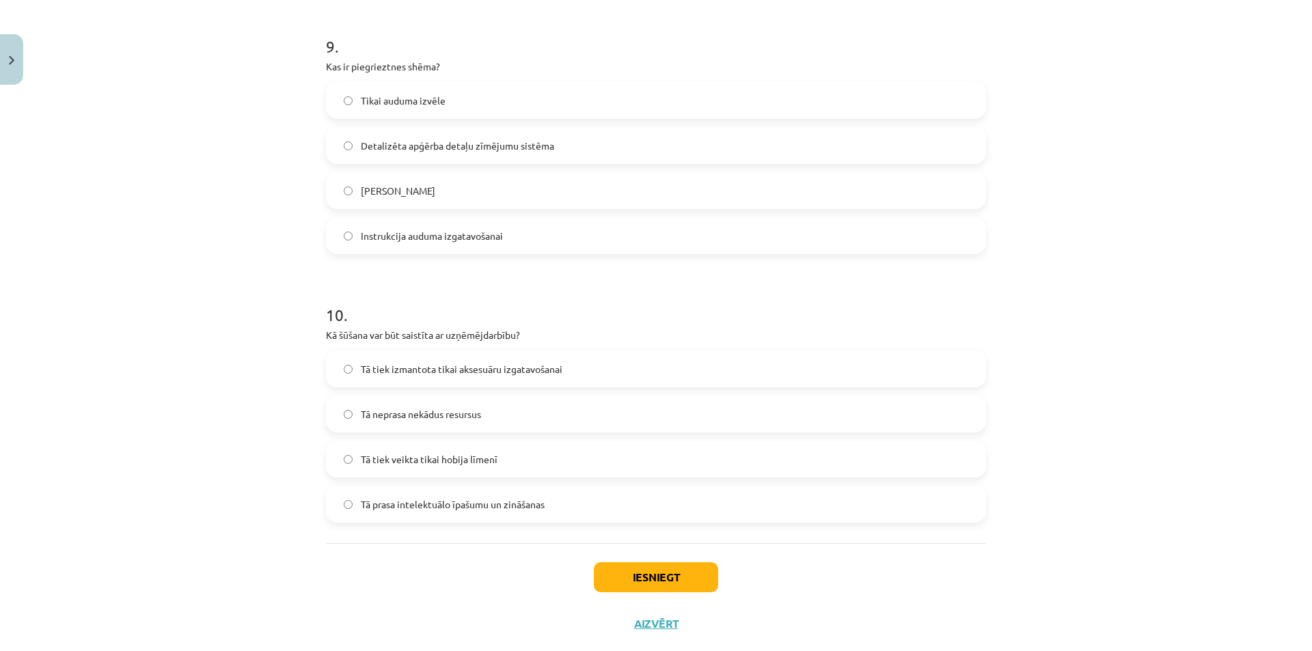
scroll to position [2472, 0]
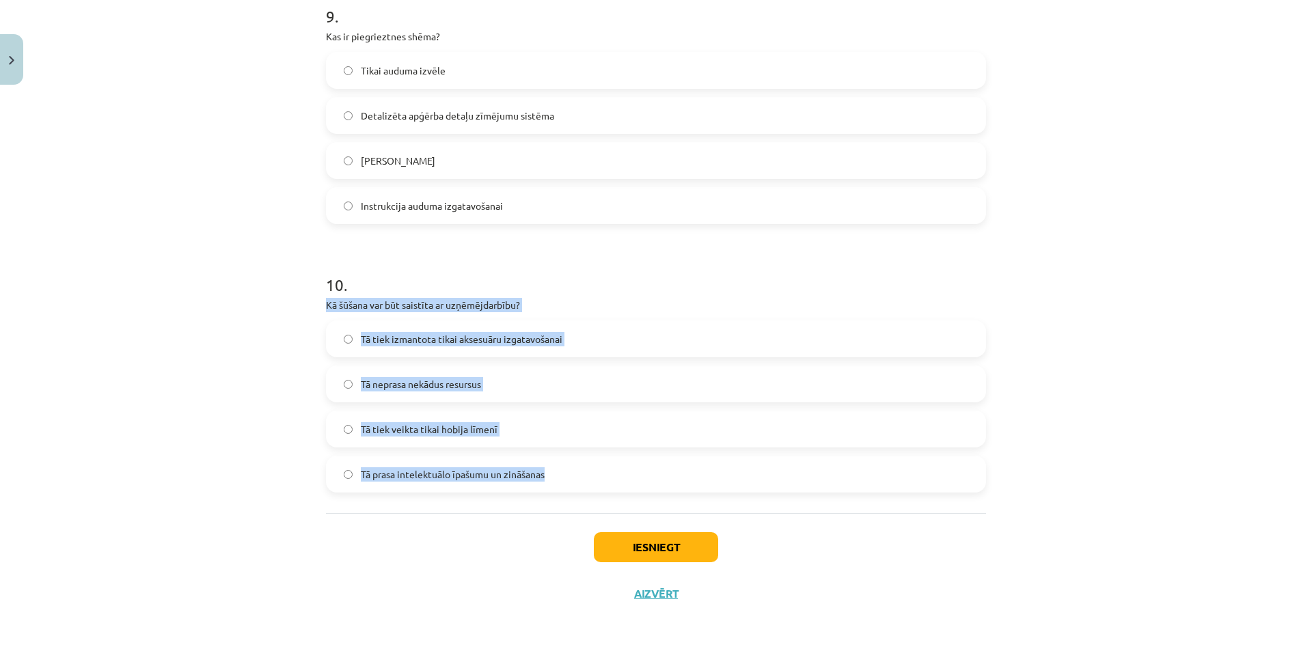
drag, startPoint x: 322, startPoint y: 300, endPoint x: 597, endPoint y: 463, distance: 319.8
click at [597, 463] on div "10 . Kā šūšana var būt saistīta ar uzņēmējdarbību? Tā tiek izmantota tikai akse…" at bounding box center [656, 371] width 660 height 241
click at [457, 469] on span "Tā prasa intelektuālo īpašumu un zināšanas" at bounding box center [453, 474] width 184 height 14
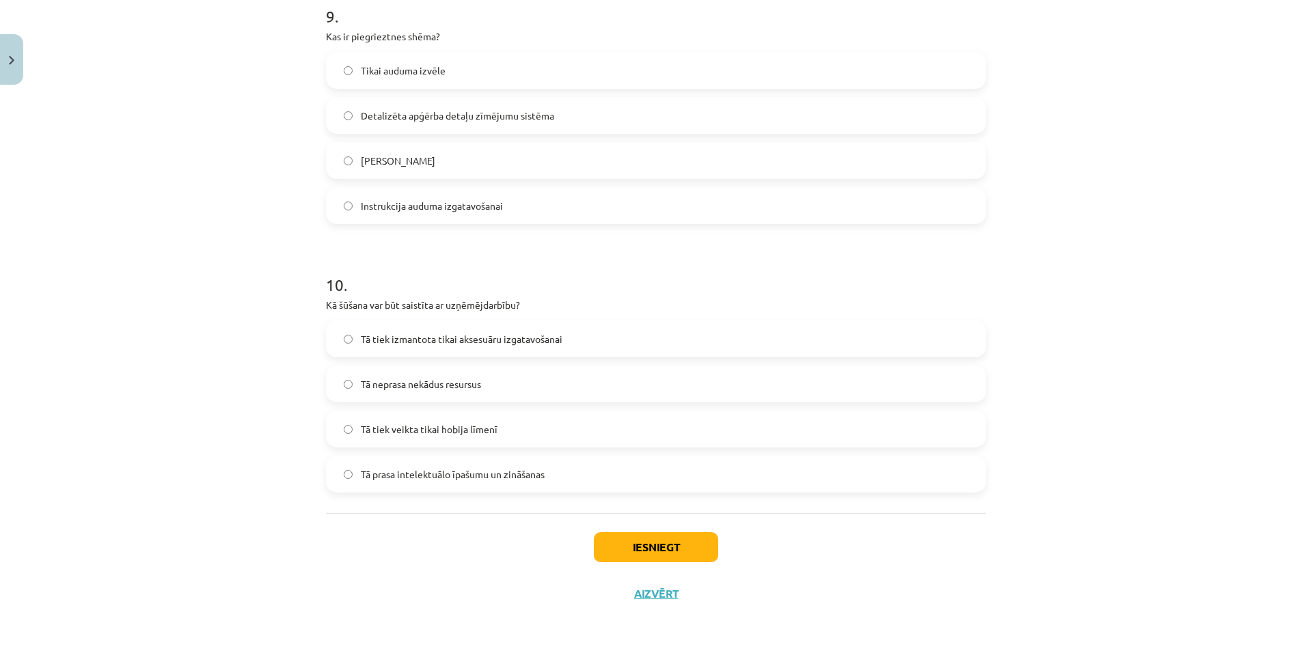
click at [635, 527] on div "Iesniegt Aizvērt" at bounding box center [656, 561] width 660 height 96
click at [653, 551] on button "Iesniegt" at bounding box center [656, 547] width 124 height 30
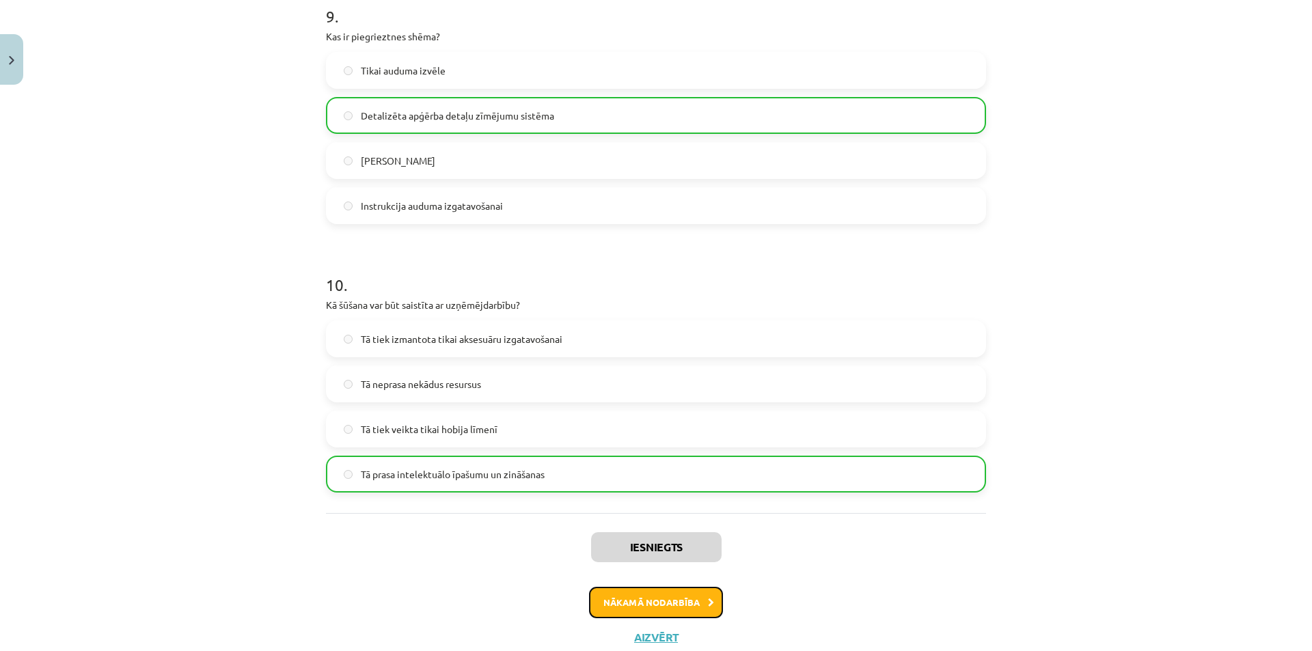
click at [670, 594] on button "Nākamā nodarbība" at bounding box center [656, 602] width 134 height 31
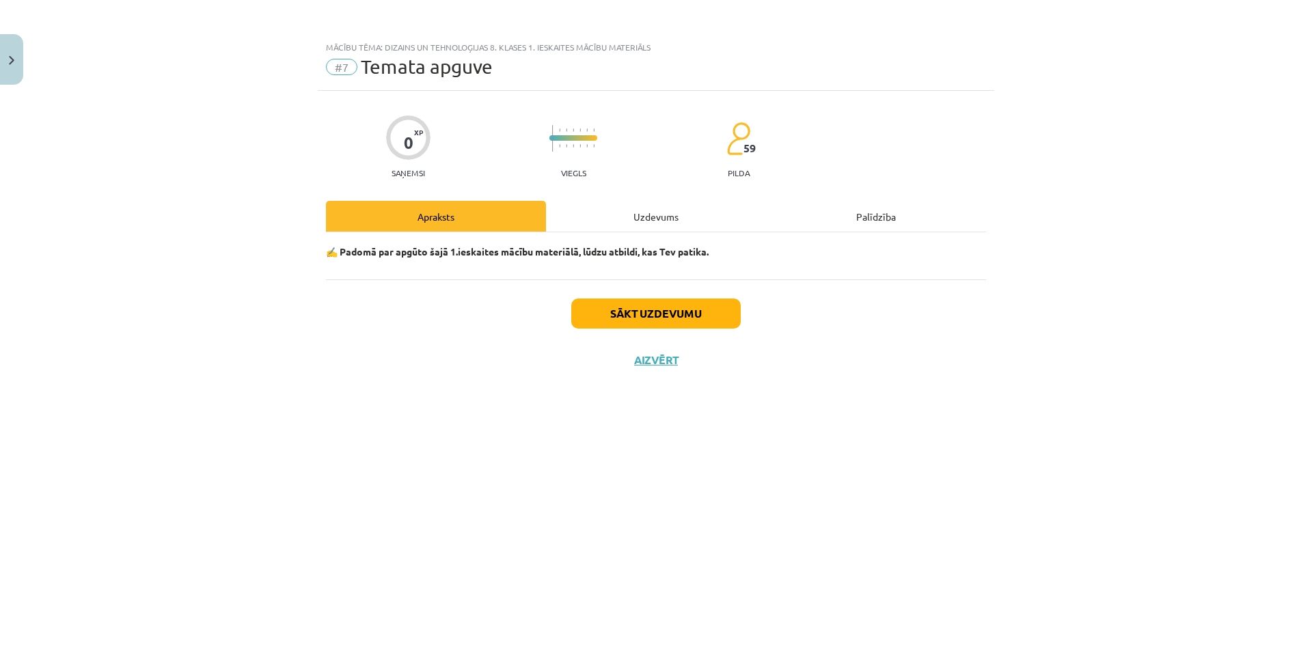
scroll to position [0, 0]
click at [648, 214] on div "Uzdevums" at bounding box center [656, 216] width 220 height 31
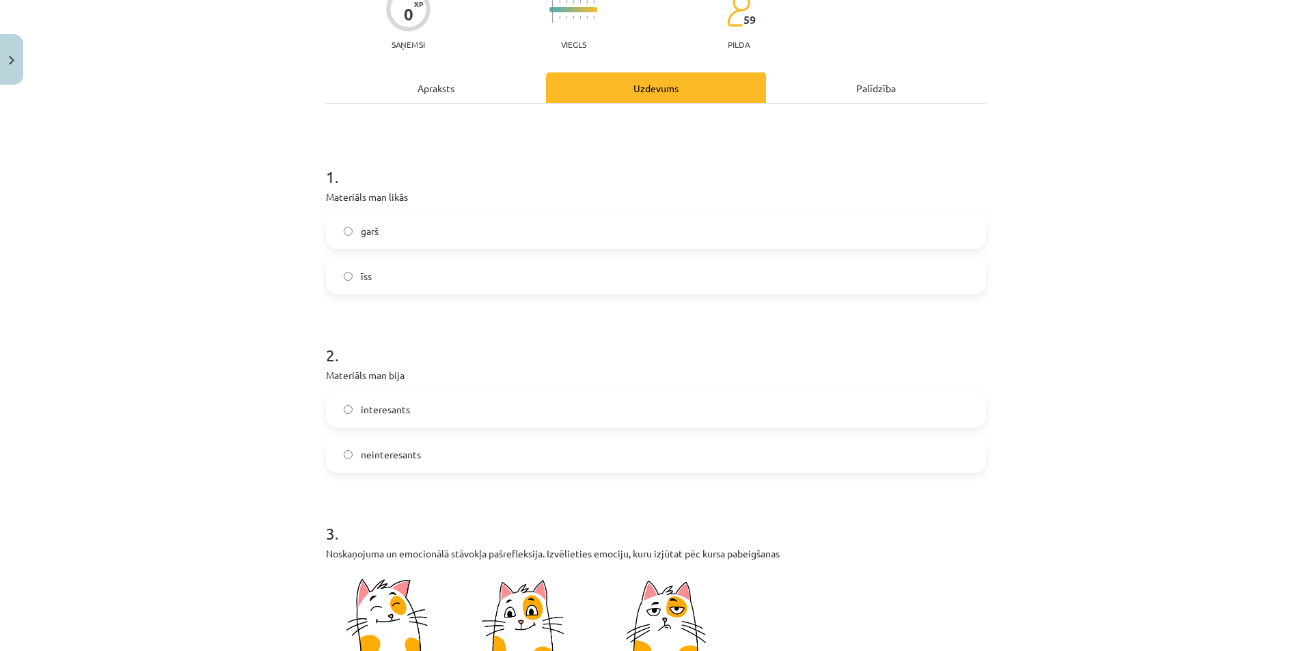
scroll to position [137, 0]
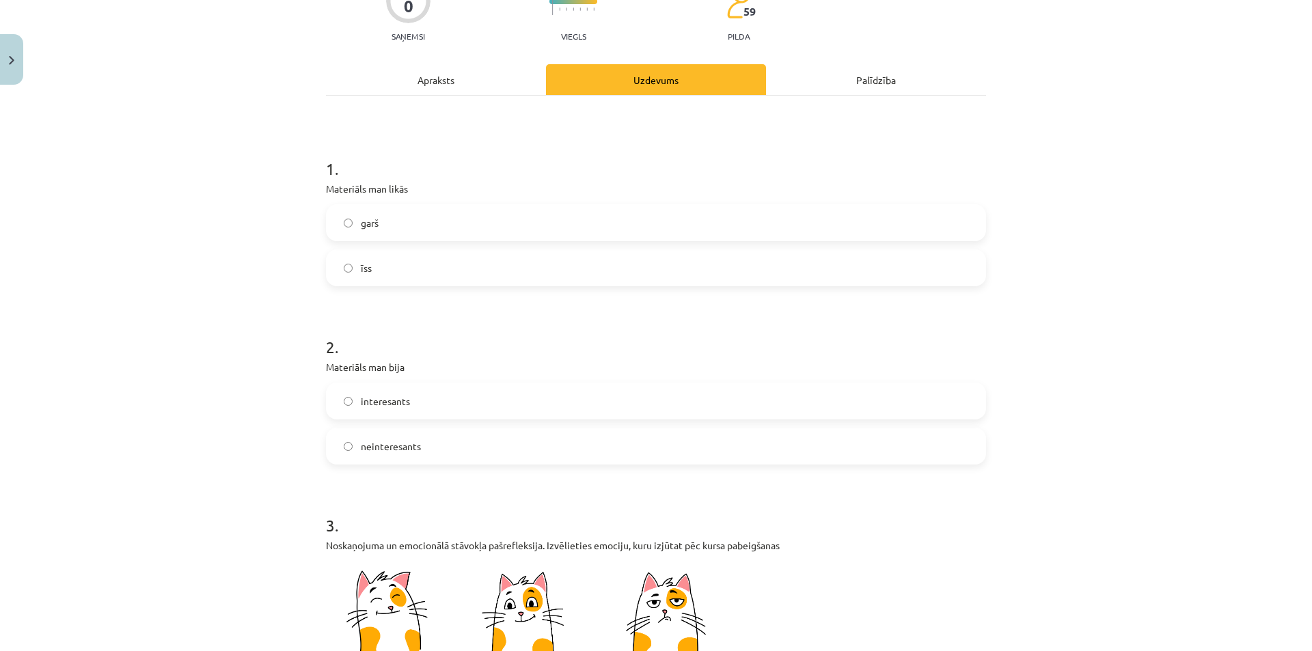
click at [400, 272] on label "īss" at bounding box center [655, 268] width 657 height 34
click at [419, 236] on label "garš" at bounding box center [655, 223] width 657 height 34
click at [405, 406] on label "interesants" at bounding box center [655, 401] width 657 height 34
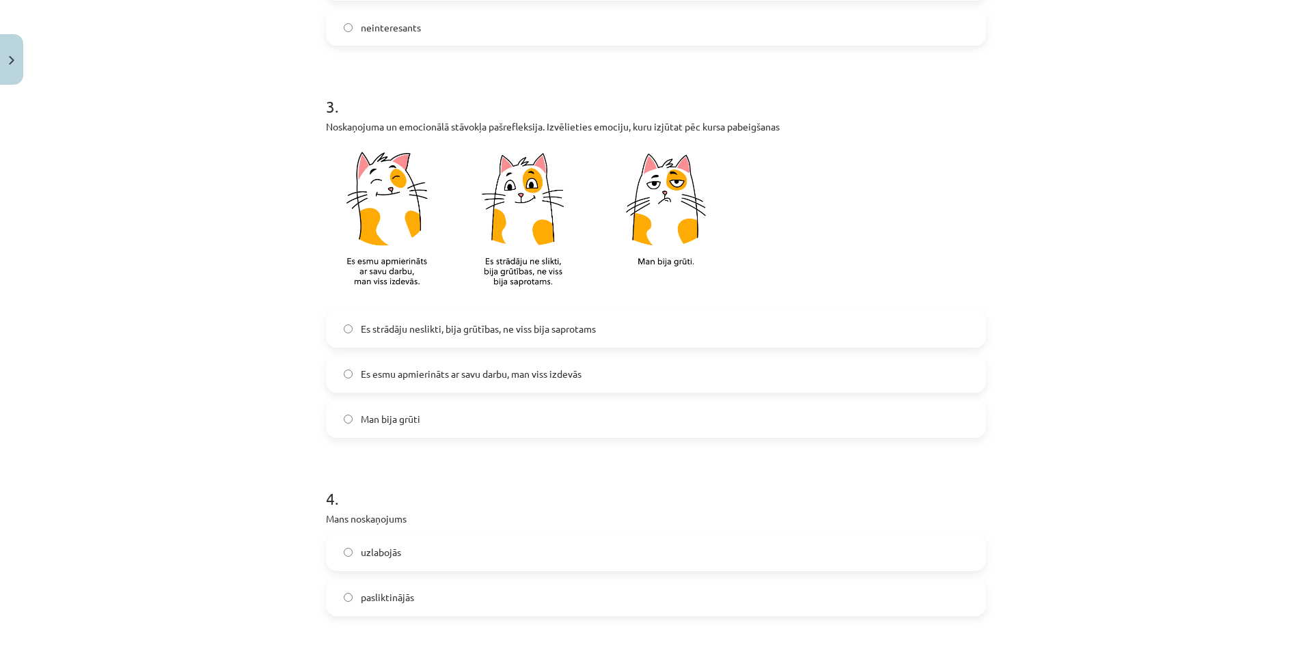
scroll to position [547, 0]
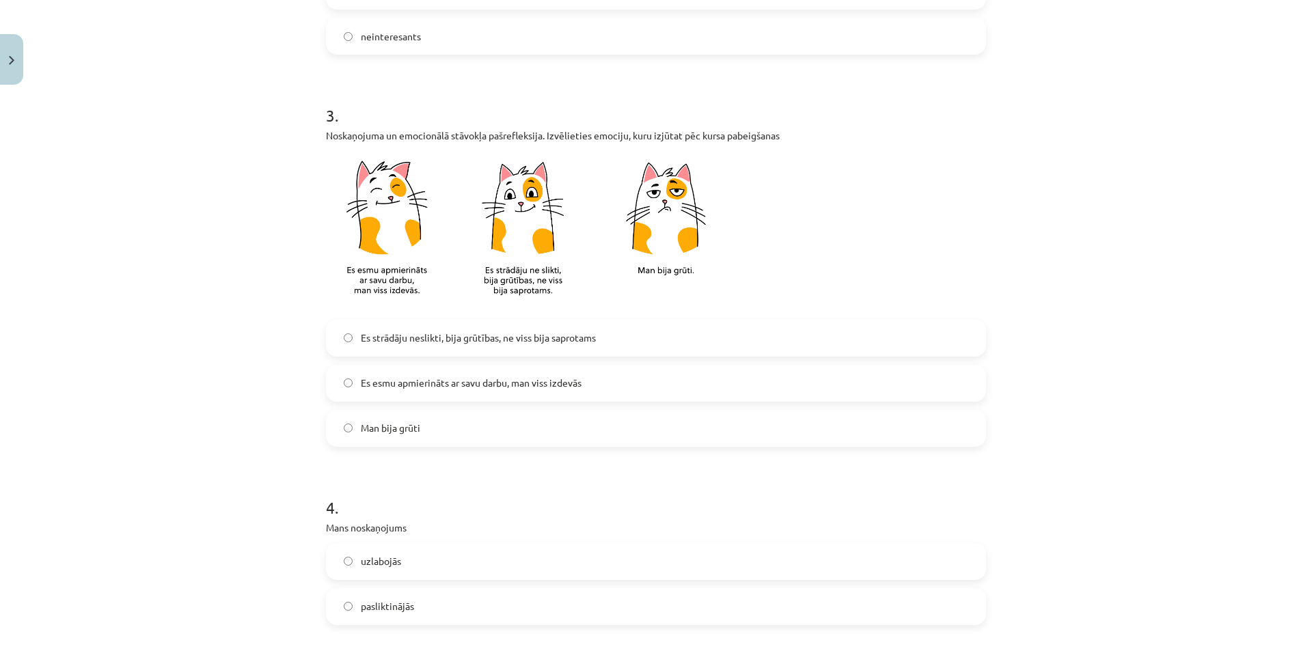
click at [491, 338] on span "Es strādāju neslikti, bija grūtības, ne viss bija saprotams" at bounding box center [478, 338] width 235 height 14
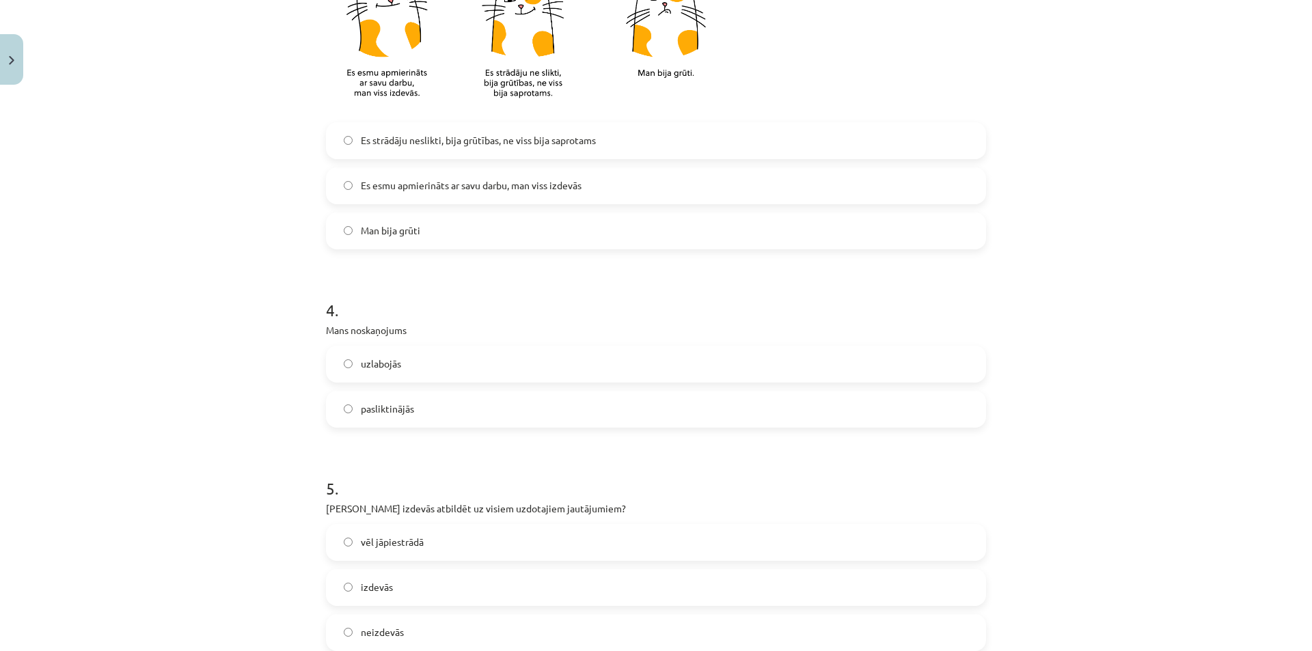
scroll to position [752, 0]
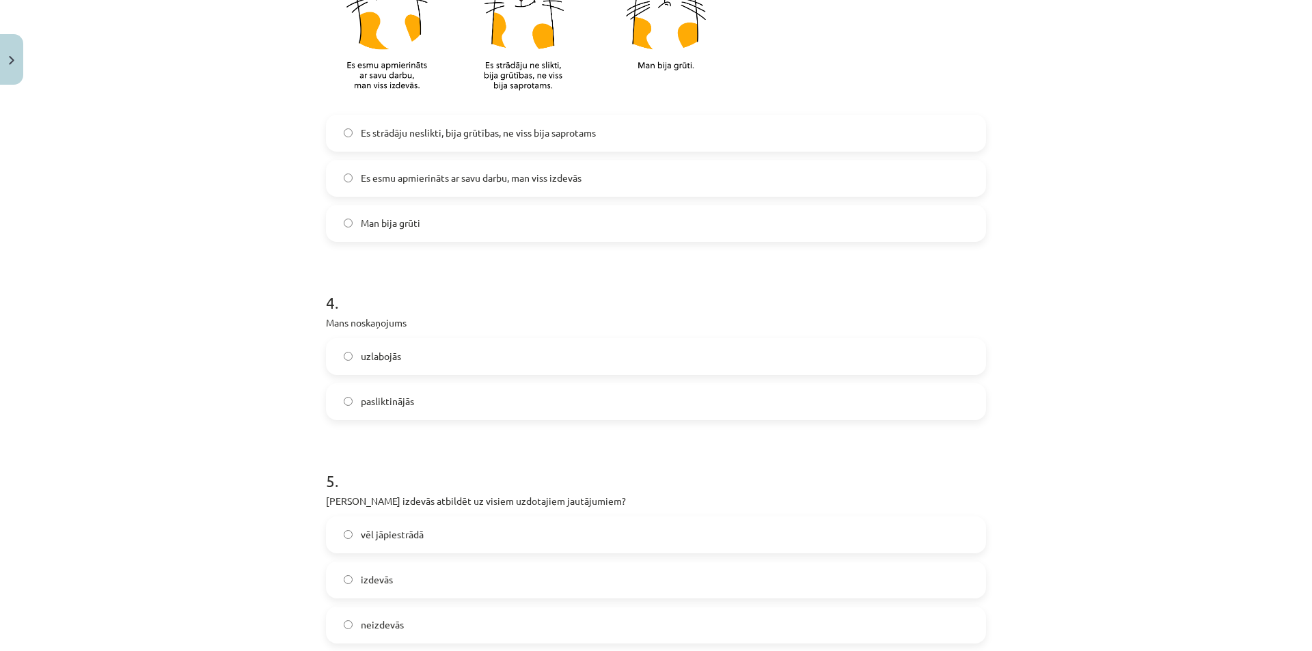
click at [437, 402] on label "pasliktinājās" at bounding box center [655, 402] width 657 height 34
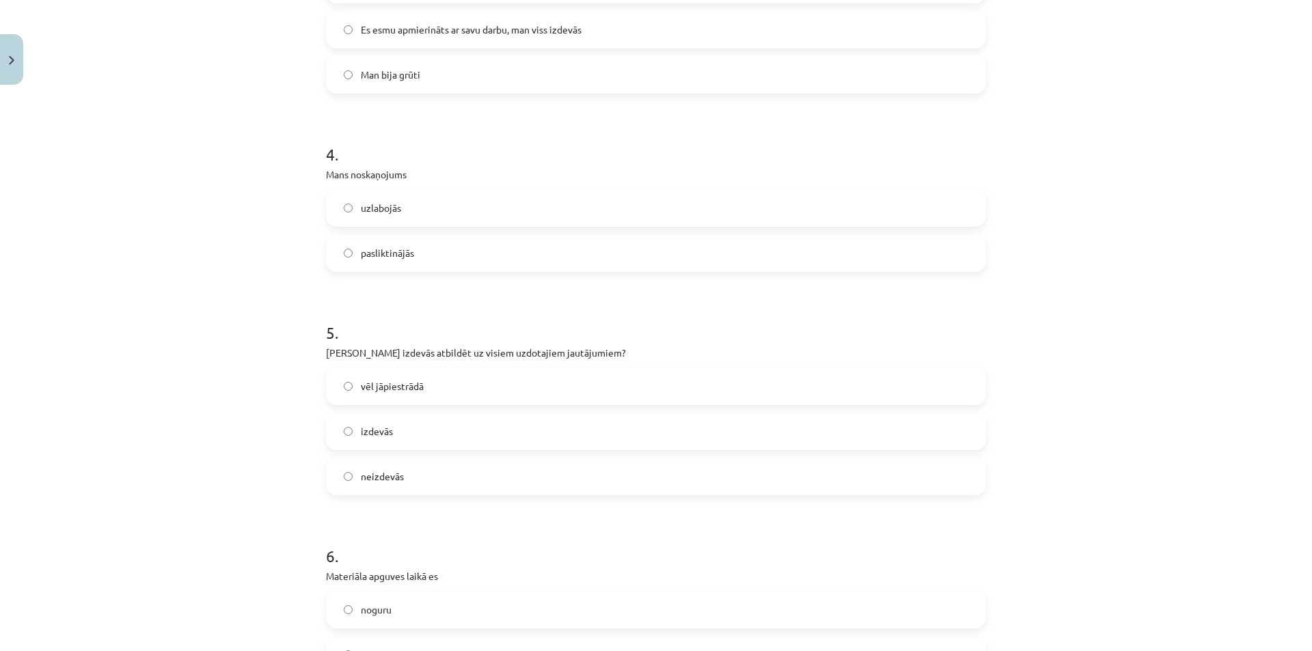
scroll to position [957, 0]
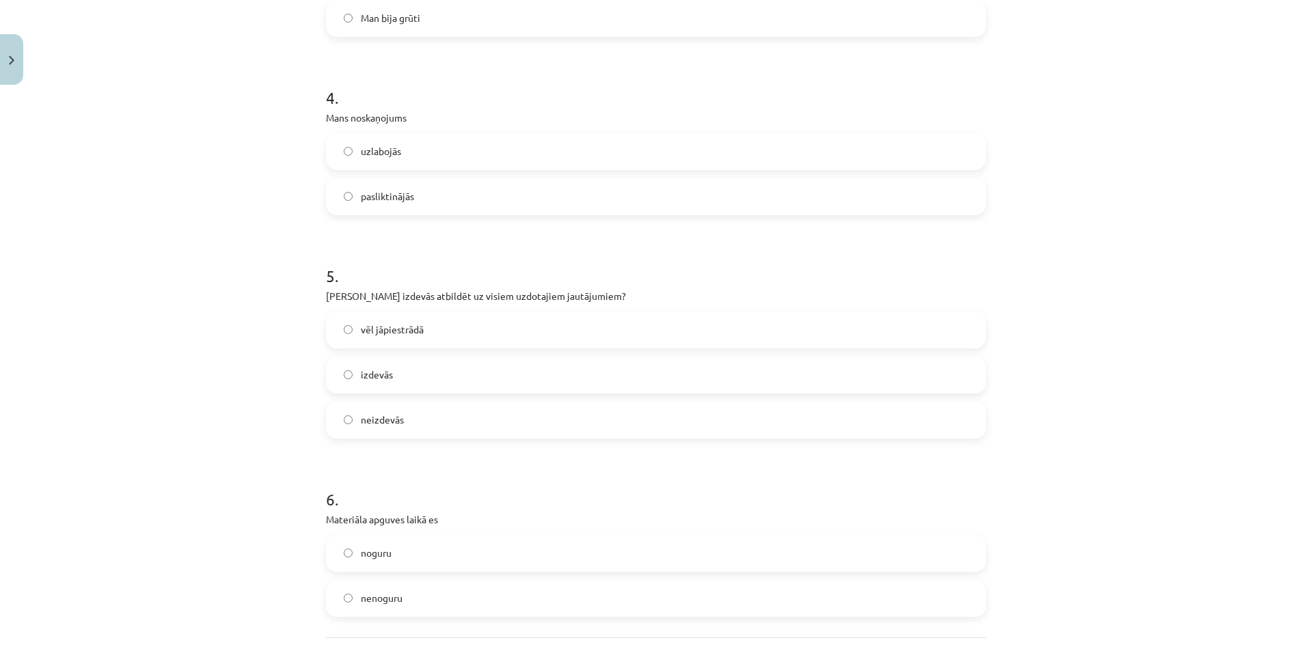
click at [402, 372] on label "izdevās" at bounding box center [655, 375] width 657 height 34
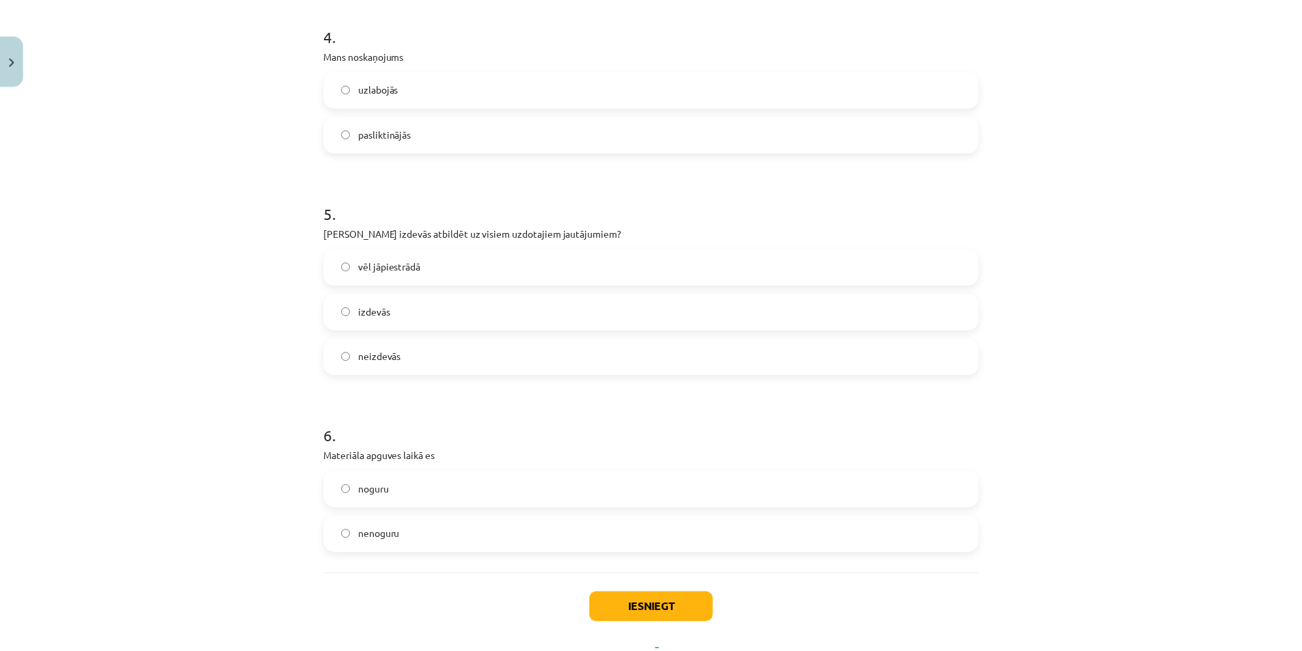
scroll to position [1081, 0]
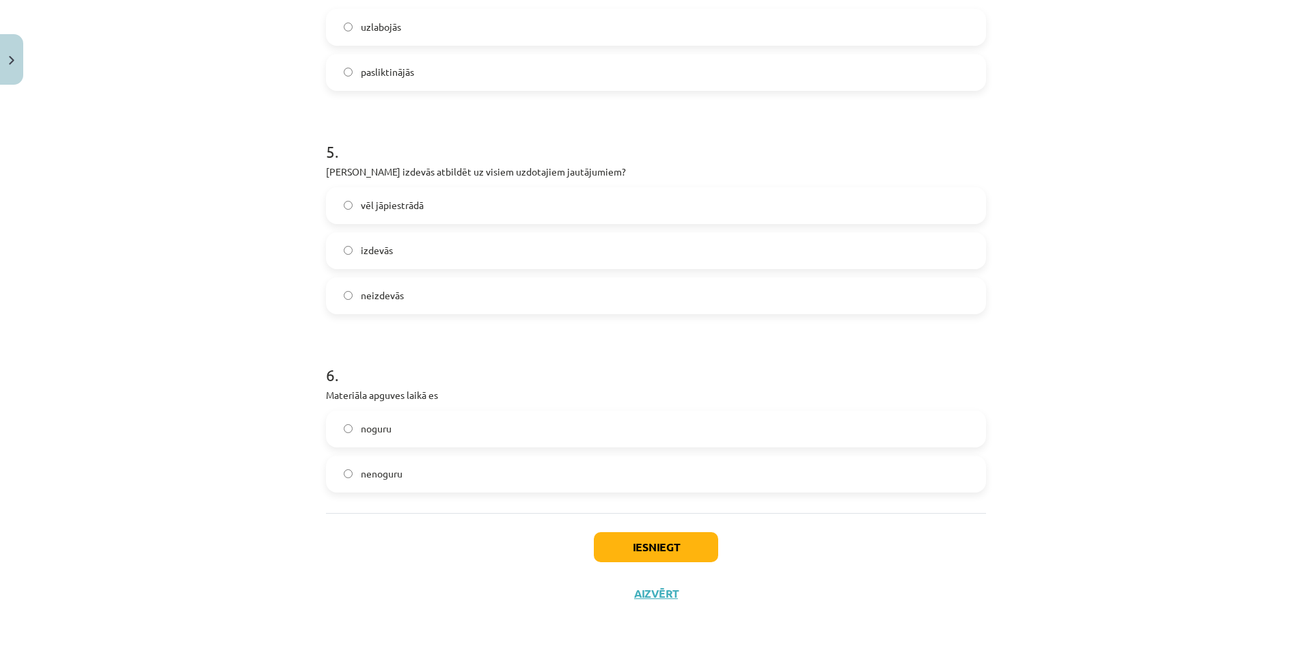
click at [419, 433] on label "noguru" at bounding box center [655, 429] width 657 height 34
click at [655, 548] on button "Iesniegt" at bounding box center [656, 547] width 124 height 30
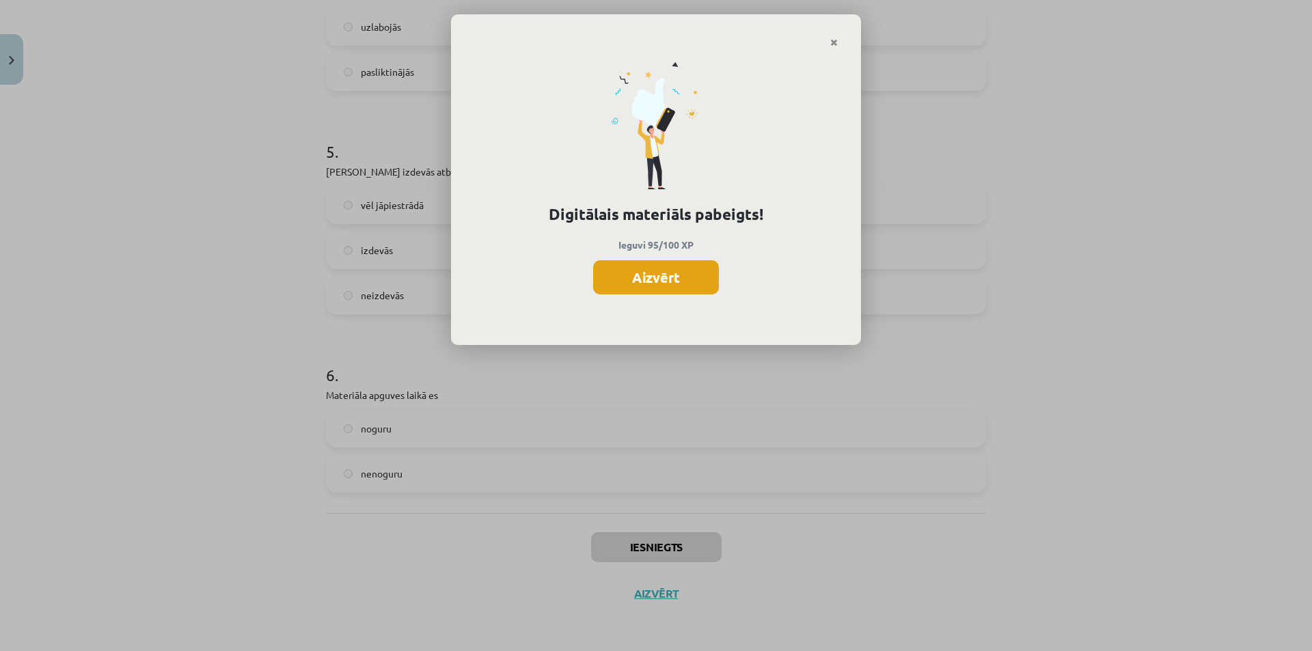
click at [613, 285] on button "Aizvērt" at bounding box center [656, 277] width 126 height 34
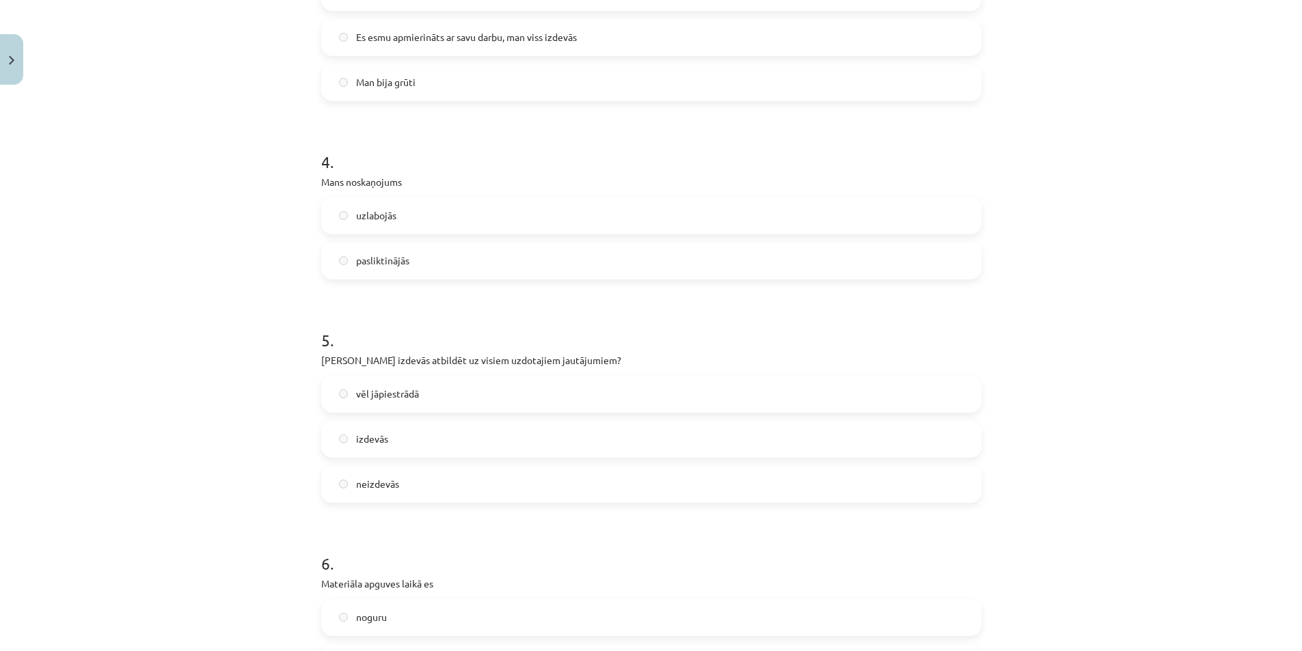
scroll to position [876, 0]
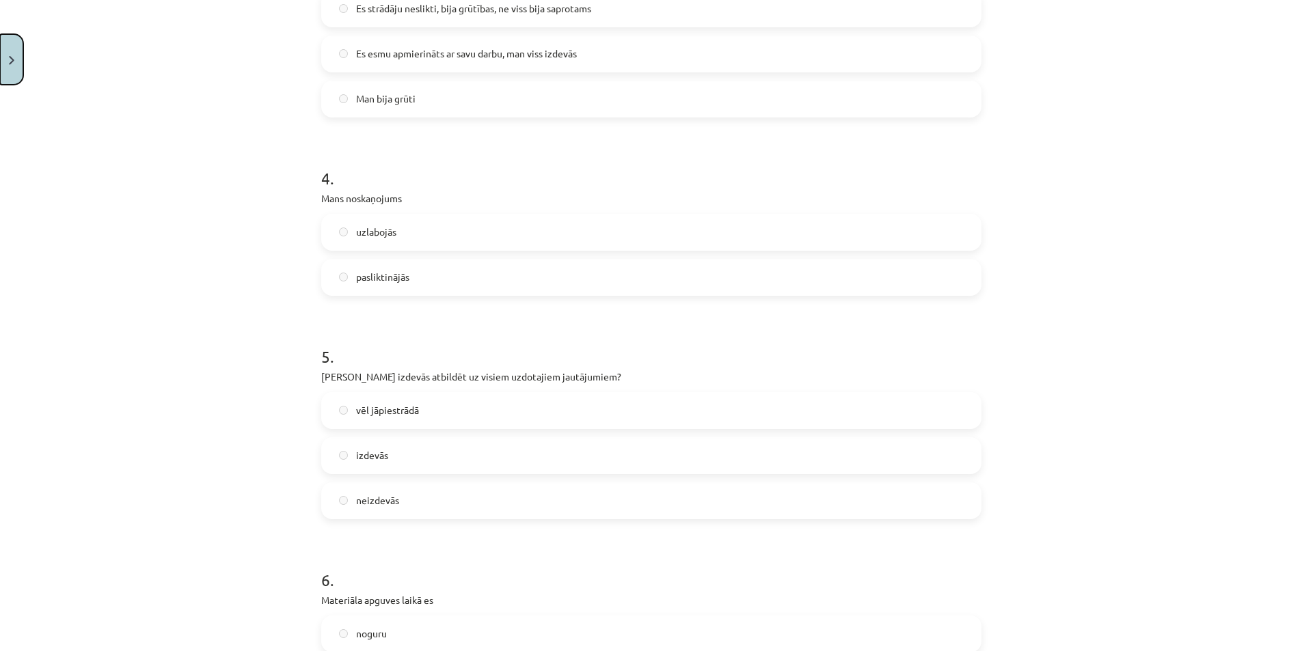
click at [0, 49] on button "Close" at bounding box center [11, 59] width 23 height 51
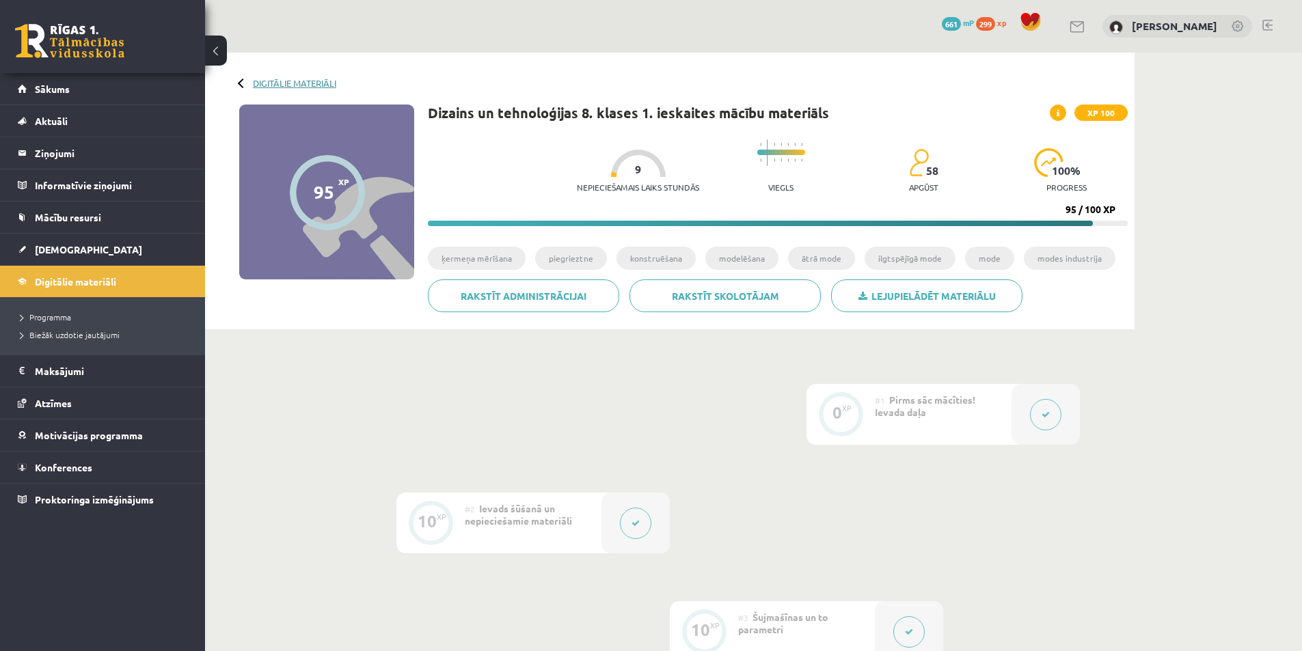
click at [256, 79] on link "Digitālie materiāli" at bounding box center [294, 83] width 83 height 10
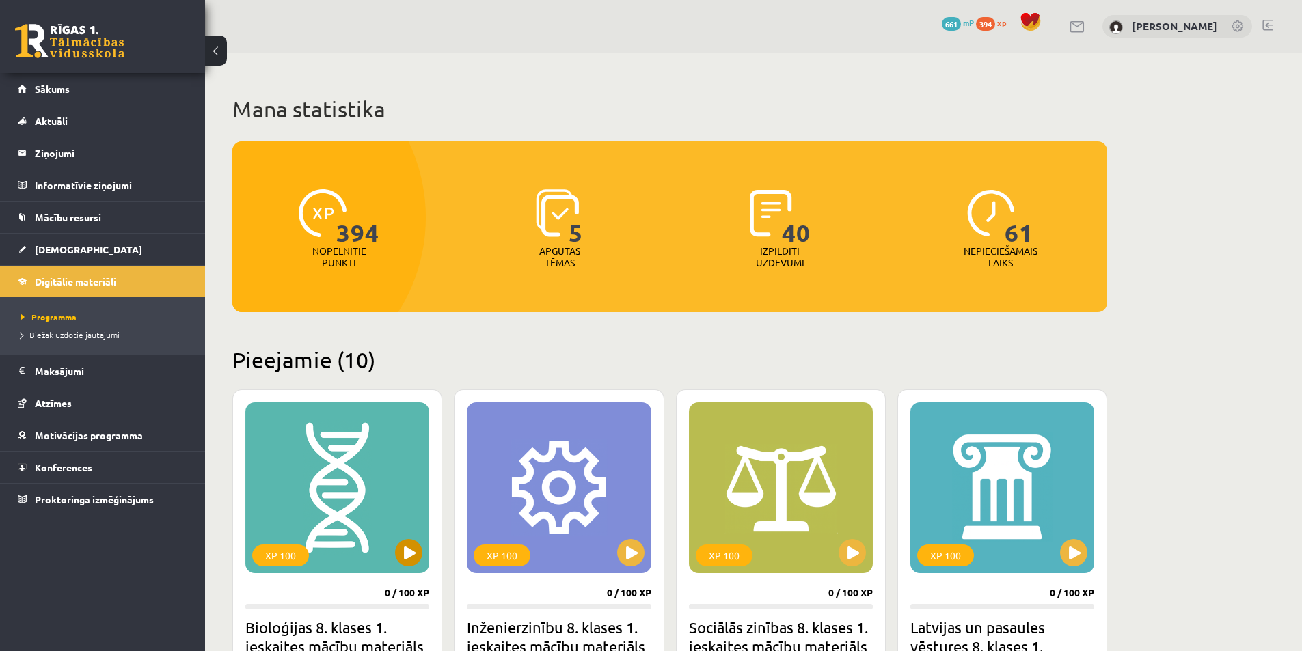
scroll to position [273, 0]
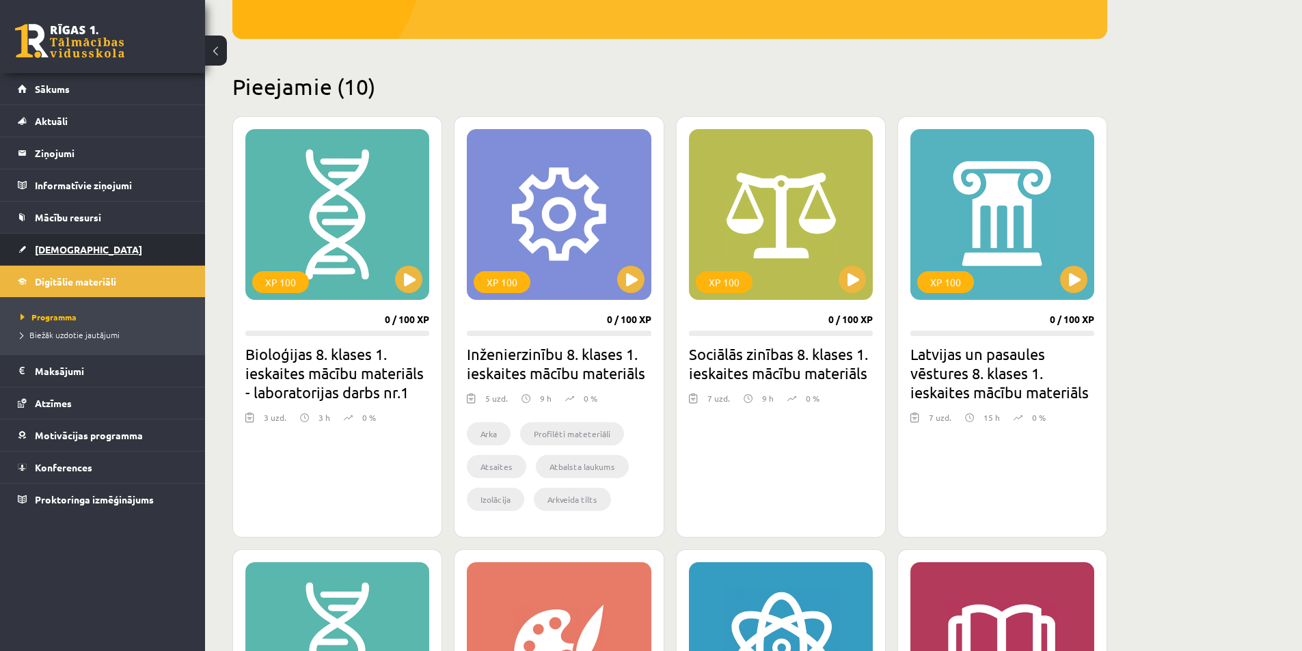
click at [66, 253] on span "[DEMOGRAPHIC_DATA]" at bounding box center [88, 249] width 107 height 12
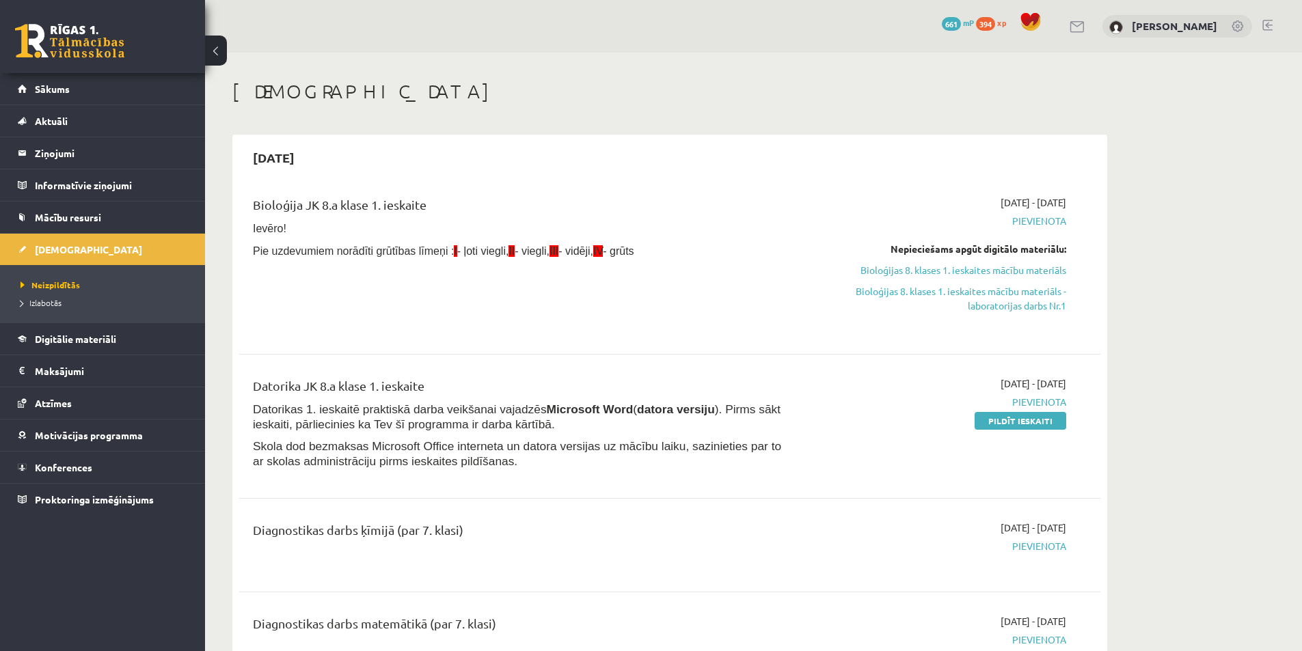
click at [1269, 14] on div "0 Dāvanas 661 mP 394 xp [PERSON_NAME]" at bounding box center [753, 26] width 1097 height 53
click at [1268, 24] on link at bounding box center [1267, 25] width 10 height 11
